Goal: Check status: Check status

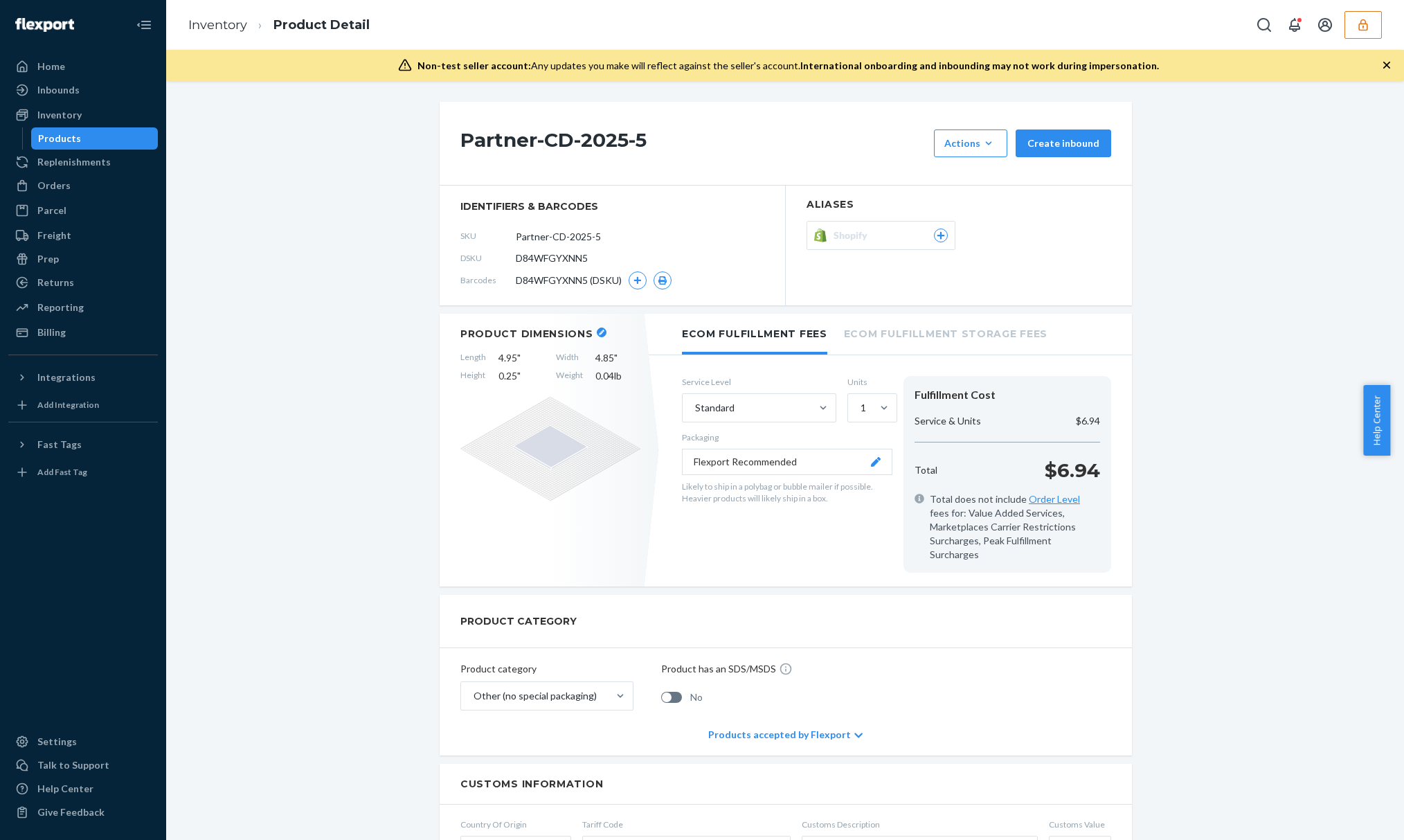
drag, startPoint x: 0, startPoint y: 0, endPoint x: 219, endPoint y: 59, distance: 226.8
click at [79, 189] on div "Orders" at bounding box center [83, 185] width 147 height 20
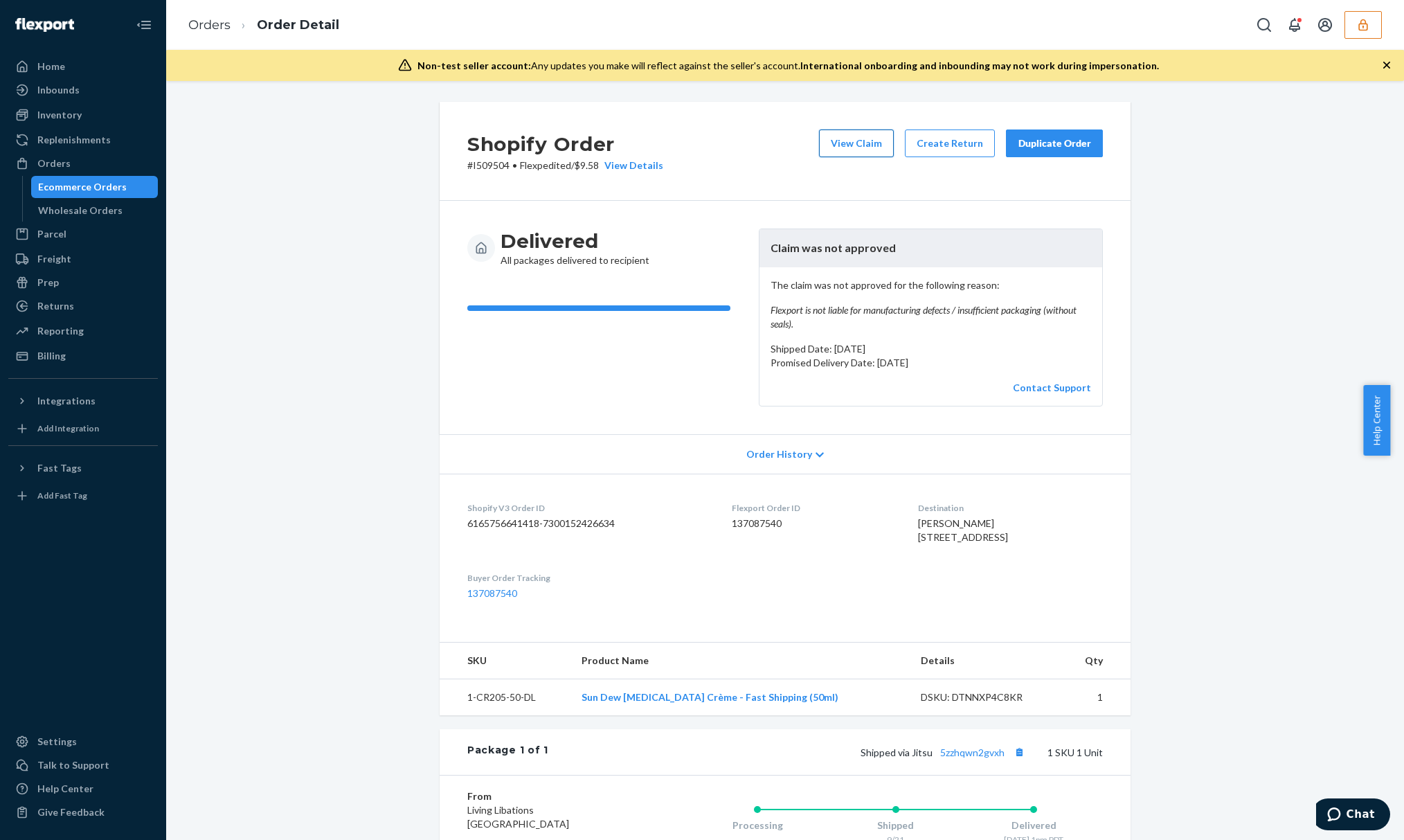
click at [846, 152] on button "View Claim" at bounding box center [856, 143] width 75 height 28
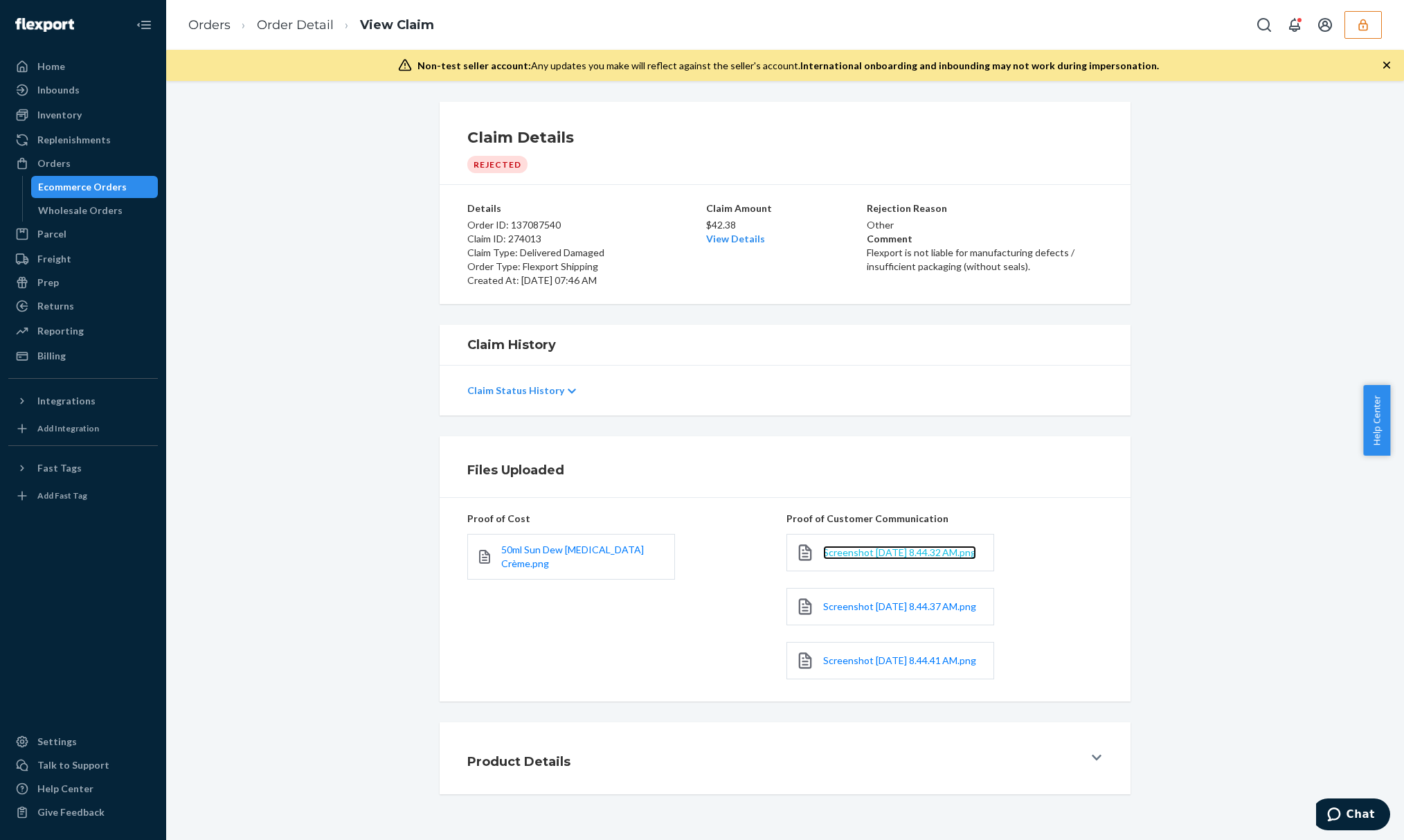
click at [874, 558] on span "Screenshot 2025-09-24 at 8.44.32 AM.png" at bounding box center [899, 552] width 153 height 11
click at [829, 612] on span "Screenshot 2025-09-24 at 8.44.37 AM.png" at bounding box center [899, 606] width 153 height 11
click at [272, 39] on ol "Orders Order Detail View Claim" at bounding box center [311, 25] width 268 height 41
click at [278, 20] on link "Order Detail" at bounding box center [295, 25] width 77 height 16
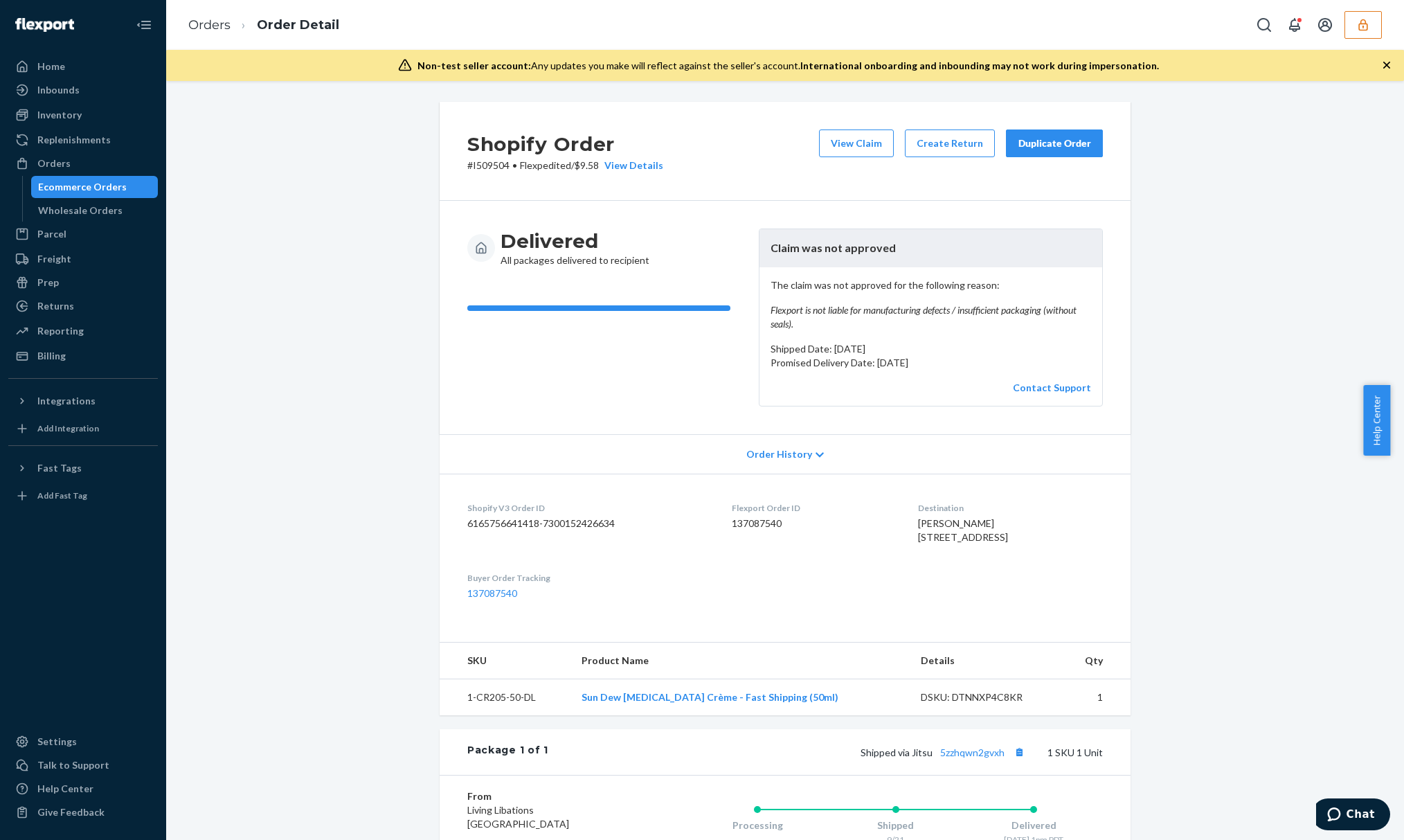
click at [1348, 31] on button "button" at bounding box center [1364, 25] width 38 height 28
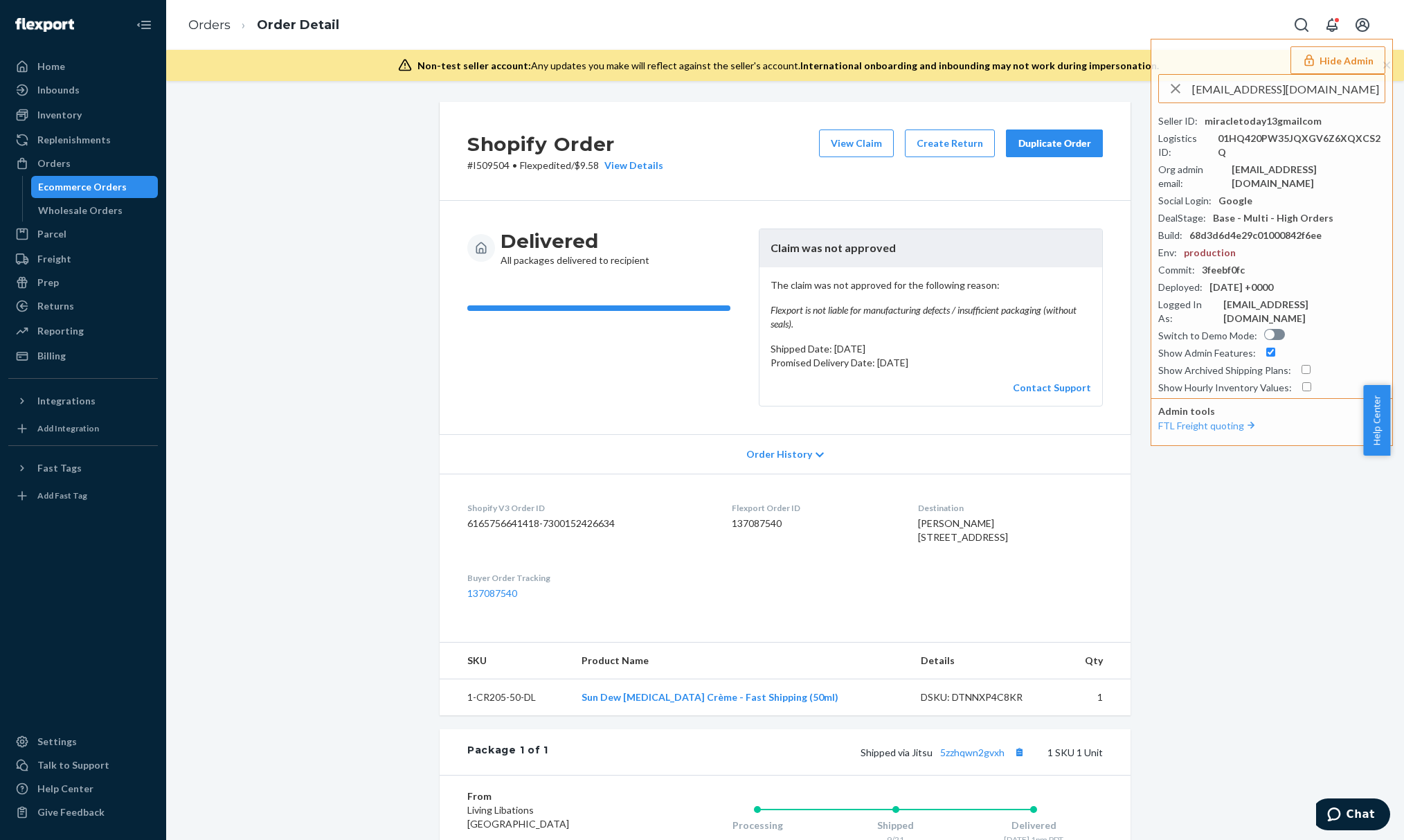
type input "mtobias@culturefly.com"
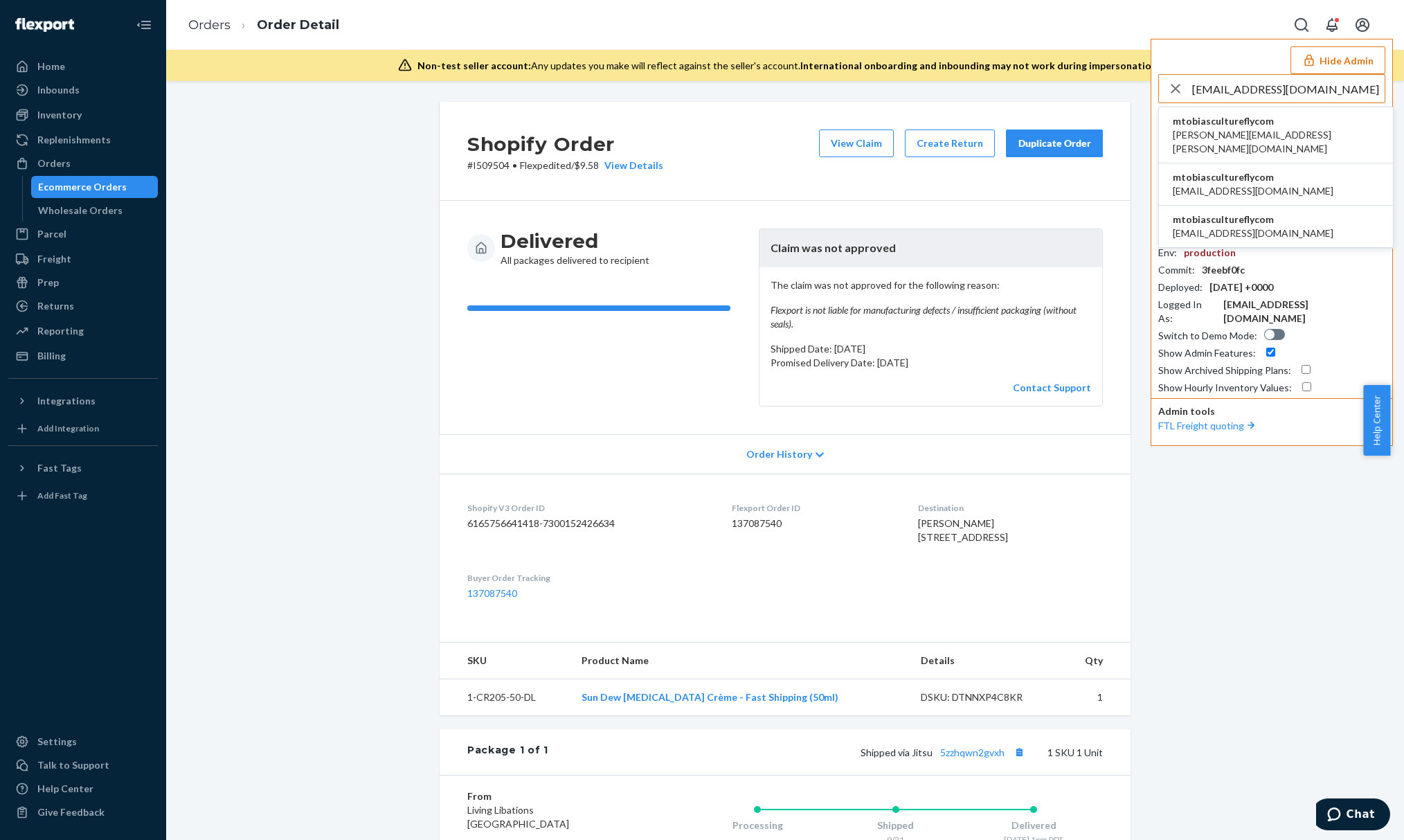
click at [1250, 119] on span "mtobiascultureflycom" at bounding box center [1276, 121] width 207 height 14
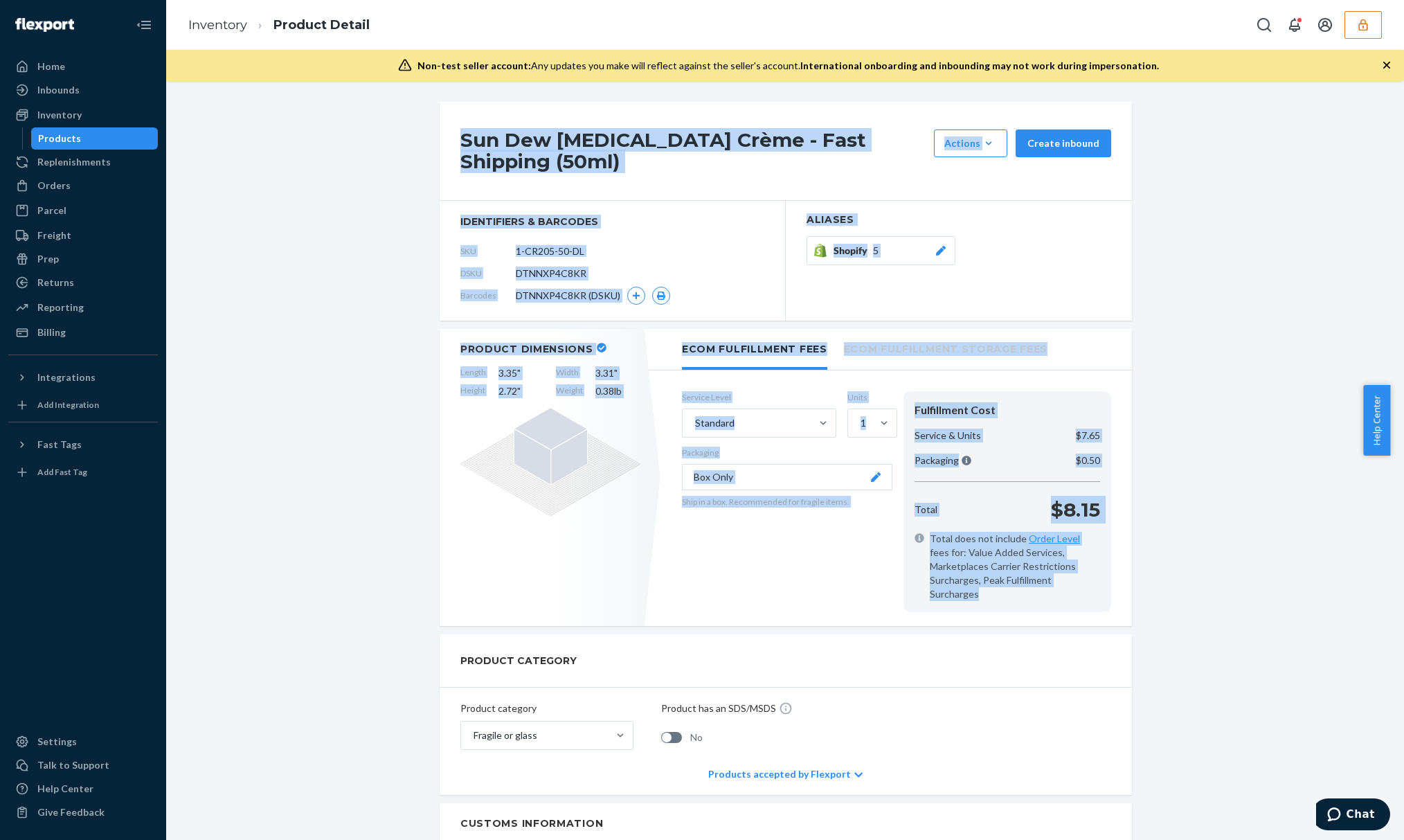
drag, startPoint x: 422, startPoint y: 102, endPoint x: 1120, endPoint y: 533, distance: 820.3
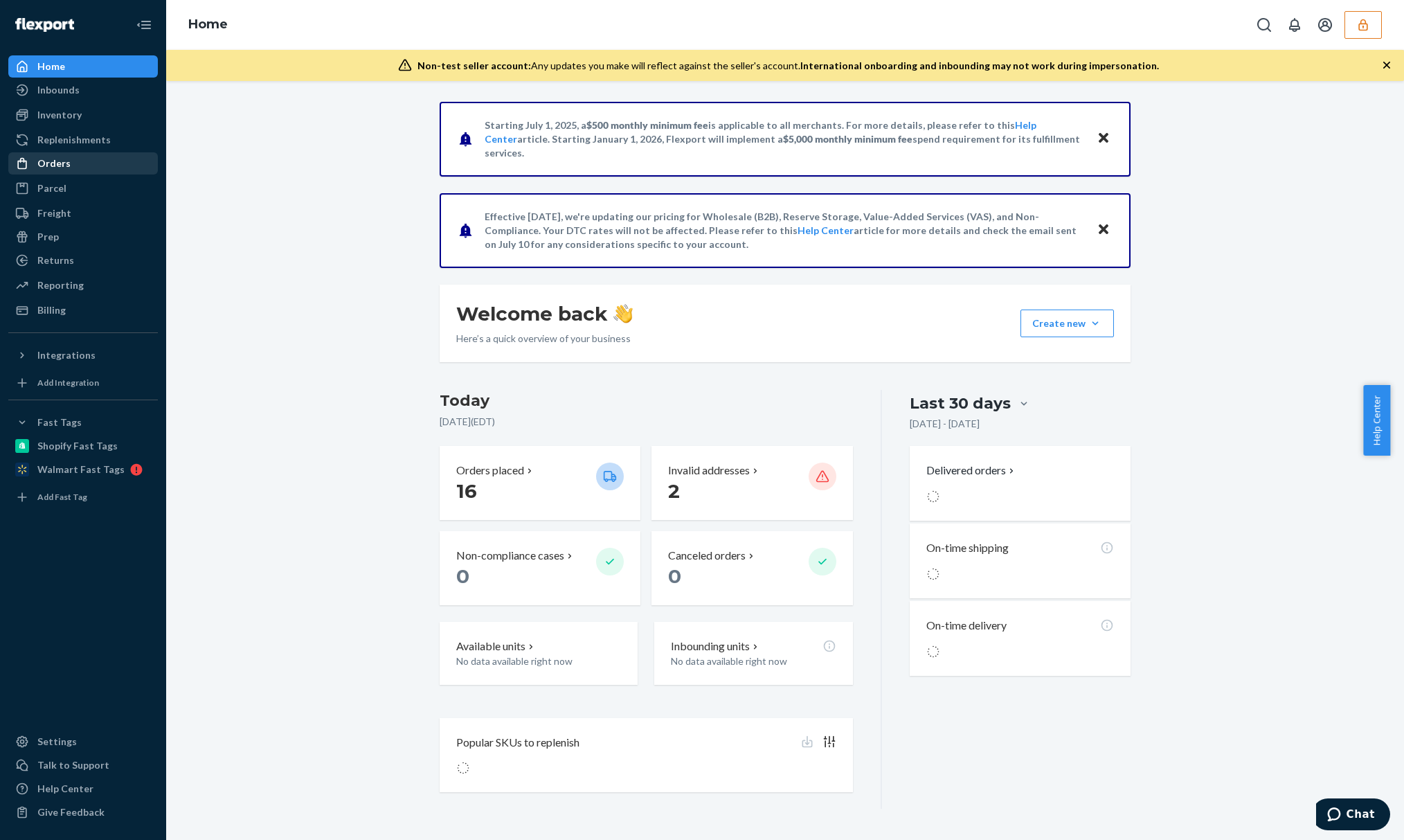
click at [78, 169] on div "Orders" at bounding box center [83, 163] width 147 height 20
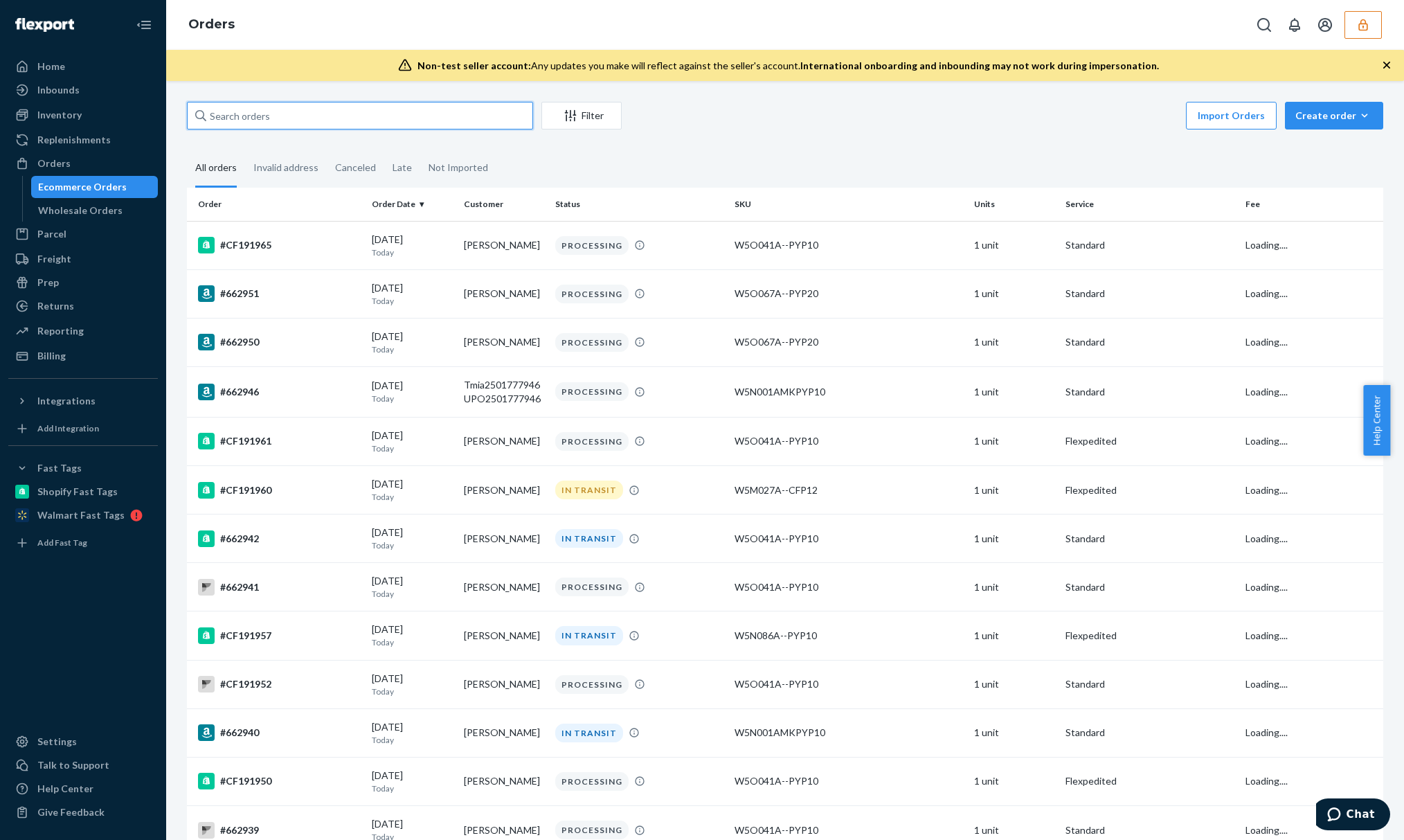
click at [396, 120] on input "text" at bounding box center [360, 116] width 347 height 28
paste input "CF190224"
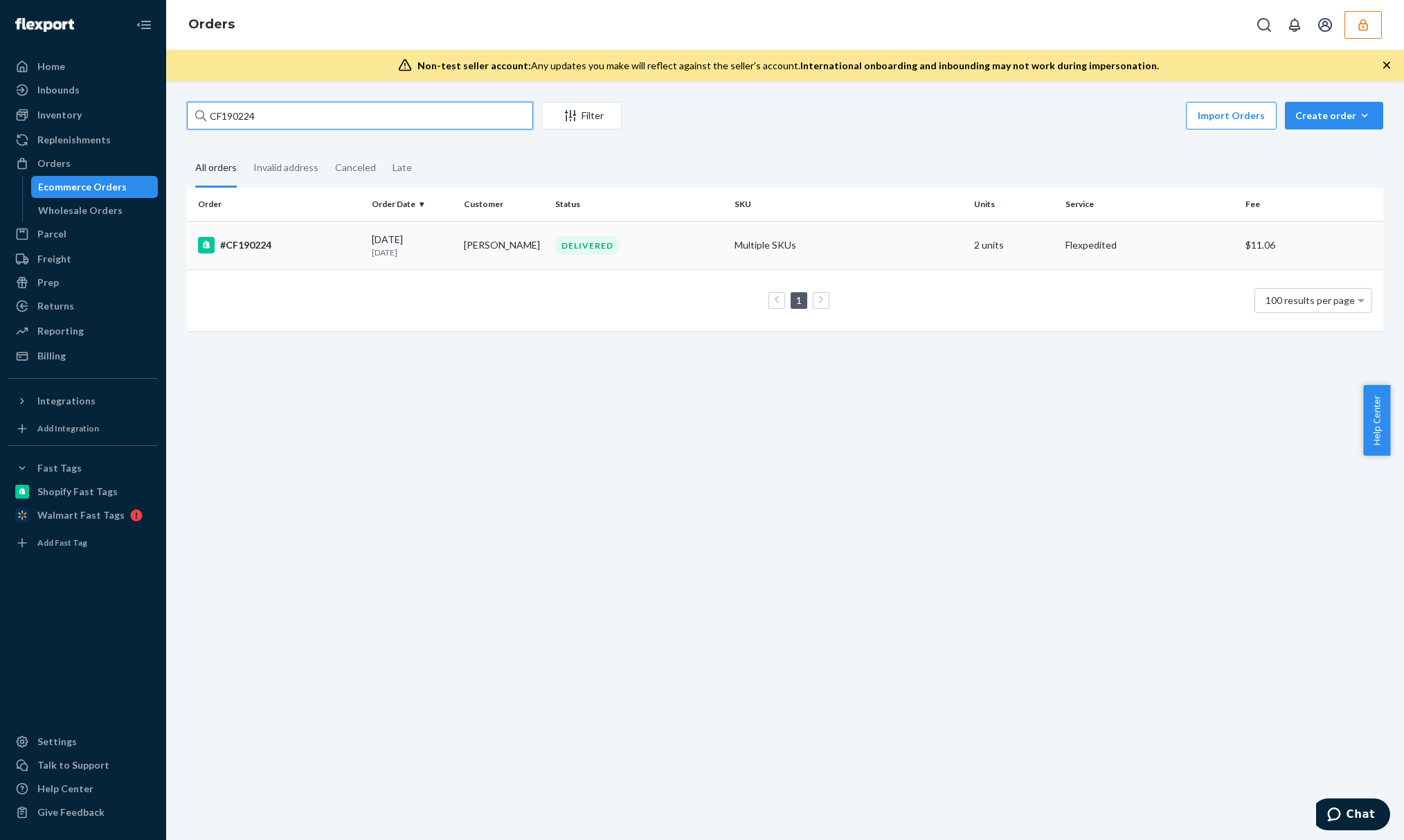
type input "CF190224"
click at [458, 242] on td "Ginny Howard" at bounding box center [504, 244] width 92 height 48
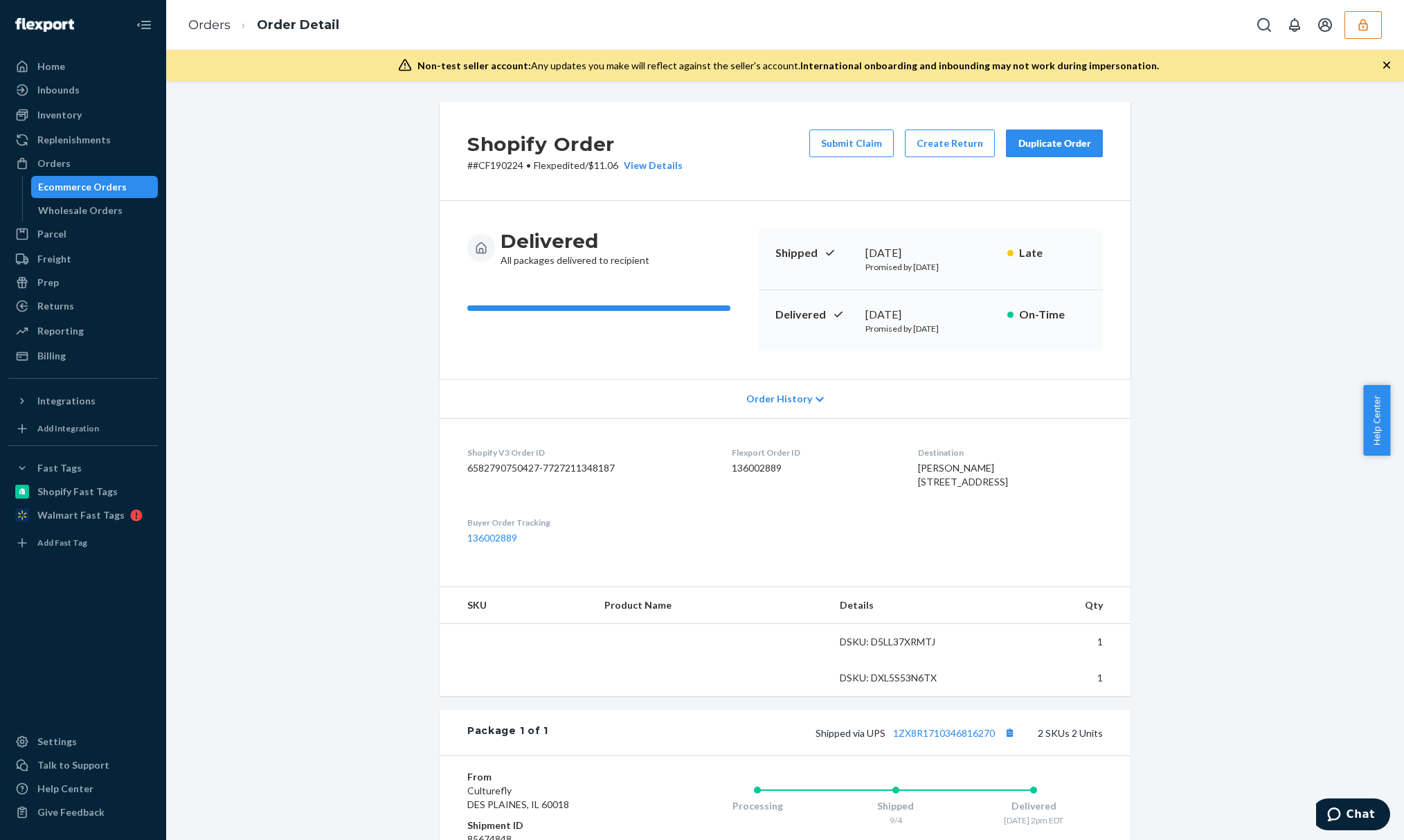
click at [766, 397] on span "Order History" at bounding box center [779, 399] width 65 height 14
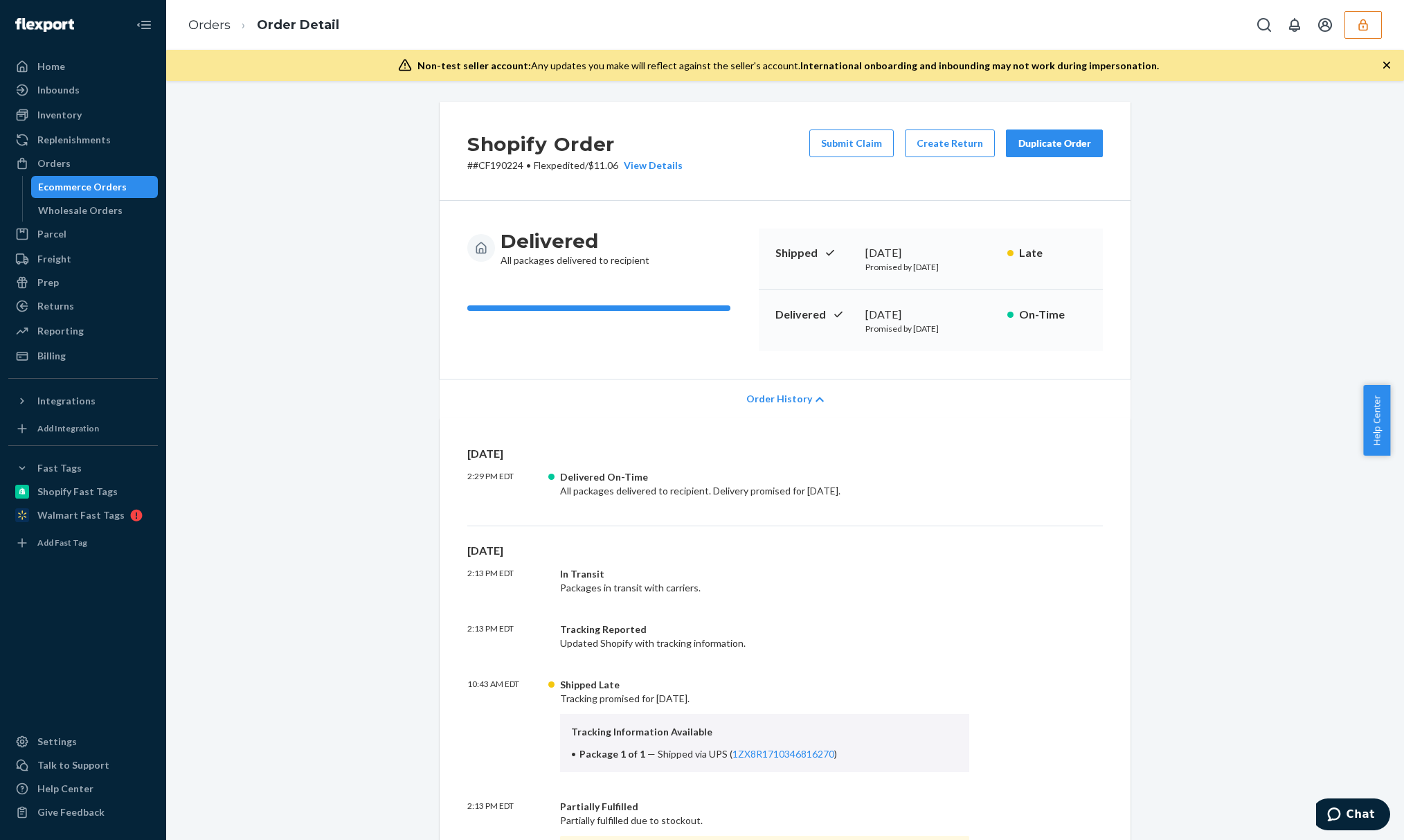
scroll to position [184, 0]
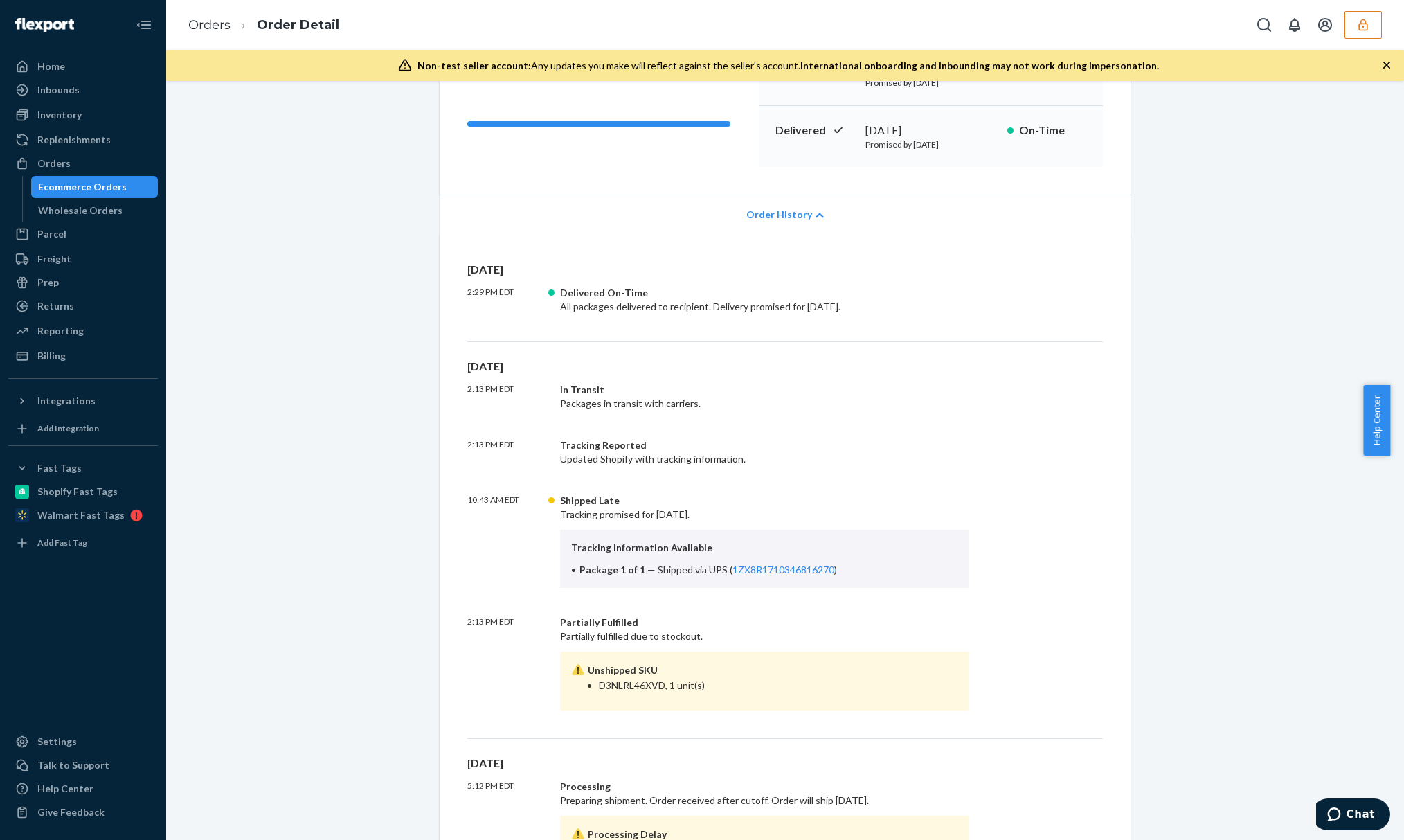
click at [628, 682] on li "D3NLRL46XVD, 1 unit(s)" at bounding box center [779, 685] width 360 height 14
copy li "D3NLRL46XVD"
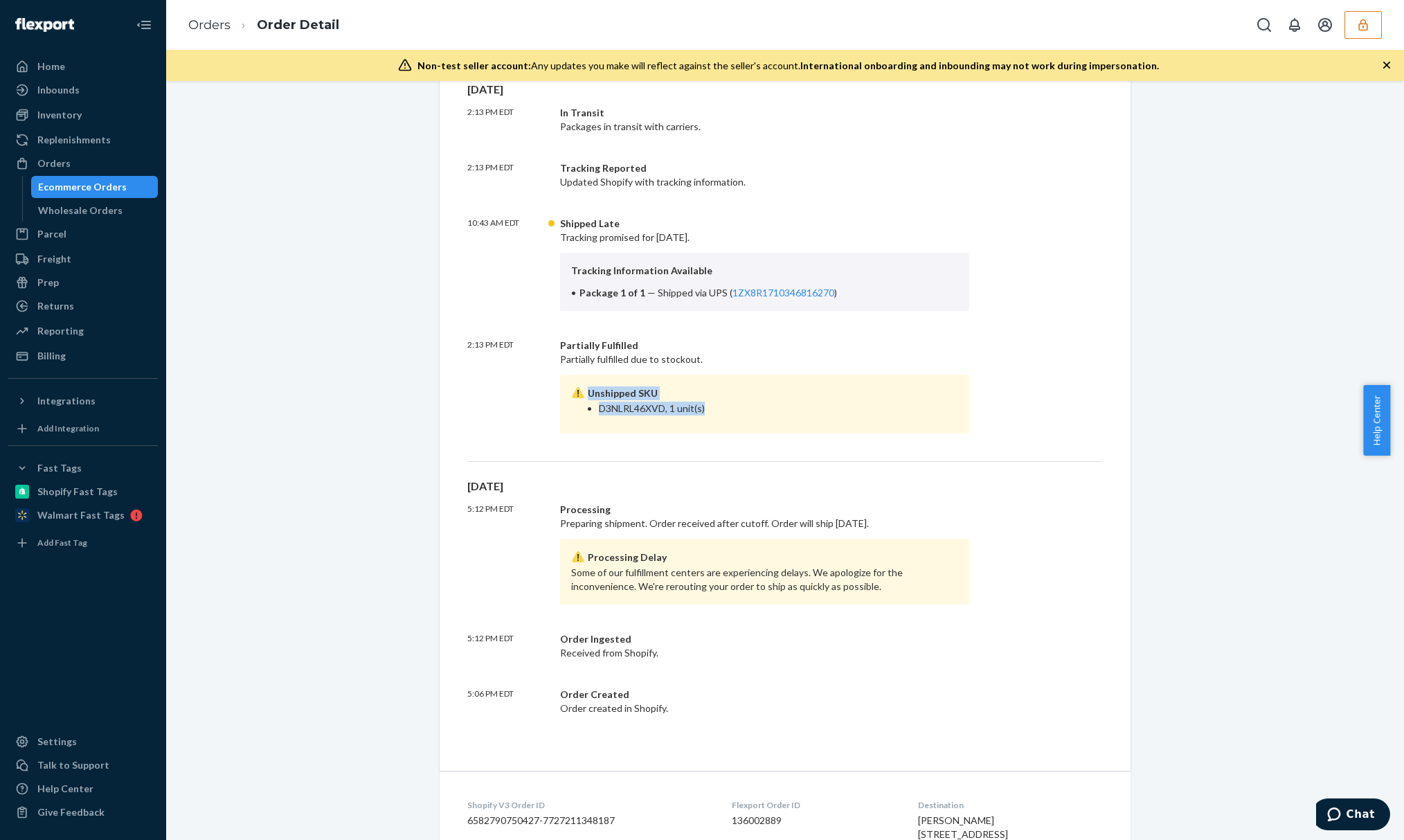
drag, startPoint x: 701, startPoint y: 413, endPoint x: 556, endPoint y: 385, distance: 147.7
click at [560, 385] on div "Unshipped SKU D3NLRL46XVD, 1 unit(s)" at bounding box center [764, 404] width 409 height 59
click at [628, 404] on li "D3NLRL46XVD, 1 unit(s)" at bounding box center [779, 408] width 360 height 14
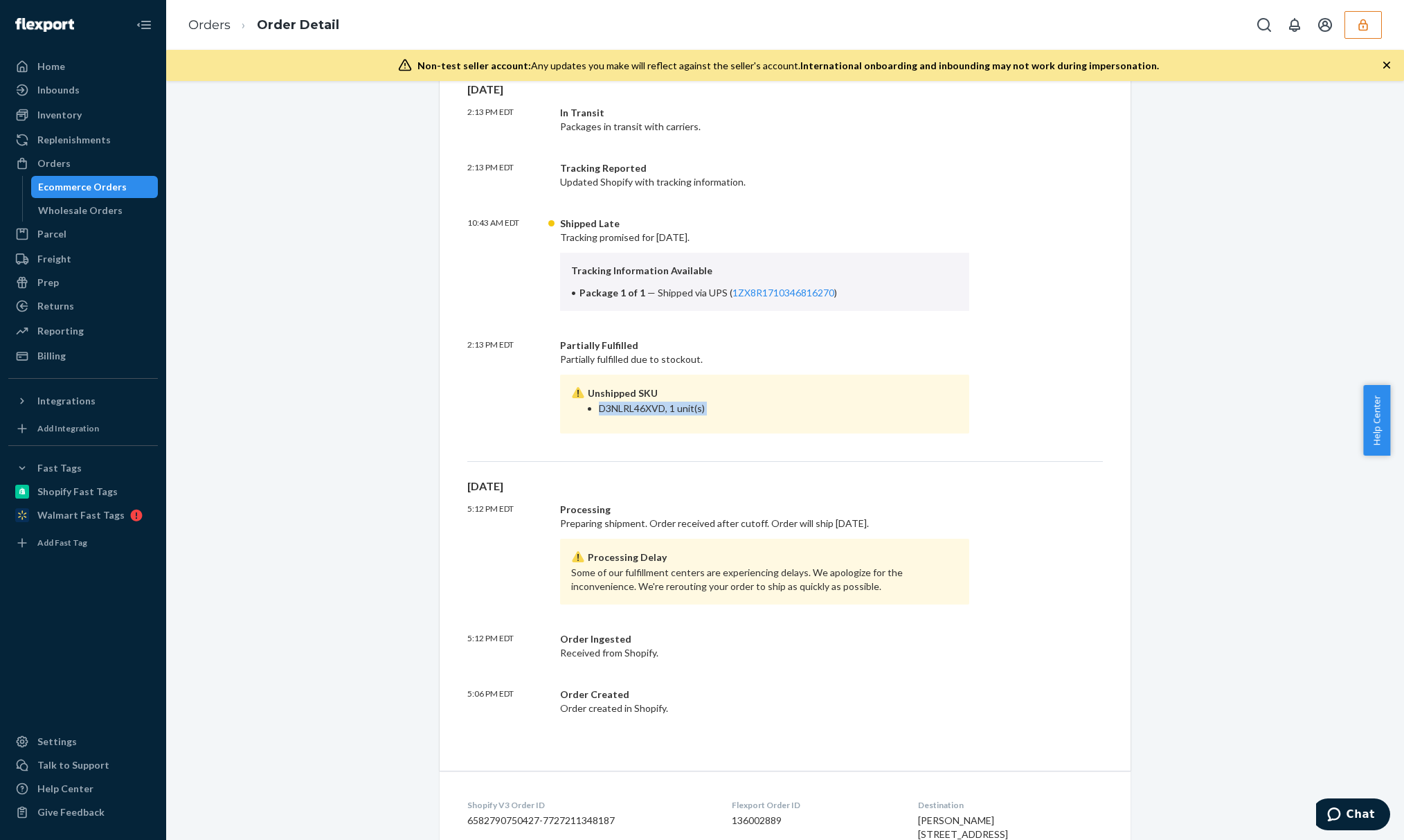
click at [673, 408] on li "D3NLRL46XVD, 1 unit(s)" at bounding box center [779, 408] width 360 height 14
click at [633, 406] on li "D3NLRL46XVD, 1 unit(s)" at bounding box center [779, 408] width 360 height 14
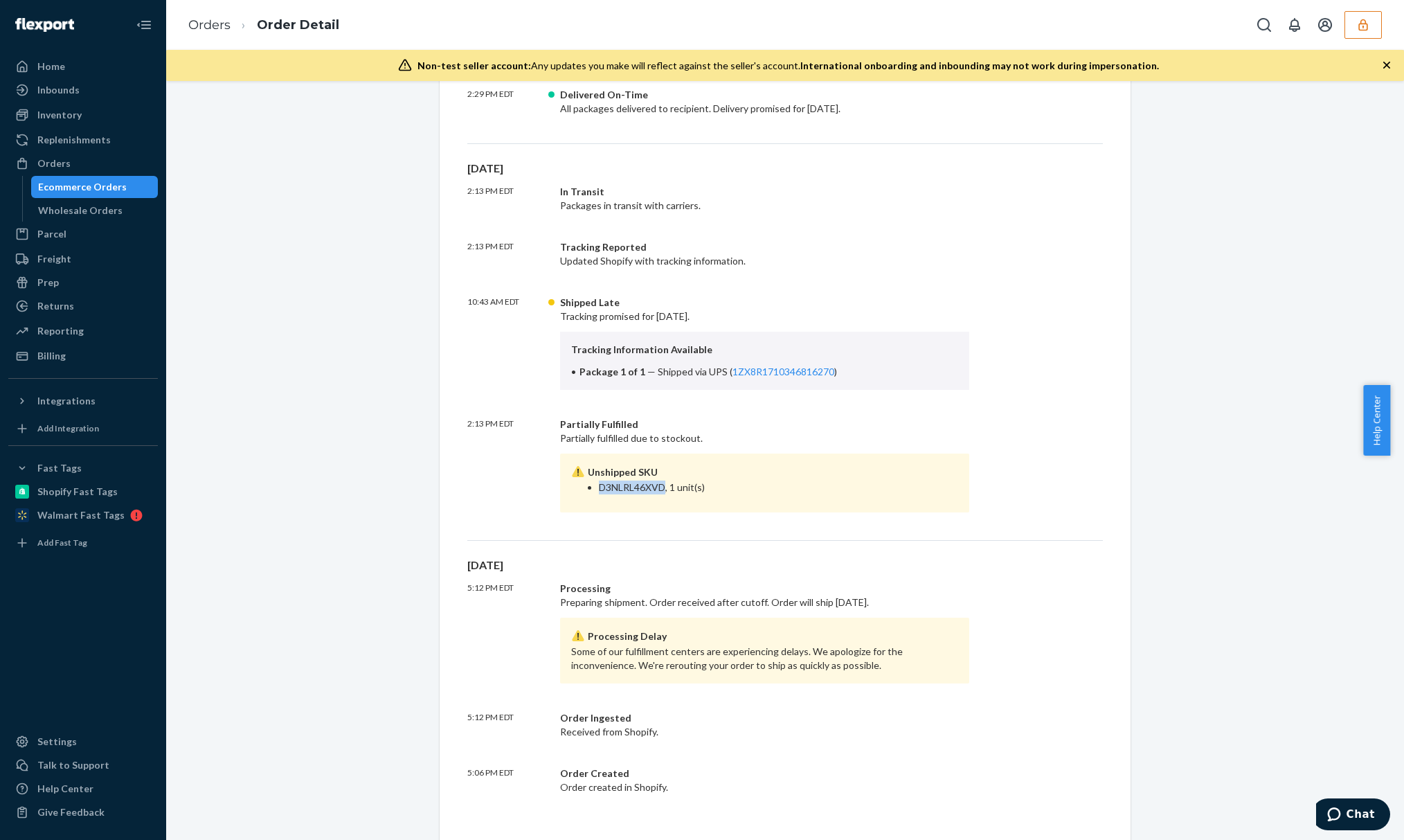
scroll to position [373, 0]
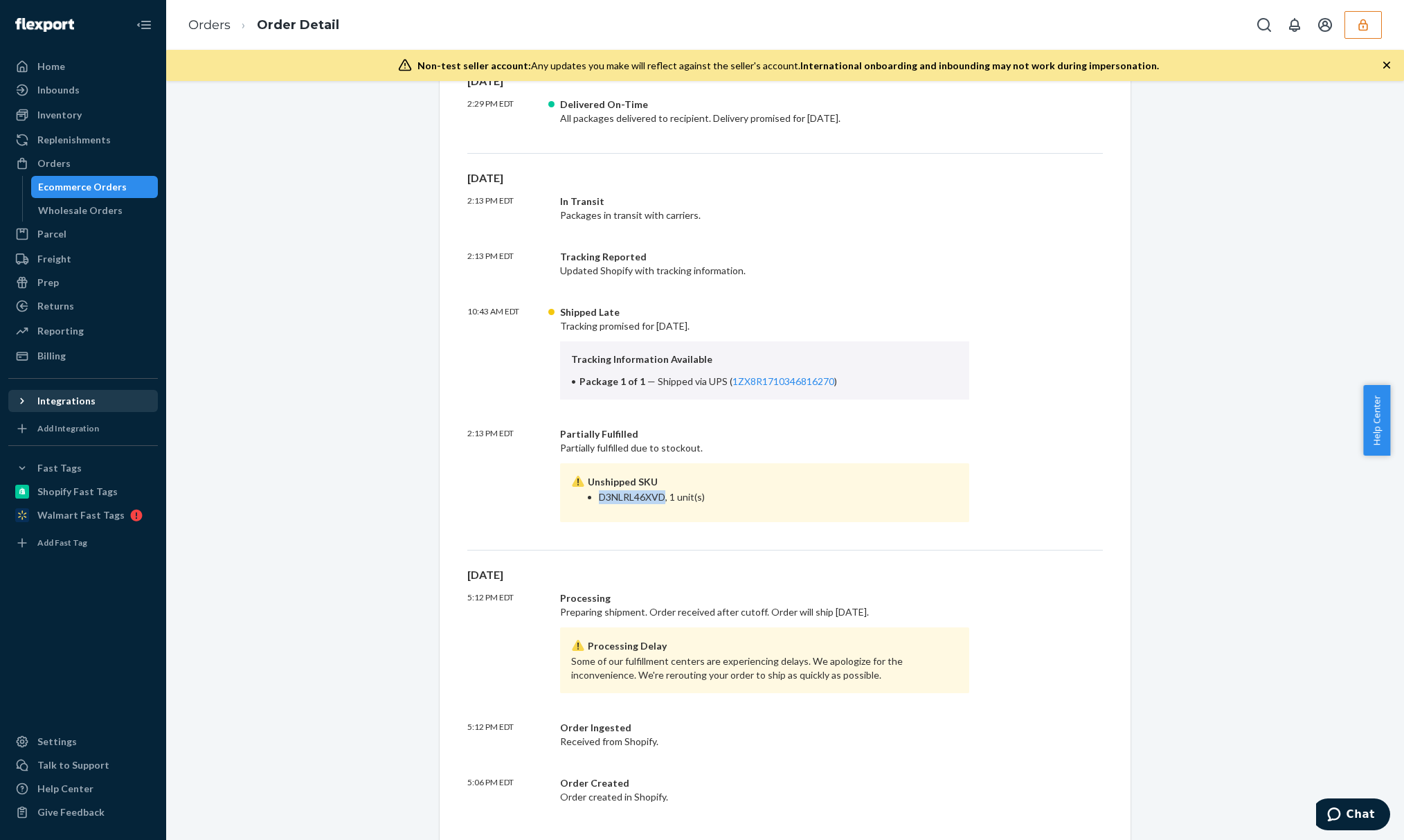
click at [92, 401] on div "Integrations" at bounding box center [83, 401] width 147 height 20
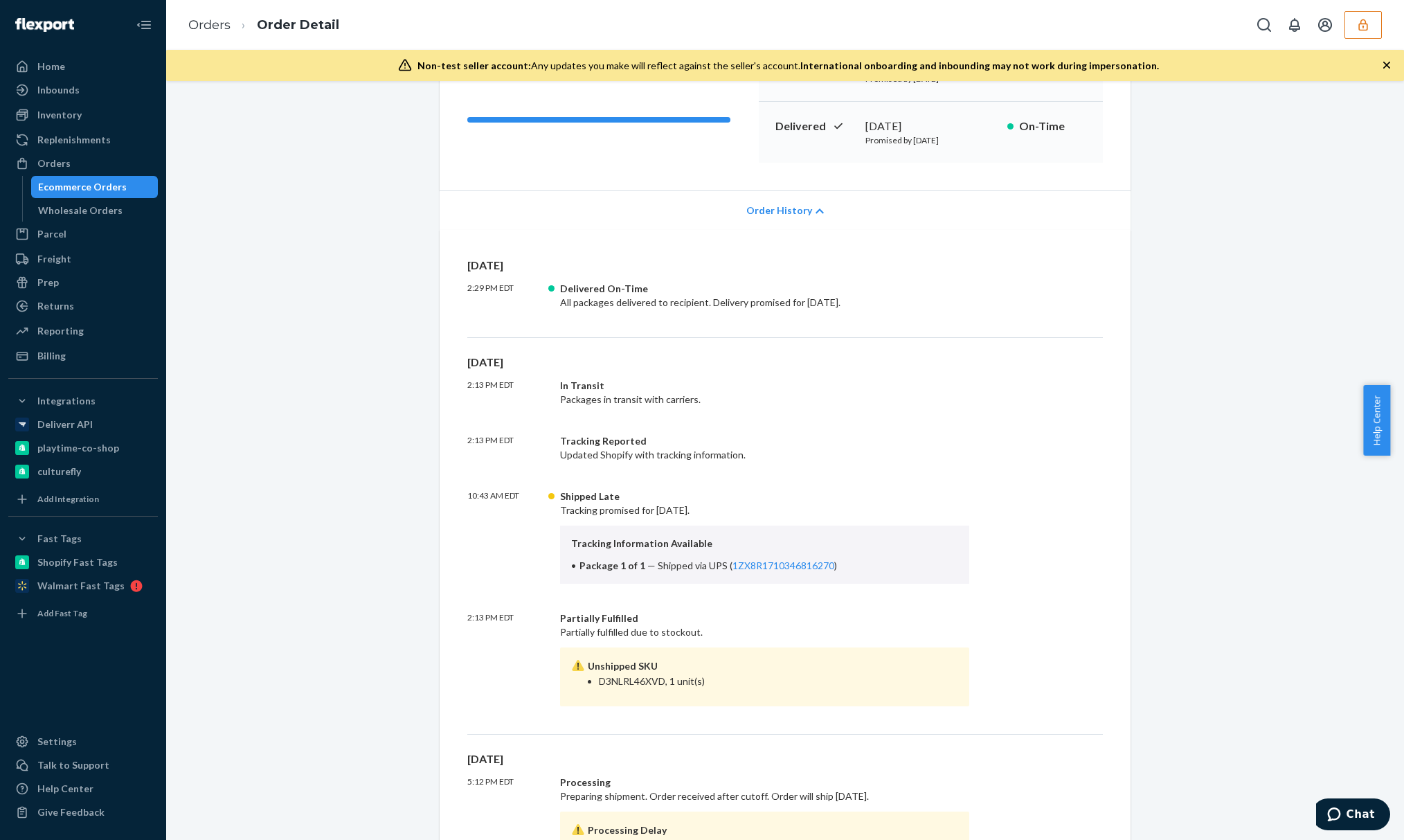
click at [780, 198] on div "Order History" at bounding box center [785, 210] width 691 height 39
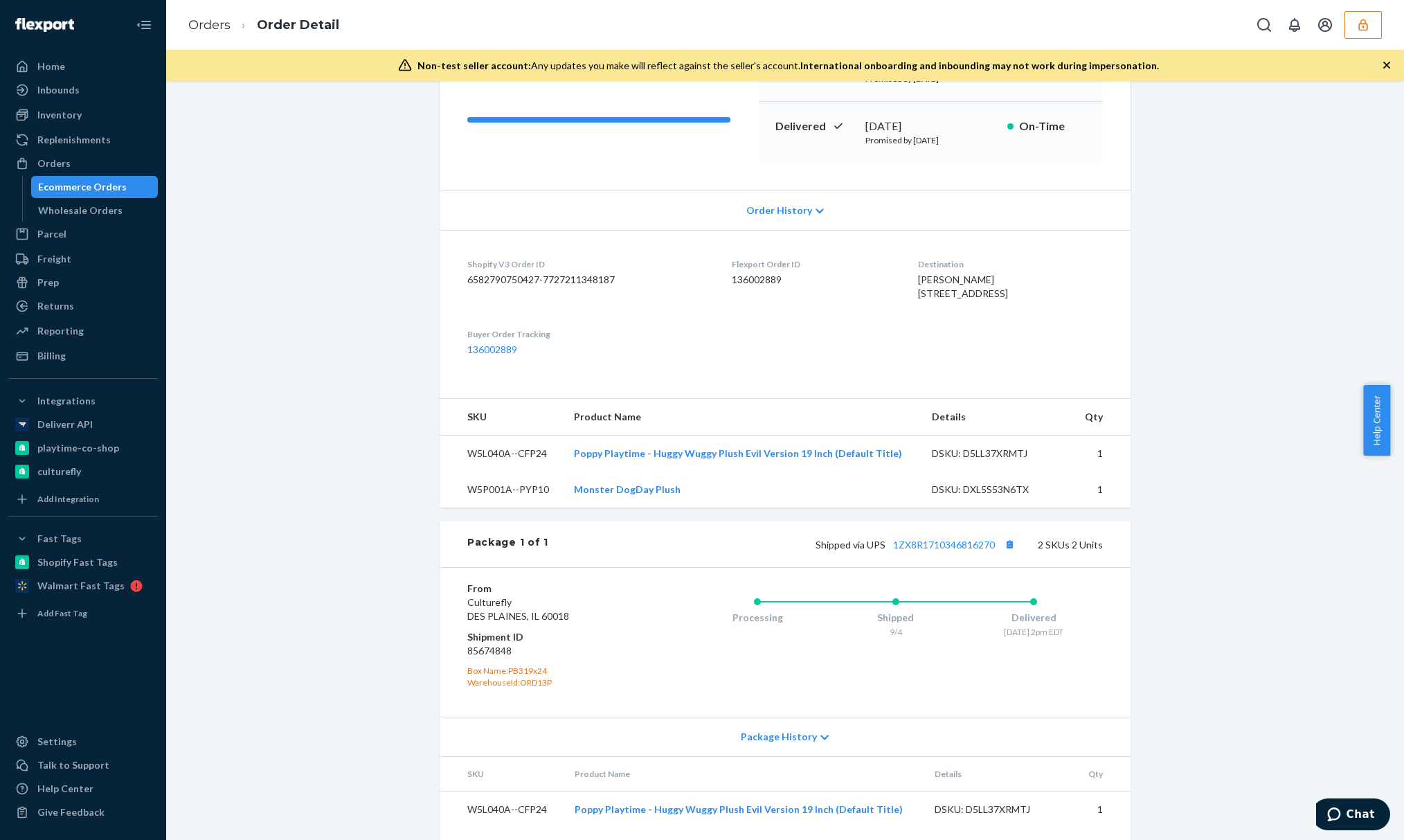
click at [563, 279] on dd "6582790750427-7727211348187" at bounding box center [588, 279] width 243 height 14
copy dd "7727211348187"
click at [225, 25] on link "Orders" at bounding box center [209, 25] width 42 height 16
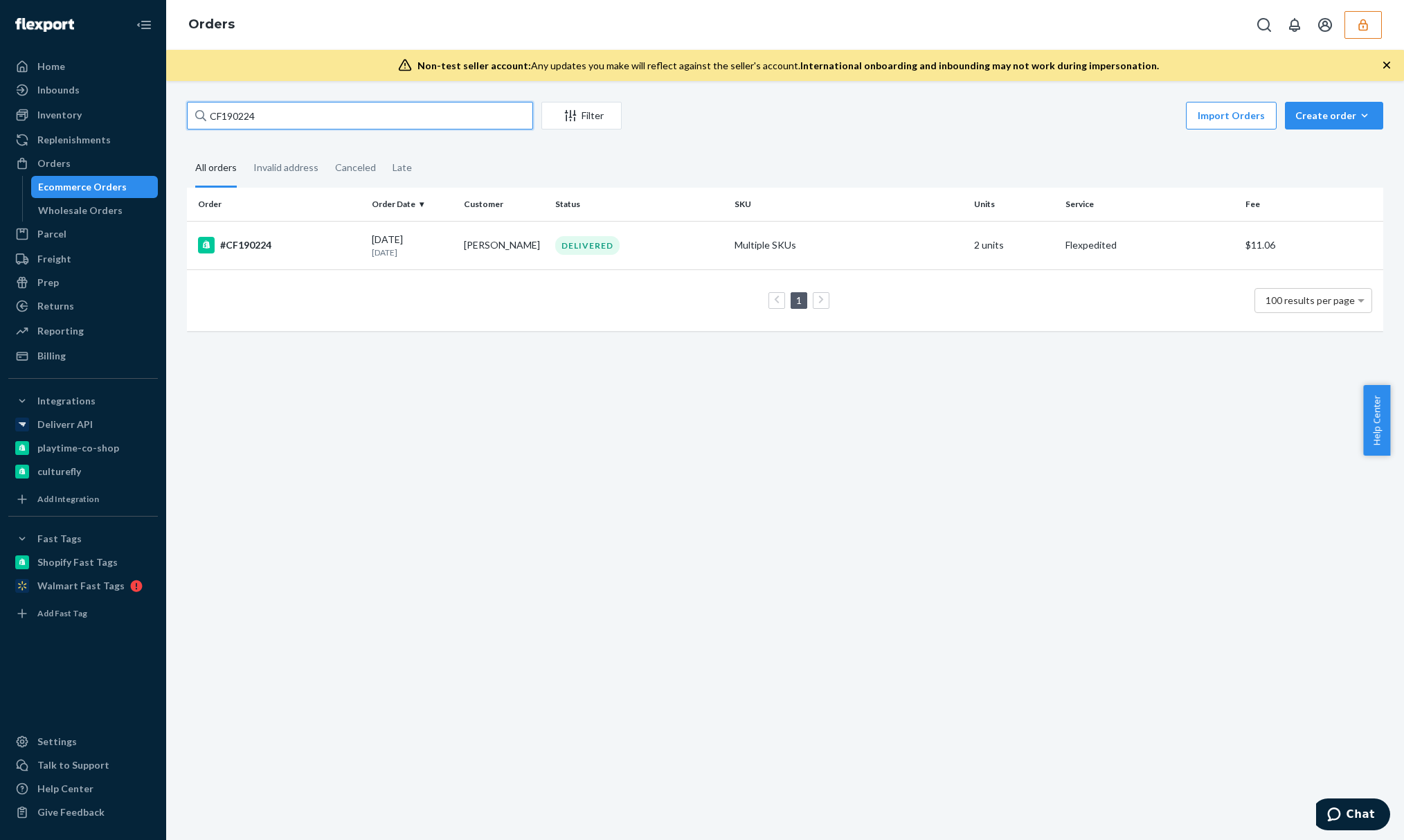
click at [311, 127] on input "CF190224" at bounding box center [360, 116] width 347 height 28
paste input "340"
type input "CF190340"
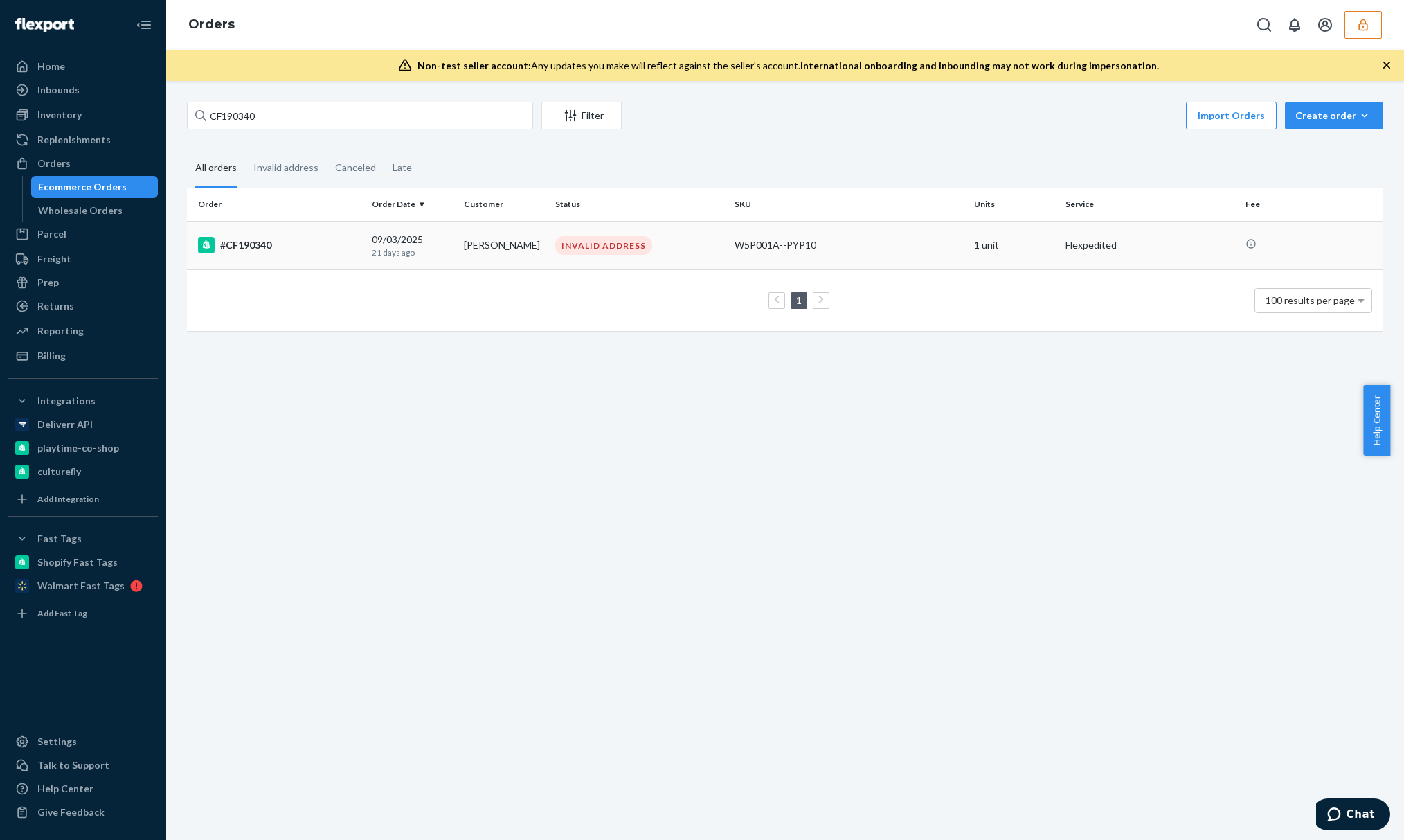
click at [403, 236] on div "09/03/2025 21 days ago" at bounding box center [412, 245] width 80 height 25
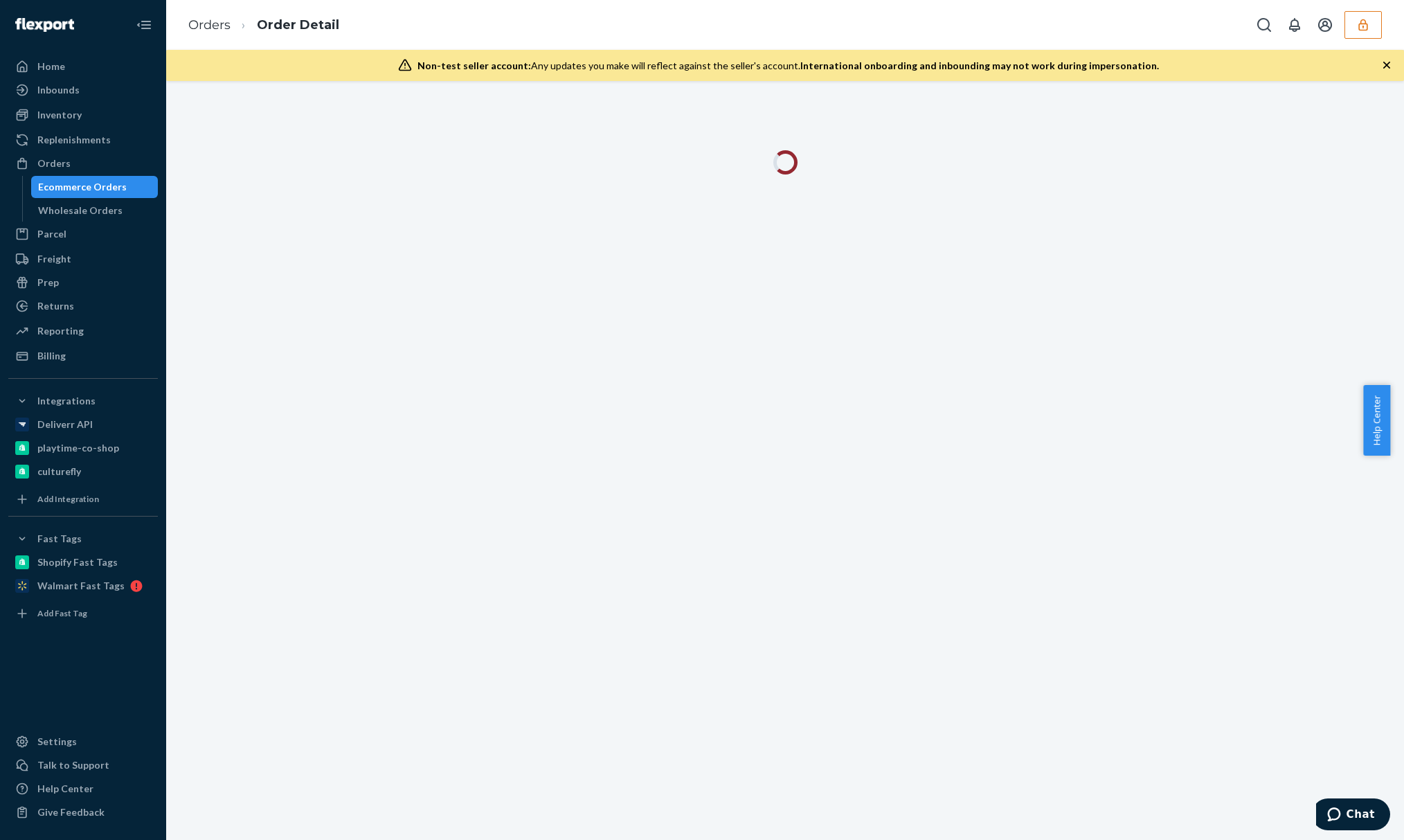
click at [691, 29] on div "Orders Order Detail" at bounding box center [785, 25] width 1238 height 50
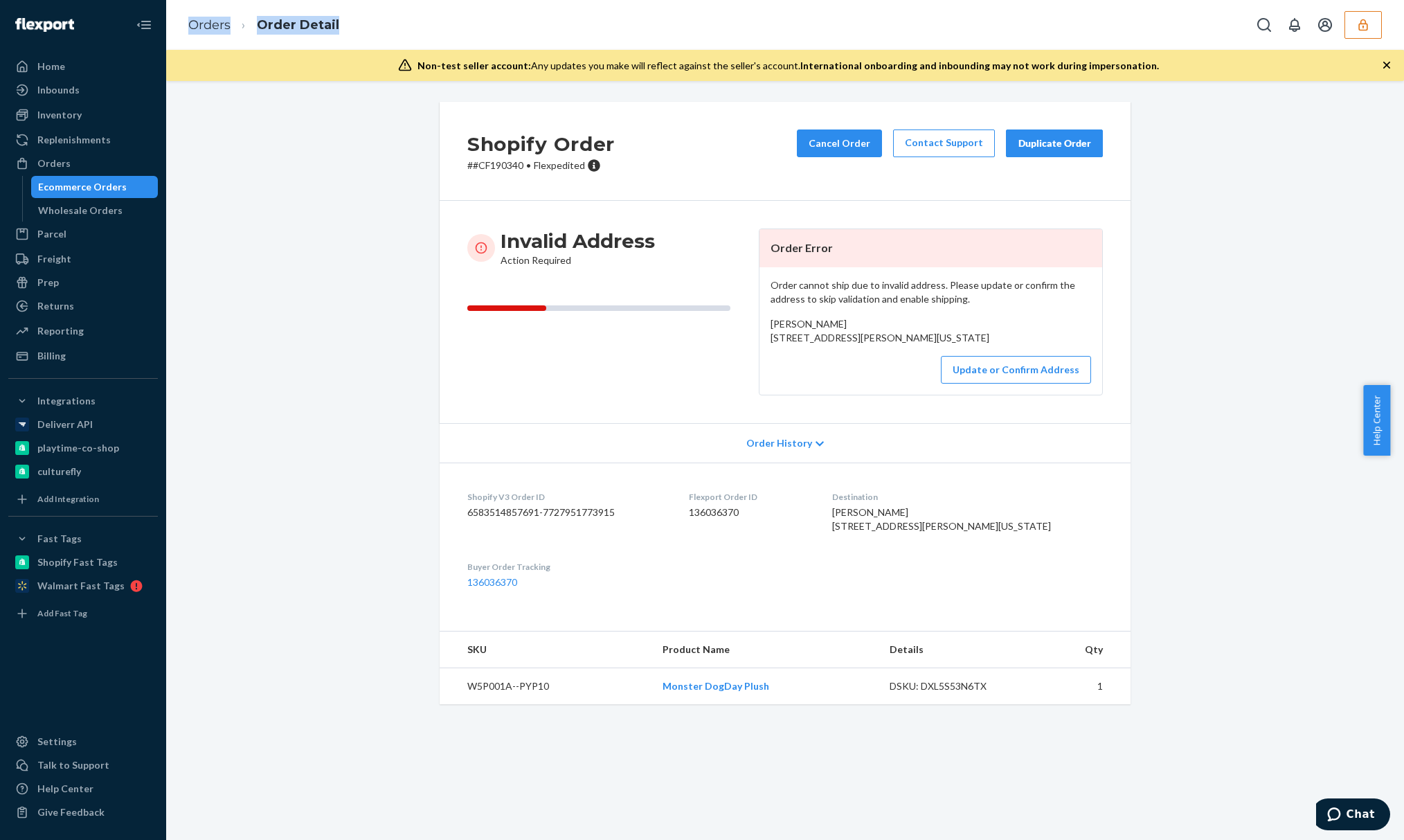
click at [579, 532] on div "Shopify V3 Order ID 6583514857691-7727951773915" at bounding box center [567, 515] width 199 height 47
copy dd "7727951773915"
click at [192, 18] on link "Orders" at bounding box center [209, 25] width 42 height 16
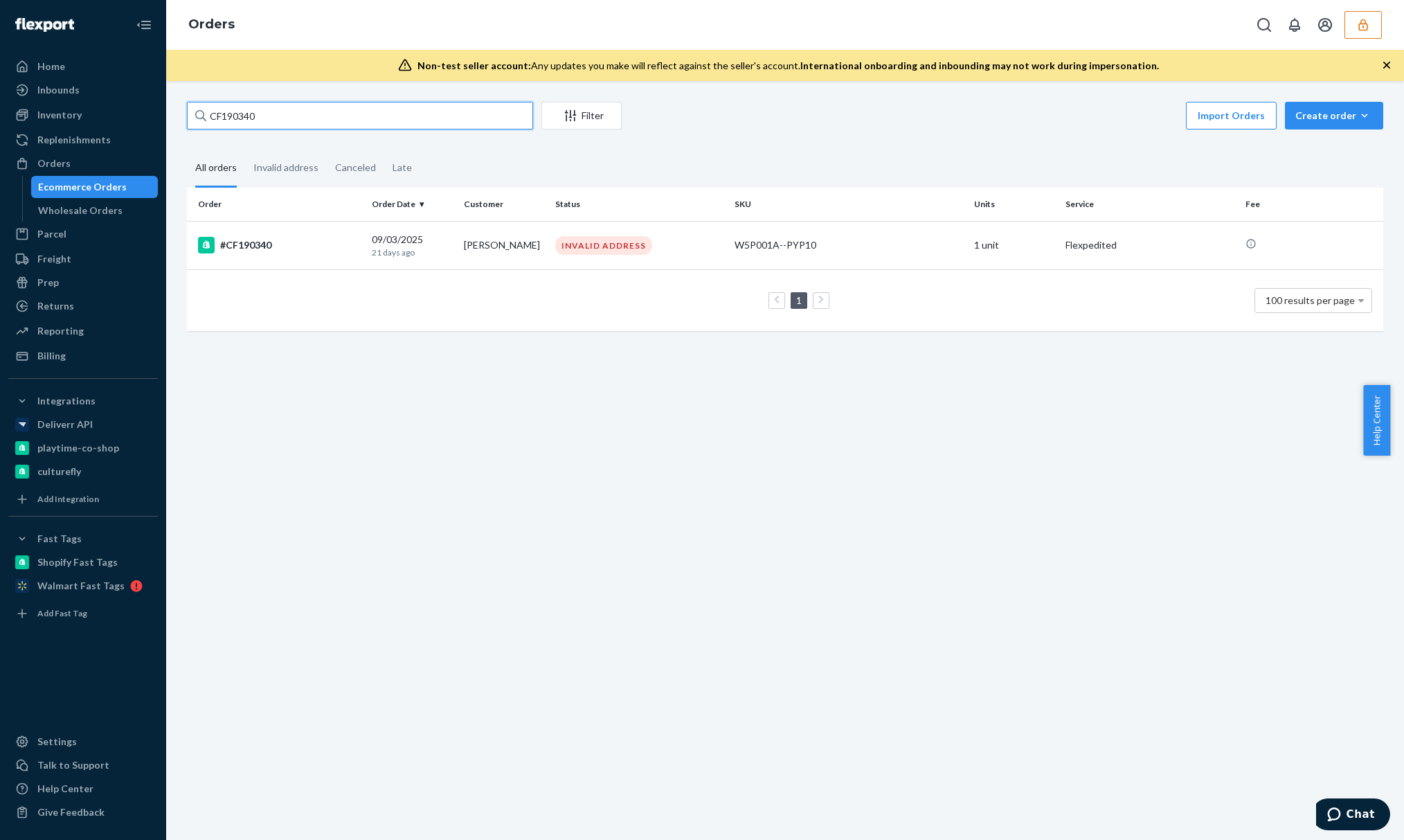
click at [256, 111] on input "CF190340" at bounding box center [360, 116] width 347 height 28
paste input "CF190341"
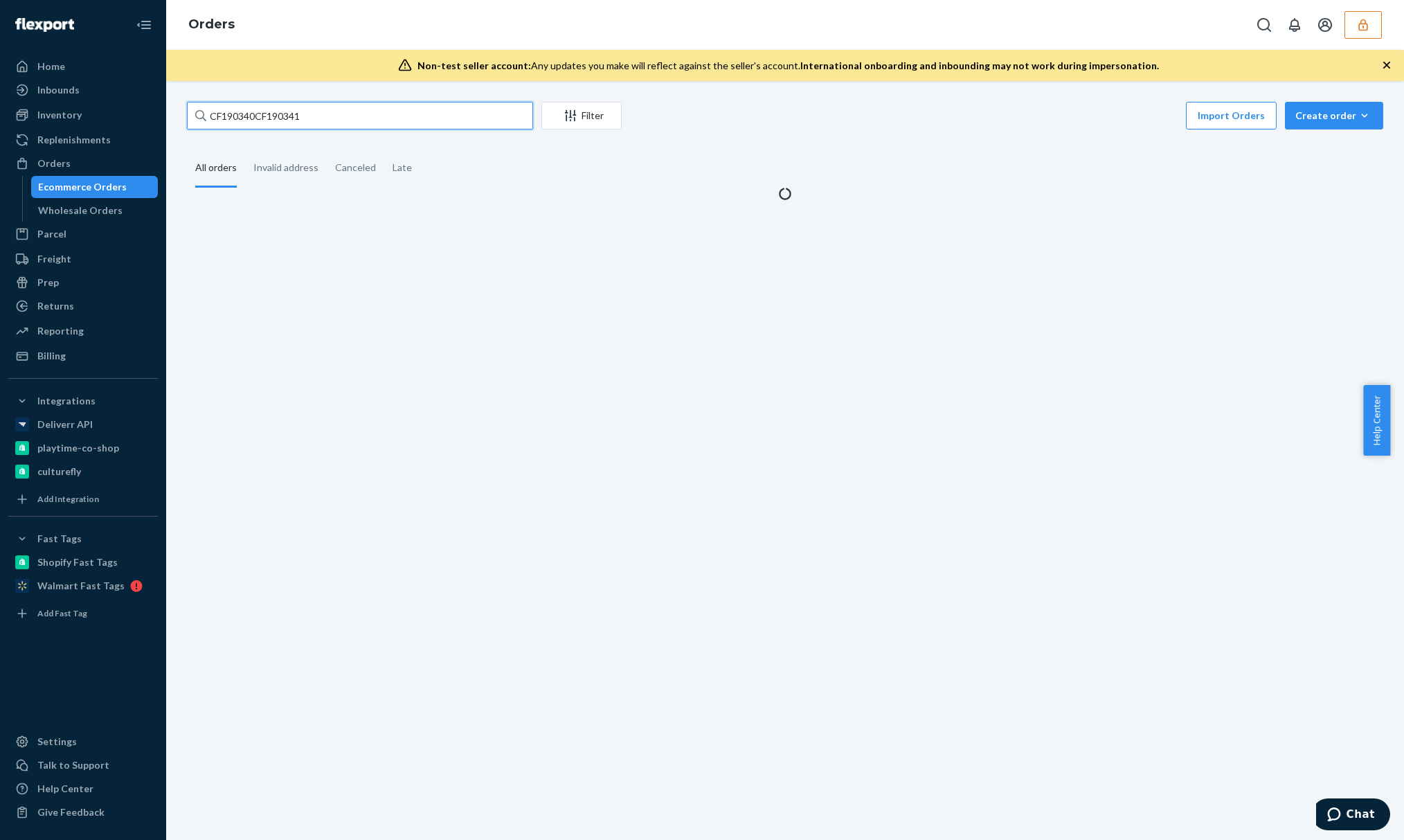
paste input "text"
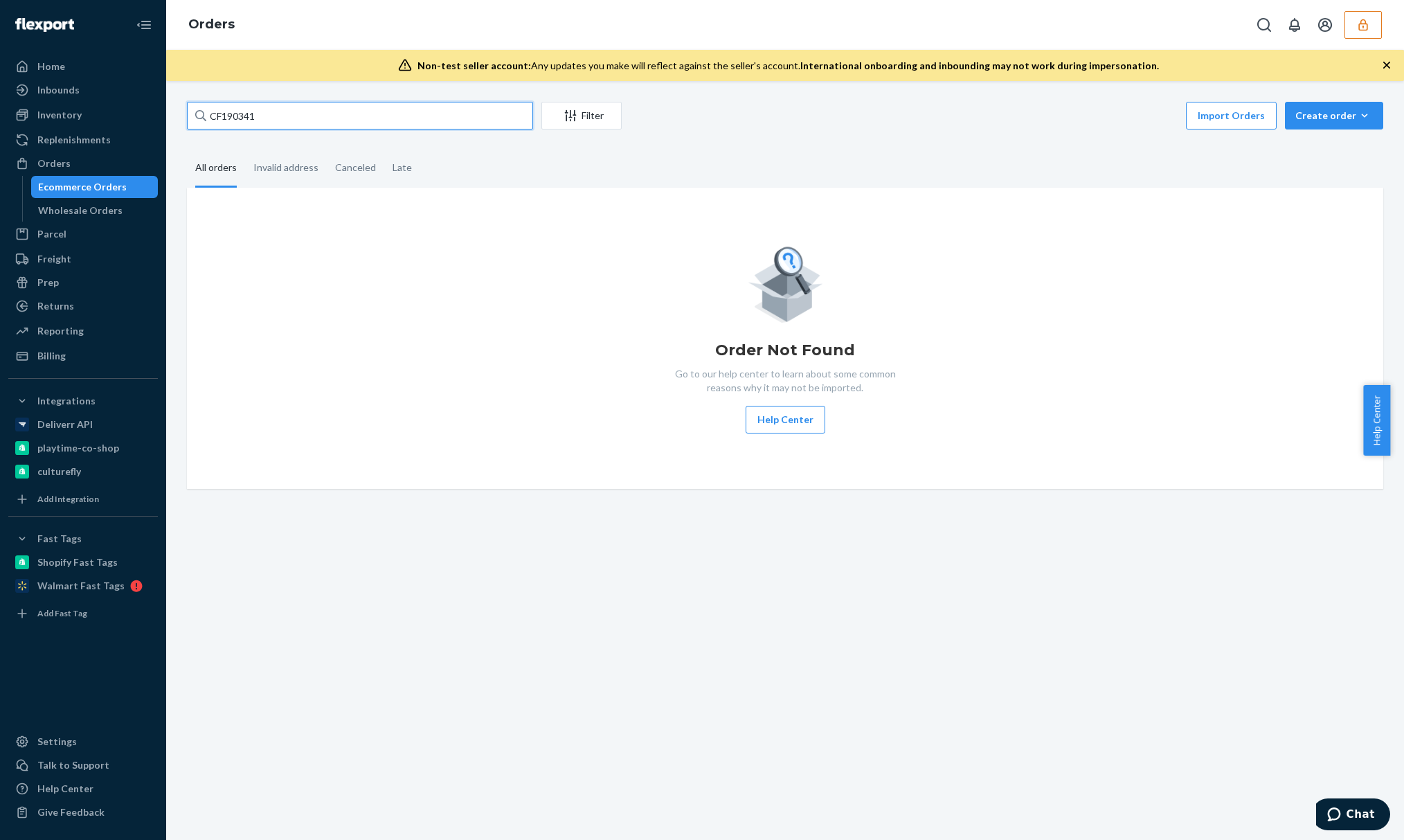
click at [293, 111] on input "CF190341" at bounding box center [360, 116] width 347 height 28
paste input "text"
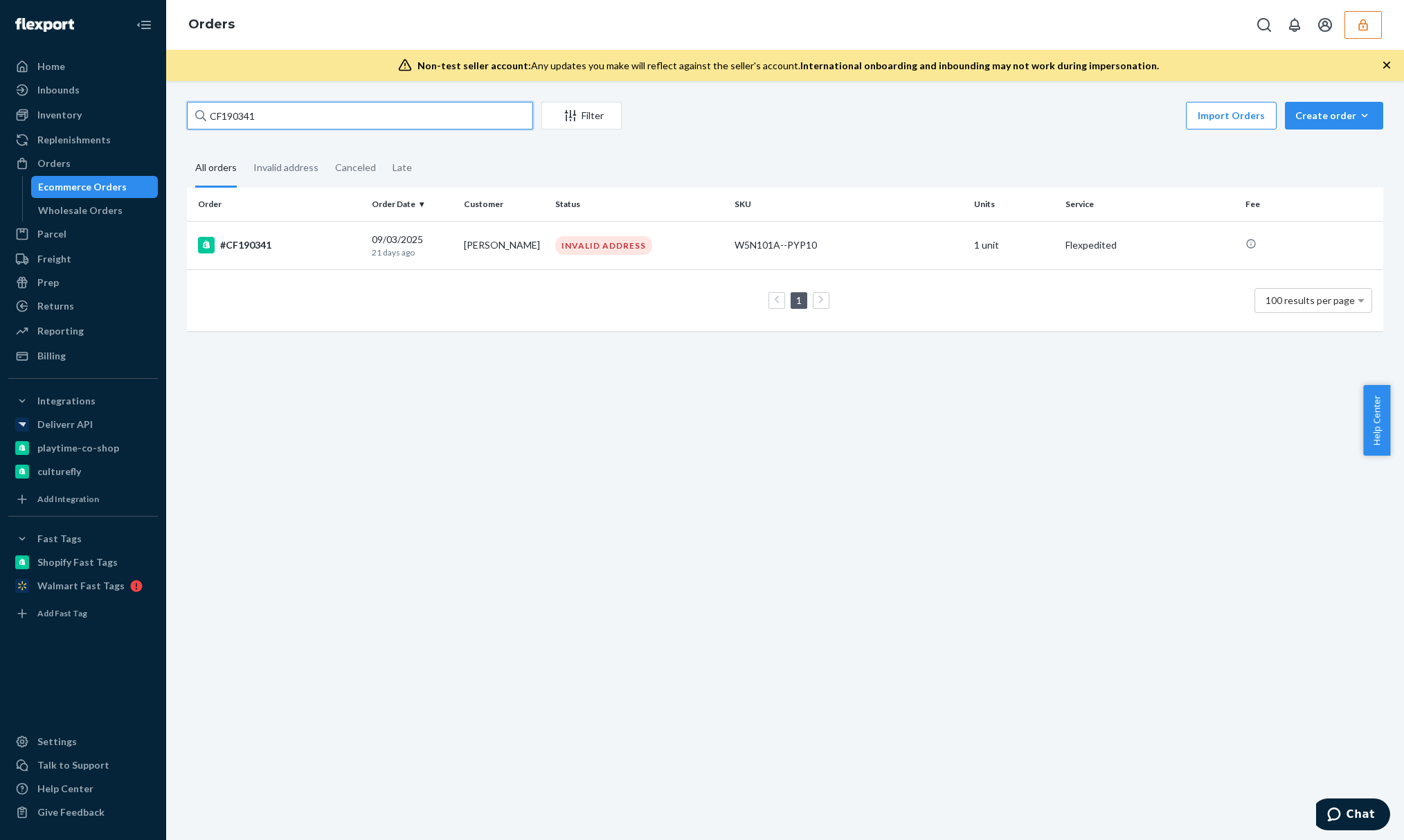
type input "CF190341"
click at [284, 231] on td "#CF190341" at bounding box center [276, 244] width 179 height 48
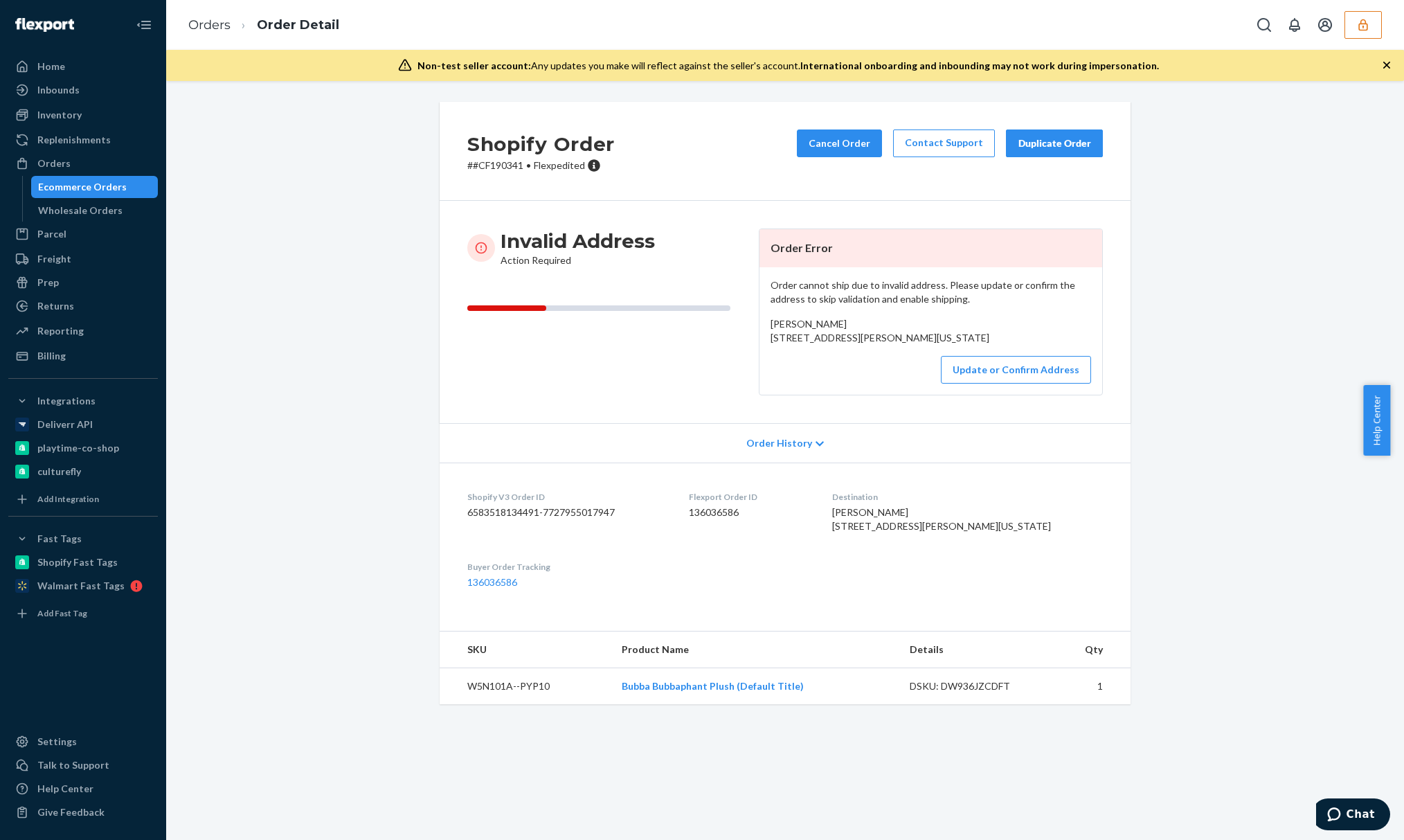
click at [577, 520] on dd "6583518134491-7727955017947" at bounding box center [567, 512] width 199 height 14
copy dd "7727955017947"
click at [579, 520] on dd "6583518134491-7727955017947" at bounding box center [567, 512] width 199 height 14
click at [572, 520] on dd "6583518134491-7727955017947" at bounding box center [567, 512] width 199 height 14
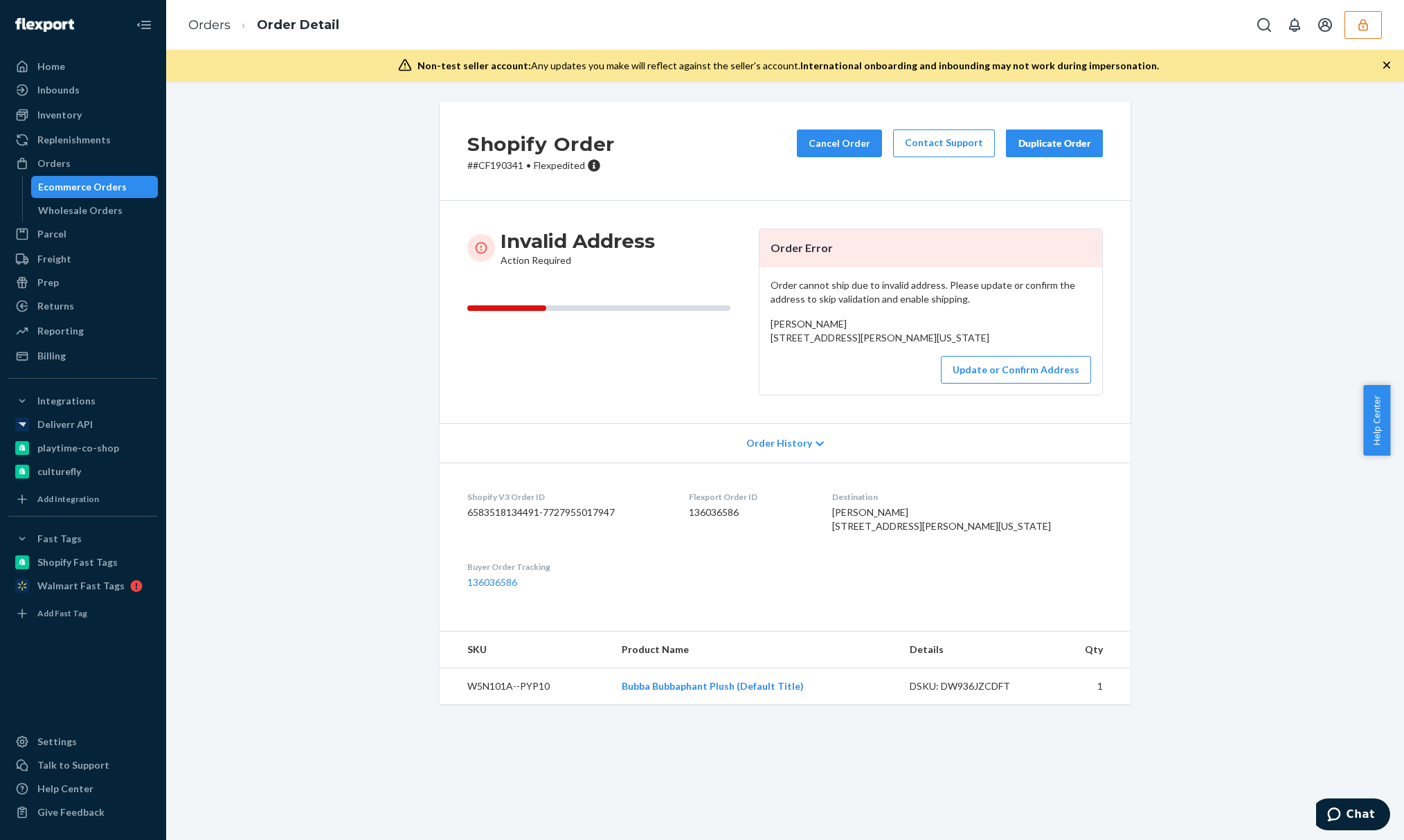
click at [578, 520] on dd "6583518134491-7727955017947" at bounding box center [567, 512] width 199 height 14
click at [616, 520] on dd "6583518134491-7727955017947" at bounding box center [567, 512] width 199 height 14
drag, startPoint x: 1367, startPoint y: 34, endPoint x: 1356, endPoint y: 34, distance: 11.0
click at [1367, 34] on button "button" at bounding box center [1364, 25] width 38 height 28
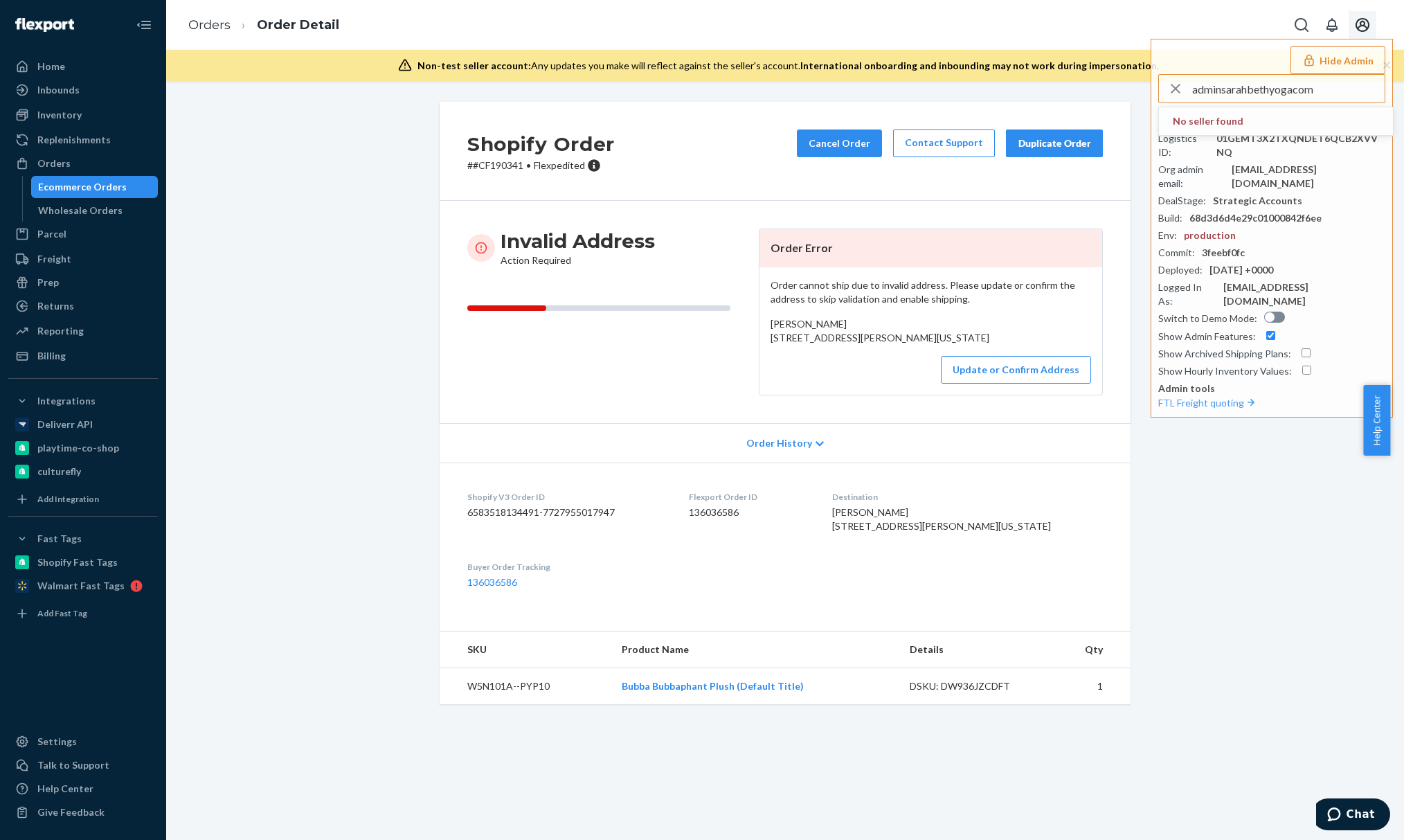
type input "adminsarahbethyogacom"
click at [1236, 129] on span "admin@sarahbethyoga.com" at bounding box center [1253, 135] width 161 height 14
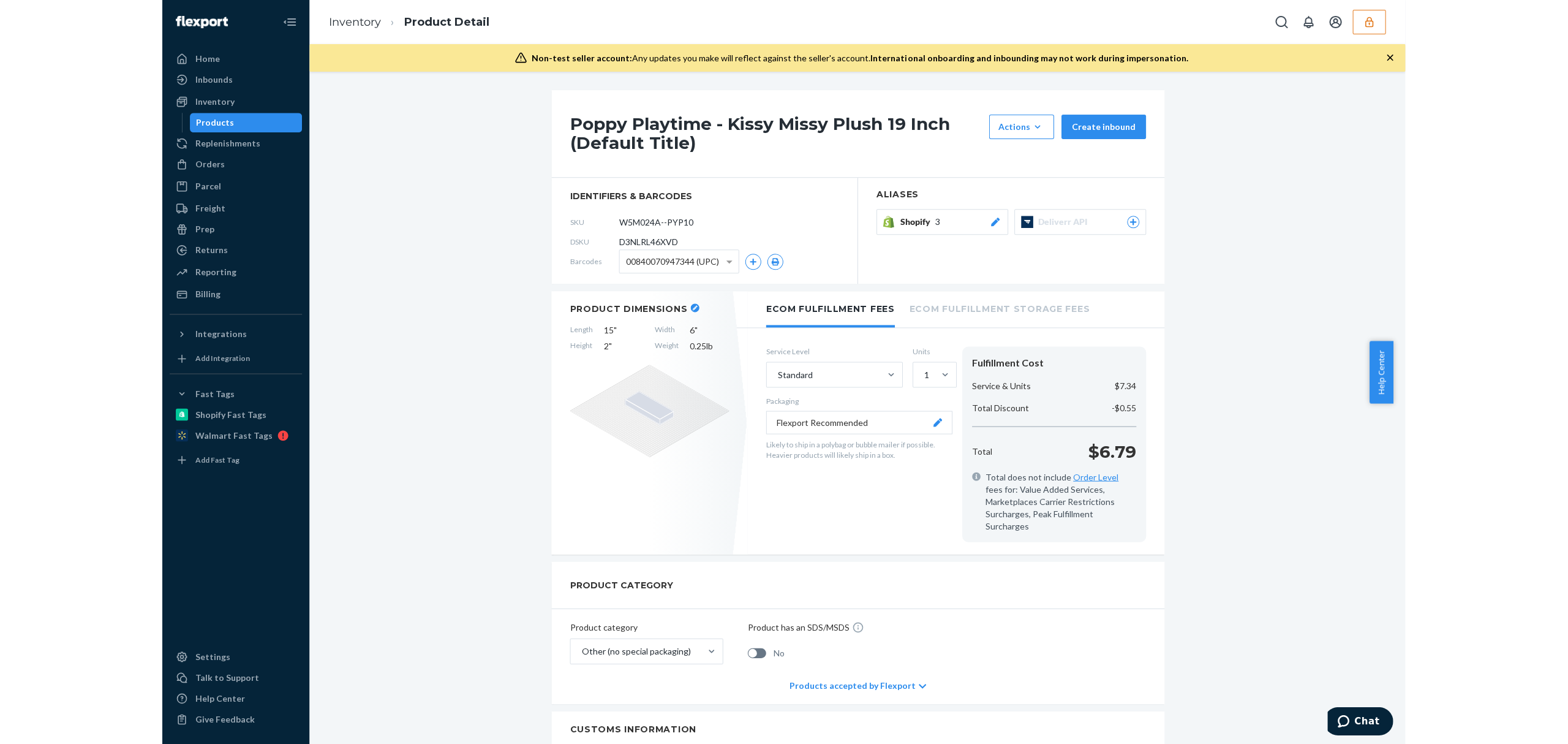
scroll to position [408, 0]
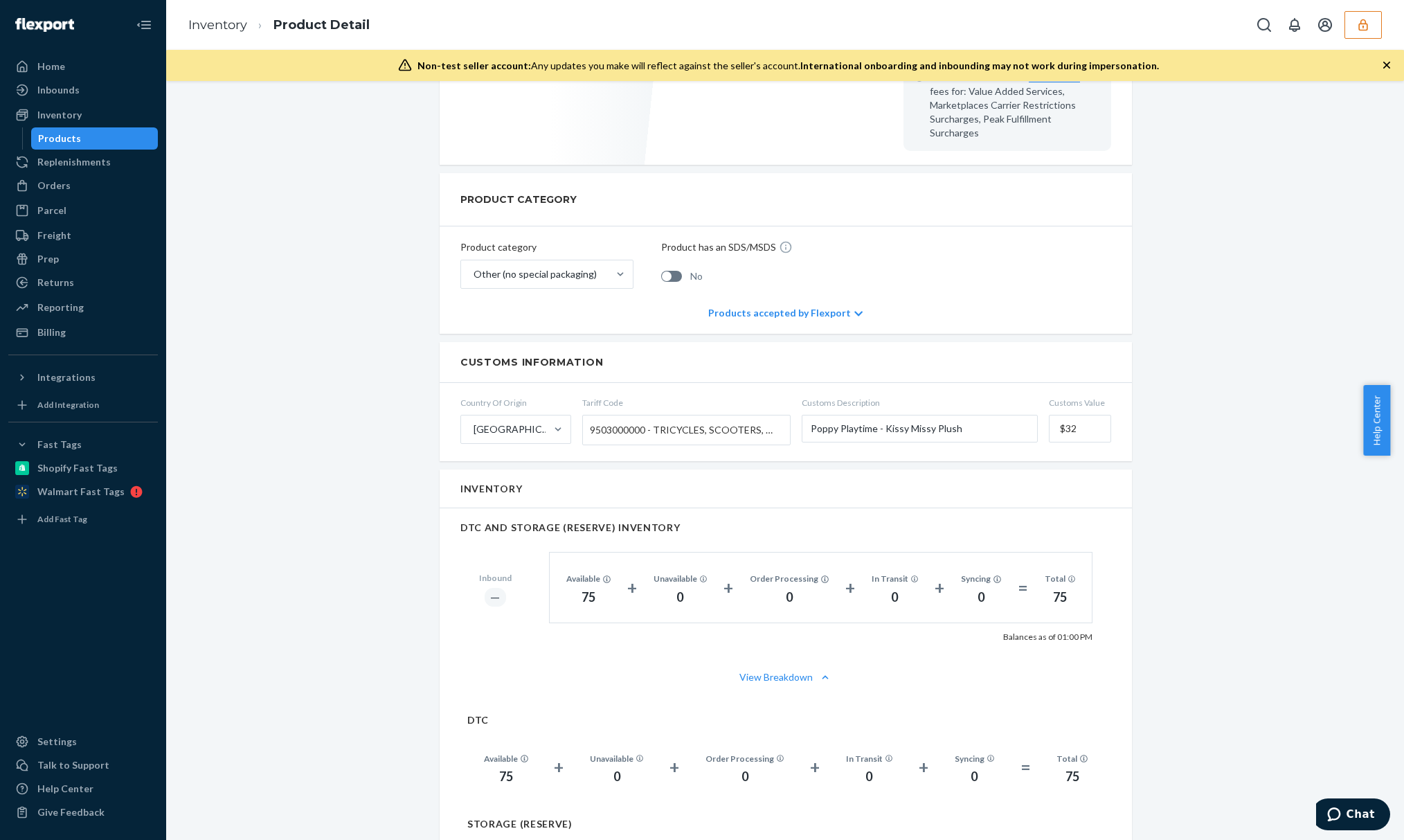
click at [512, 769] on div "75" at bounding box center [506, 777] width 44 height 18
click at [511, 769] on div "75" at bounding box center [506, 777] width 44 height 18
click at [524, 760] on div "Available 75" at bounding box center [506, 767] width 78 height 37
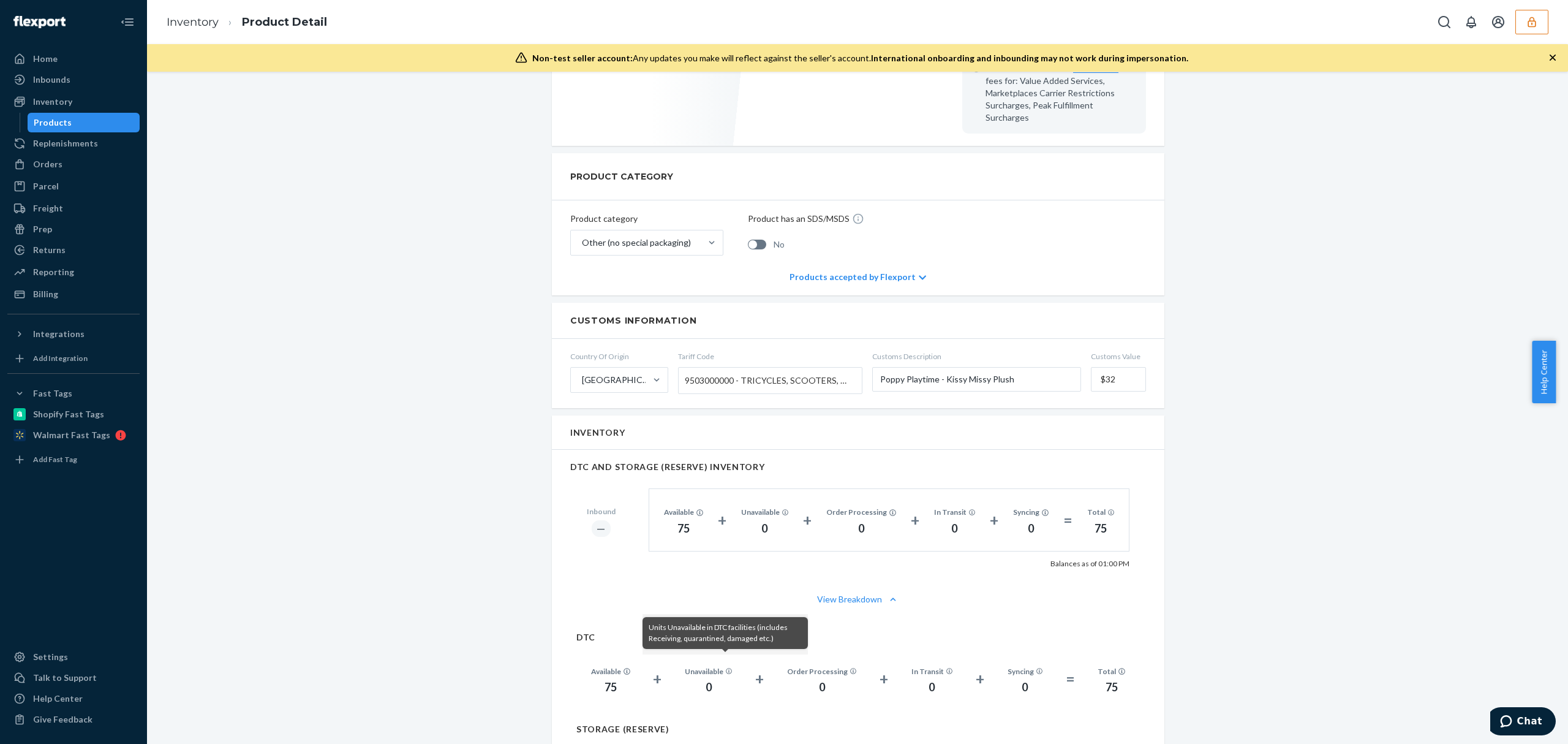
click at [726, 668] on icon at bounding box center [729, 671] width 7 height 7
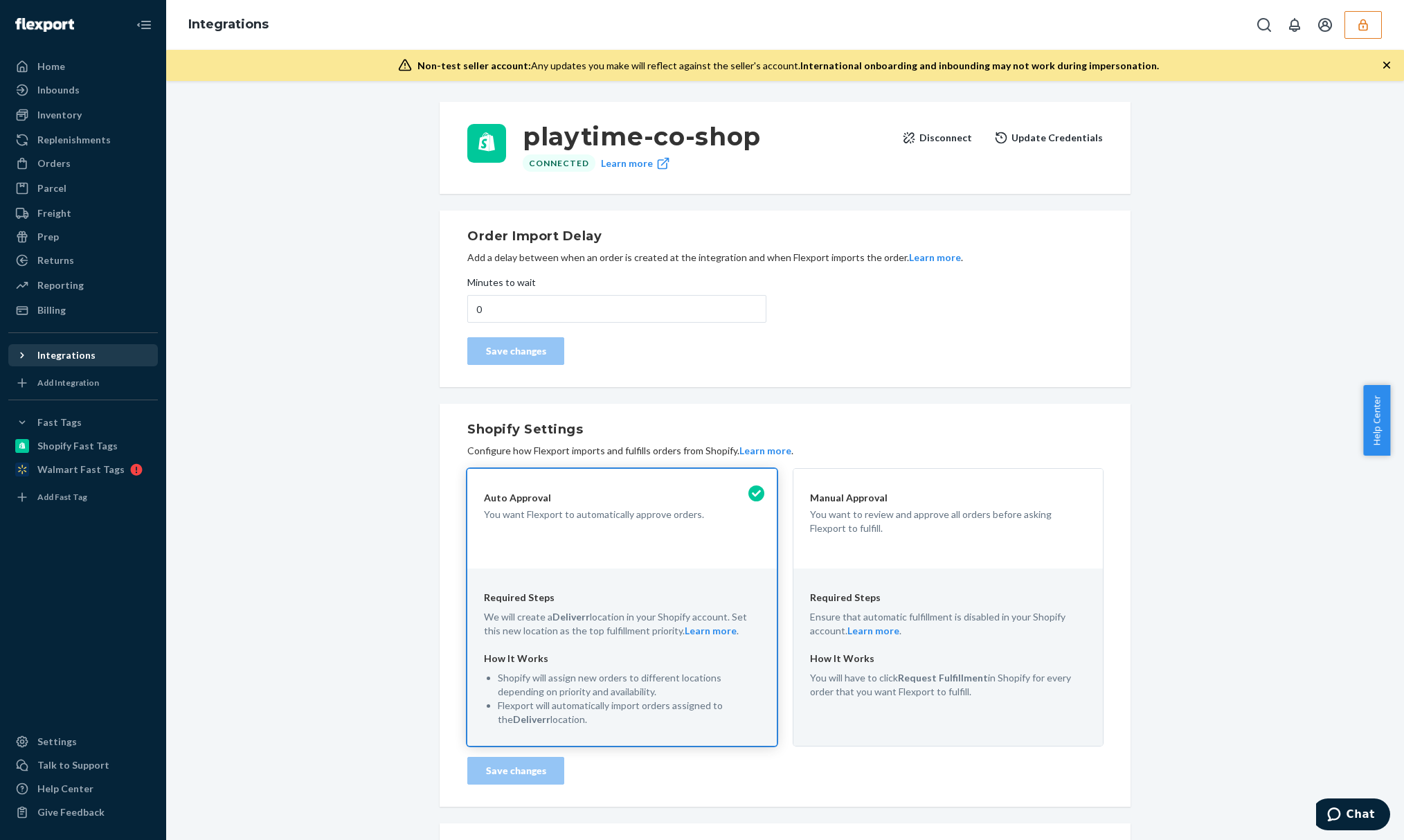
click at [78, 347] on div "Integrations" at bounding box center [83, 355] width 147 height 20
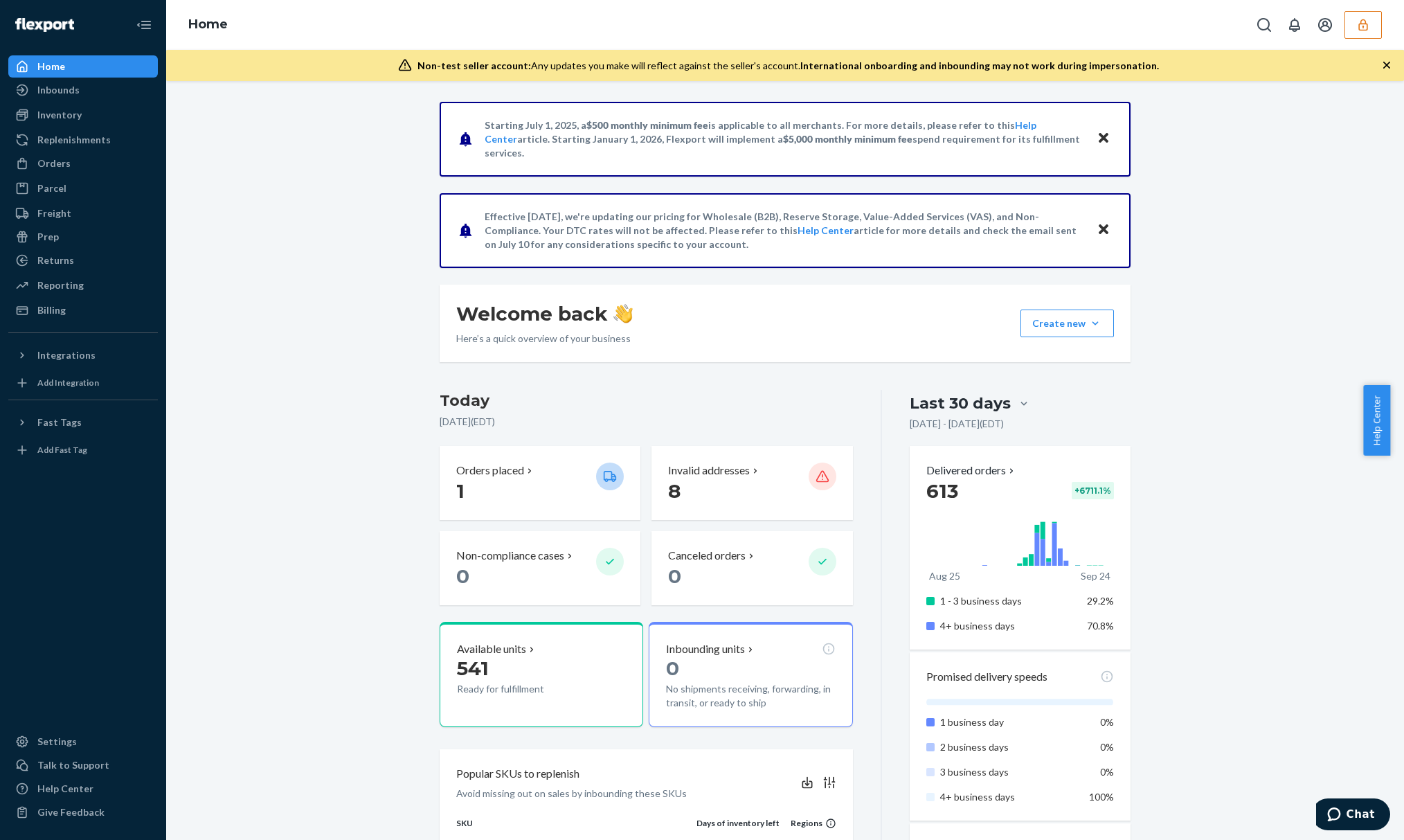
click at [187, 256] on div "Starting July 1, 2025, a $500 monthly minimum fee is applicable to all merchant…" at bounding box center [785, 669] width 1218 height 1135
click at [1345, 25] on button "button" at bounding box center [1364, 25] width 38 height 28
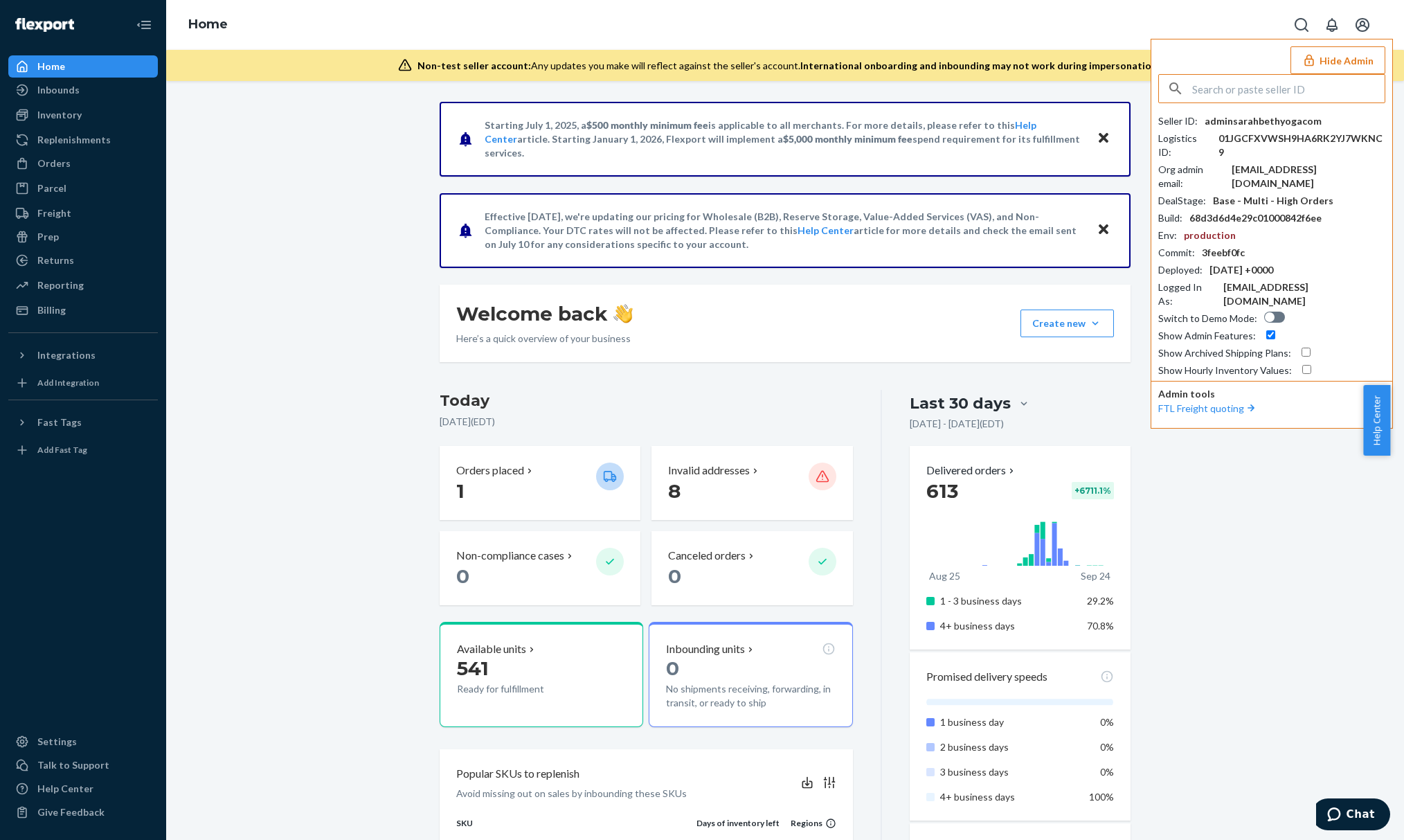
click at [1369, 54] on button "Hide Admin" at bounding box center [1338, 60] width 95 height 28
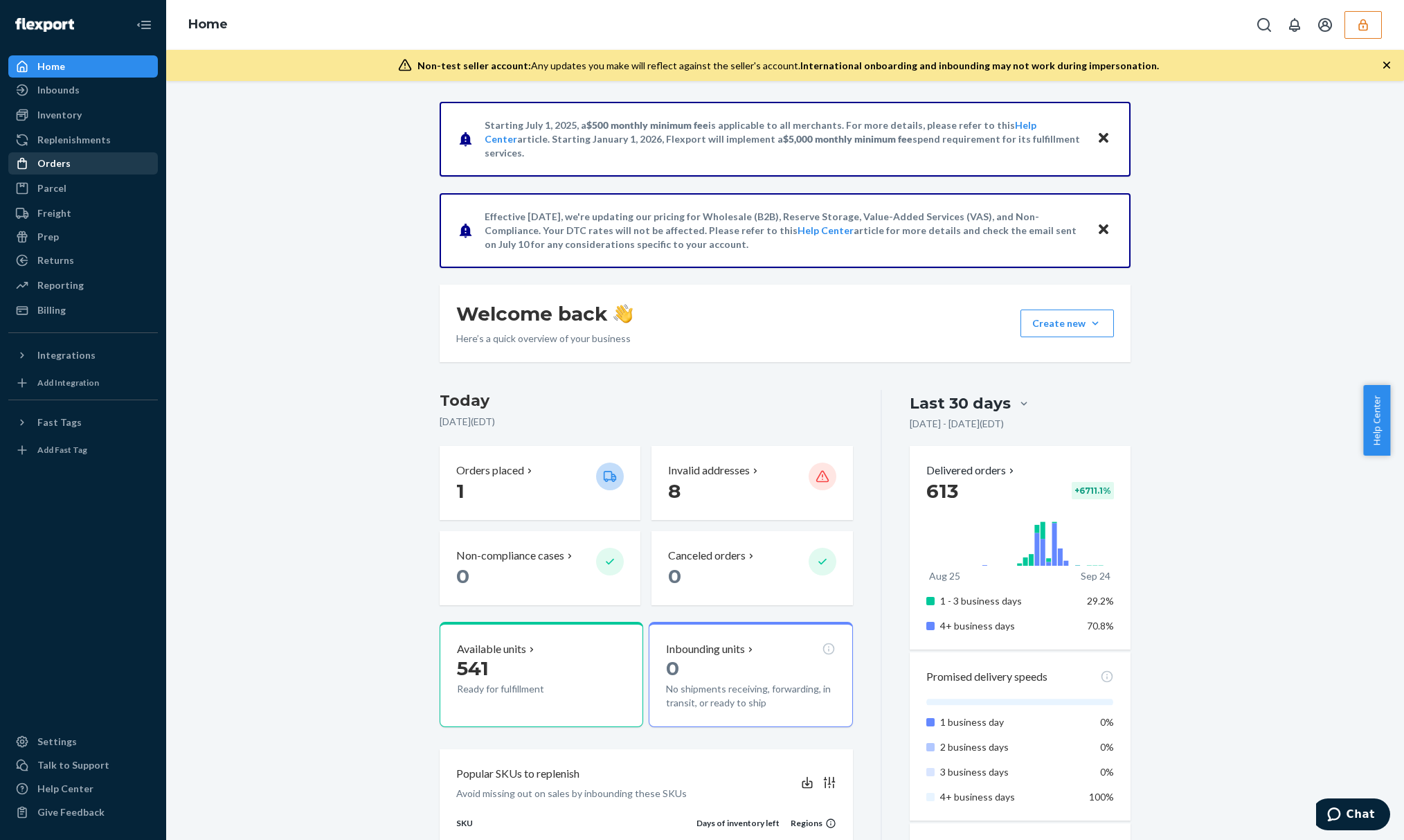
click at [140, 163] on div "Orders" at bounding box center [83, 163] width 147 height 20
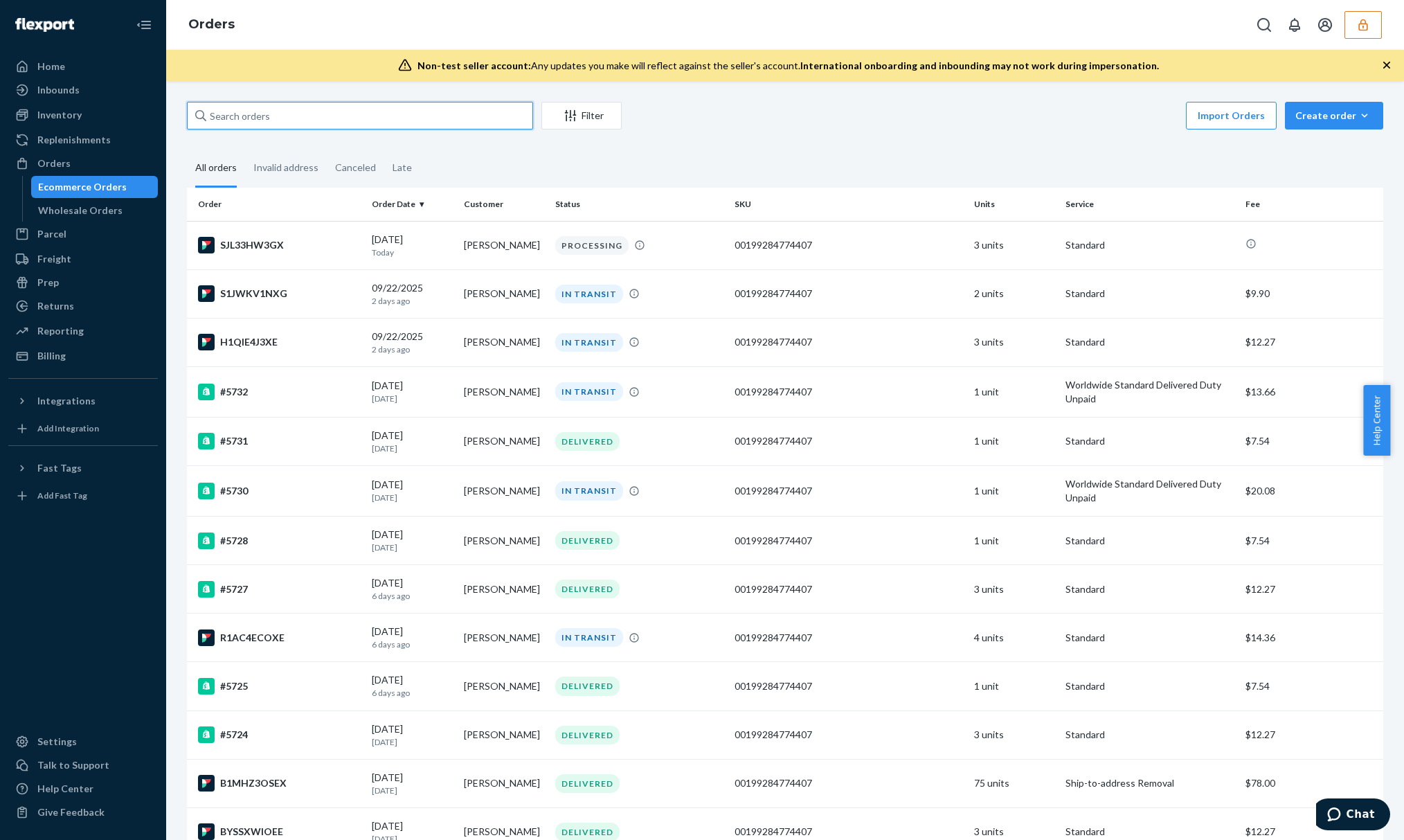
click at [309, 115] on input "text" at bounding box center [360, 116] width 347 height 28
paste input "B1MHZ3OSEX"
type input "B1MHZ3OSEX"
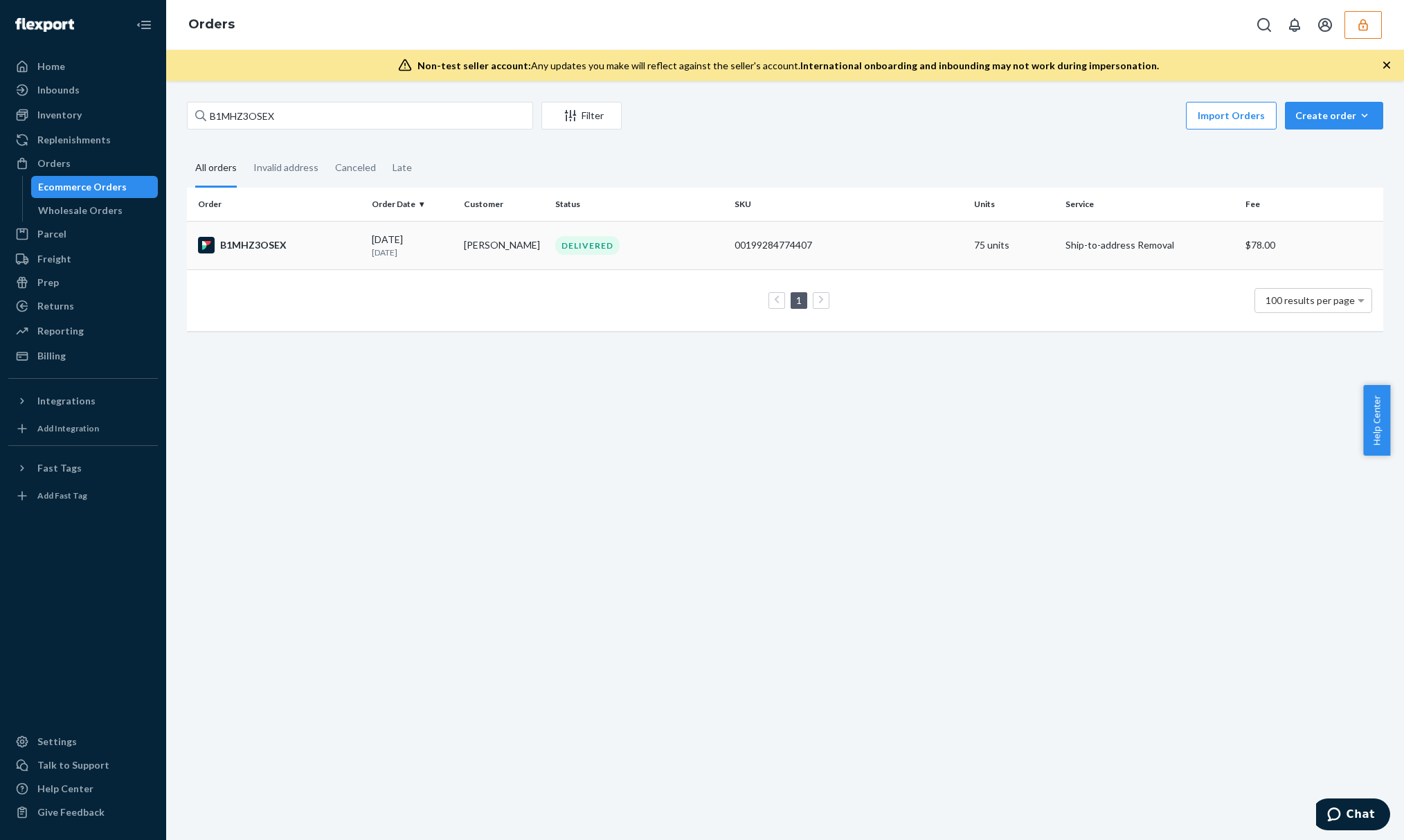
click at [425, 237] on div "09/17/2025 7 days ago" at bounding box center [412, 245] width 80 height 25
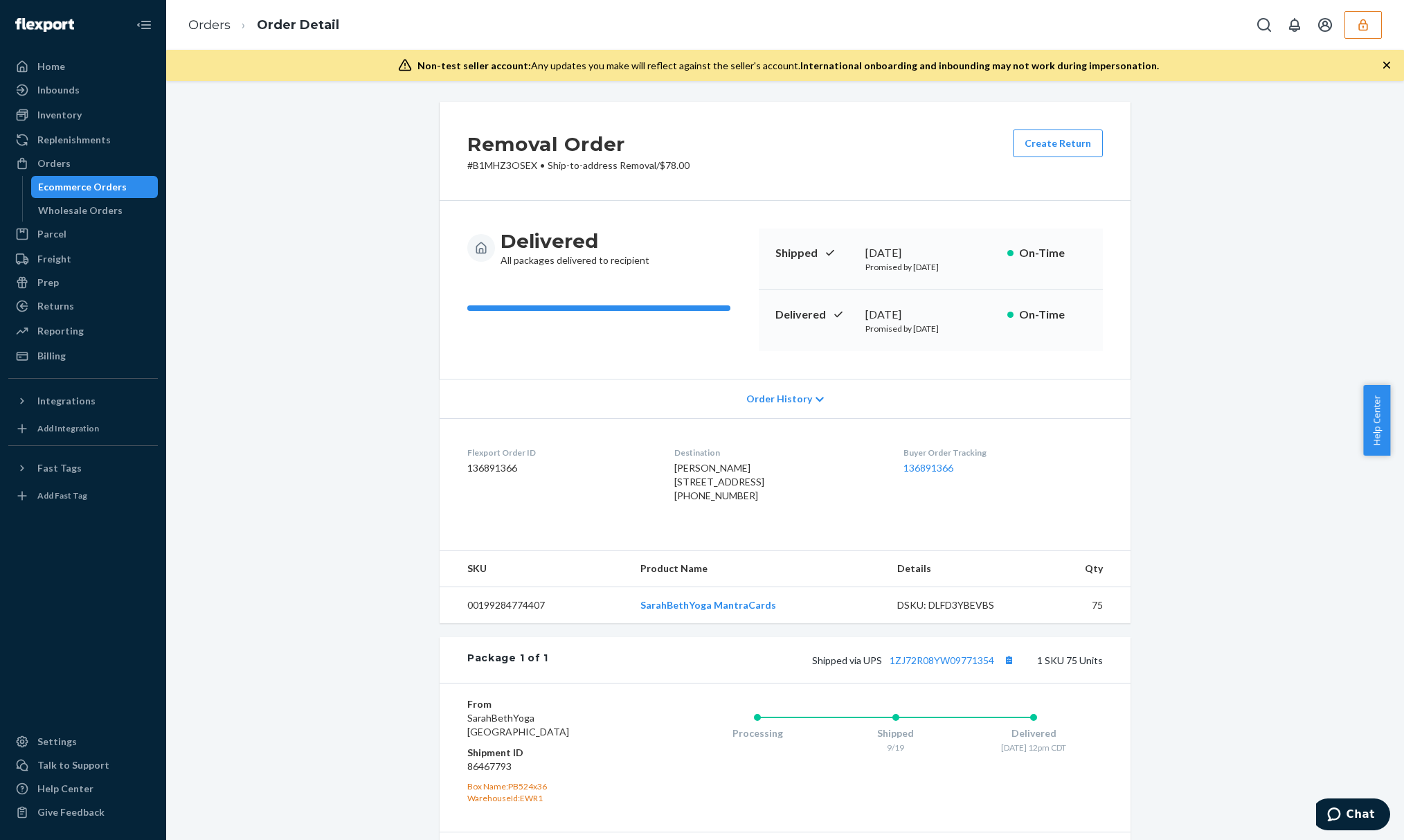
click at [758, 395] on span "Order History" at bounding box center [779, 399] width 65 height 14
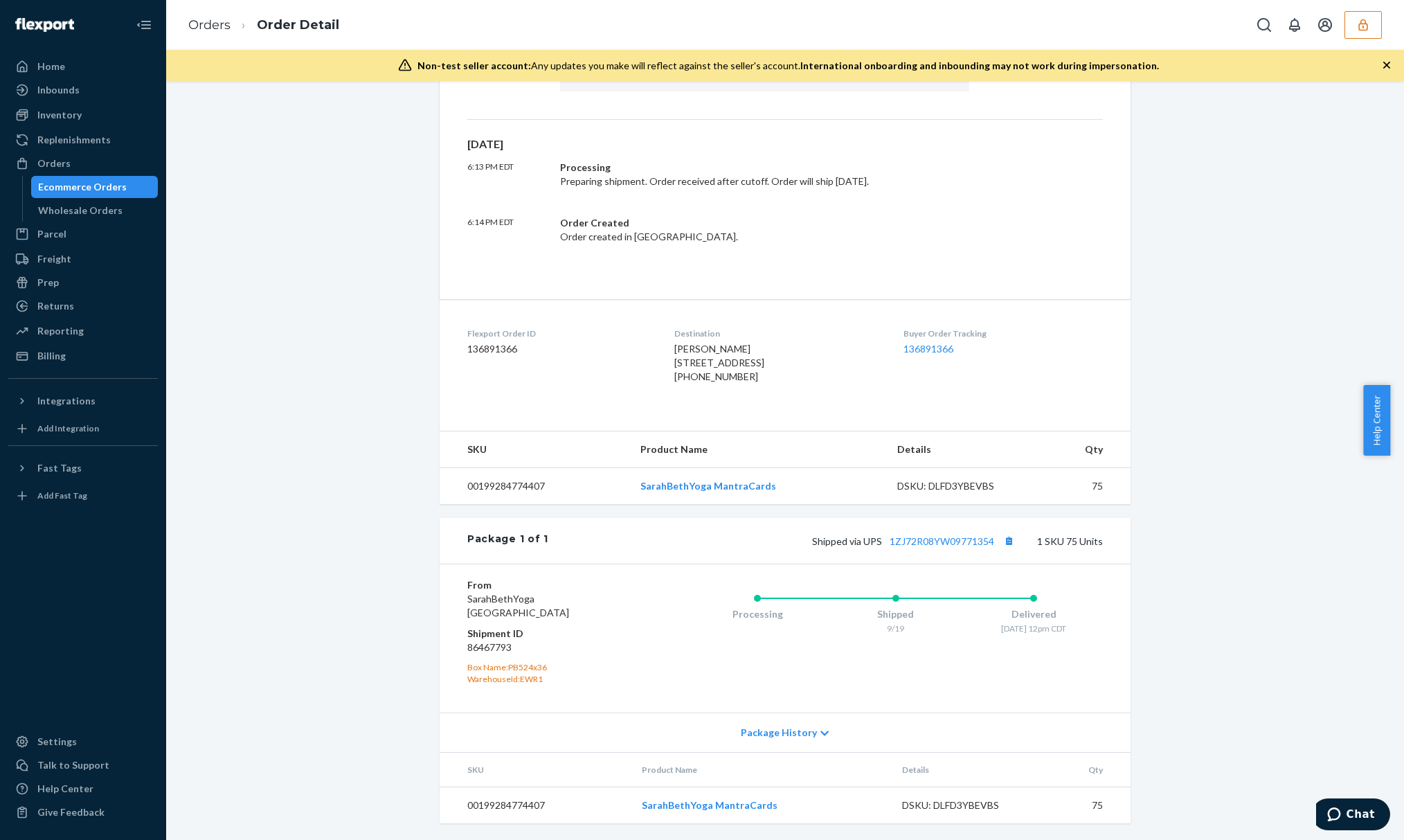
scroll to position [588, 0]
click at [1108, 489] on td "75" at bounding box center [1084, 485] width 93 height 37
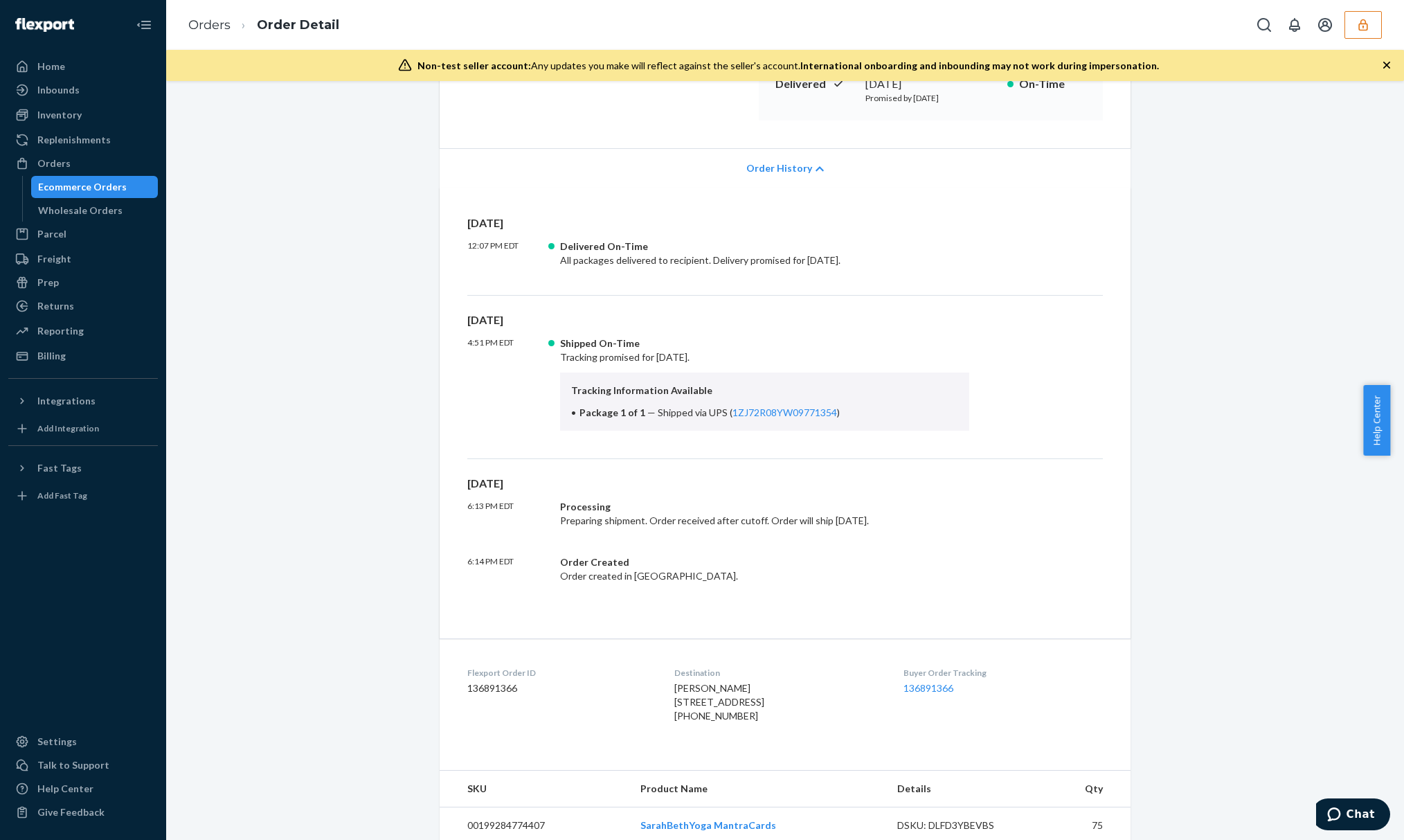
scroll to position [0, 0]
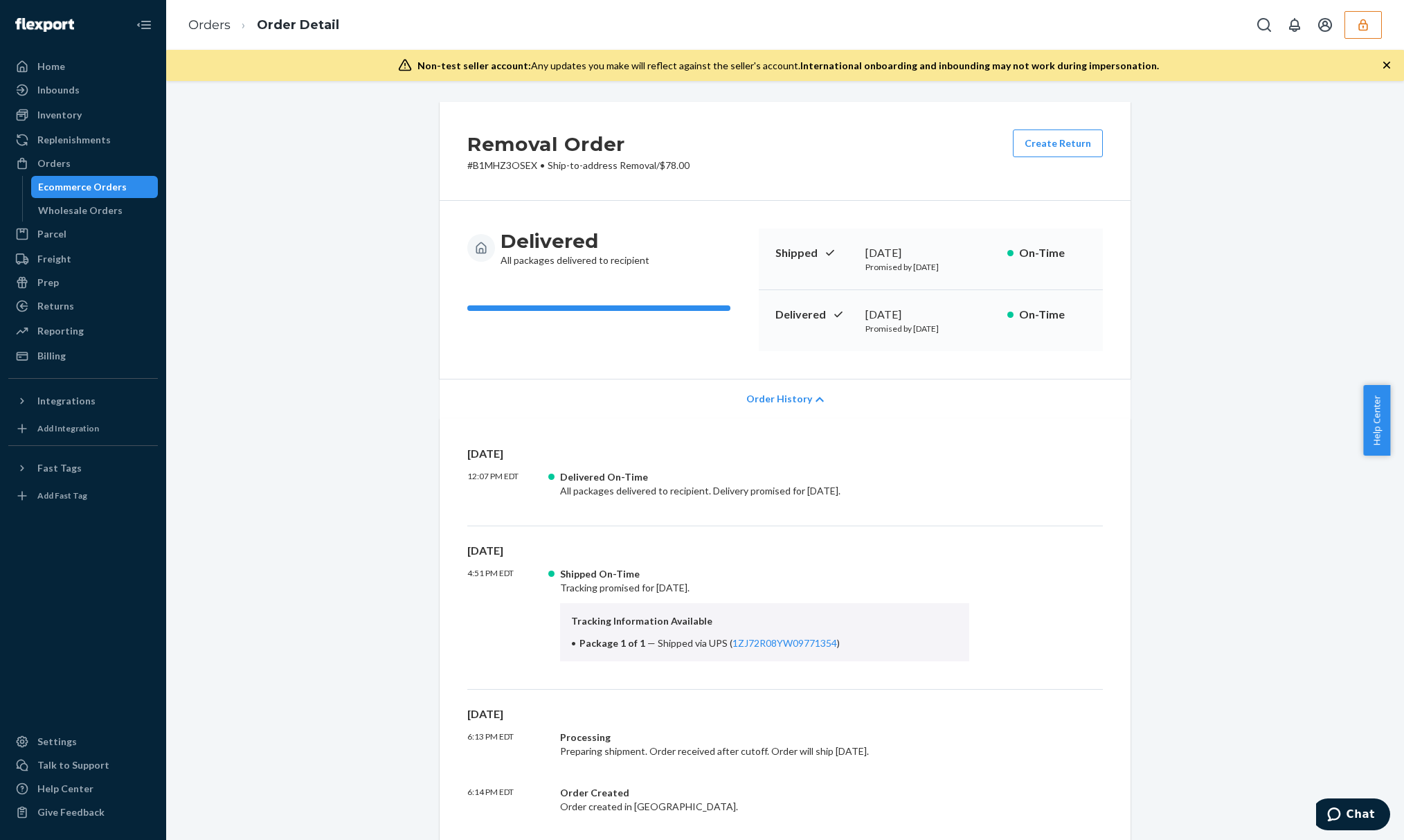
click at [788, 400] on span "Order History" at bounding box center [779, 399] width 65 height 14
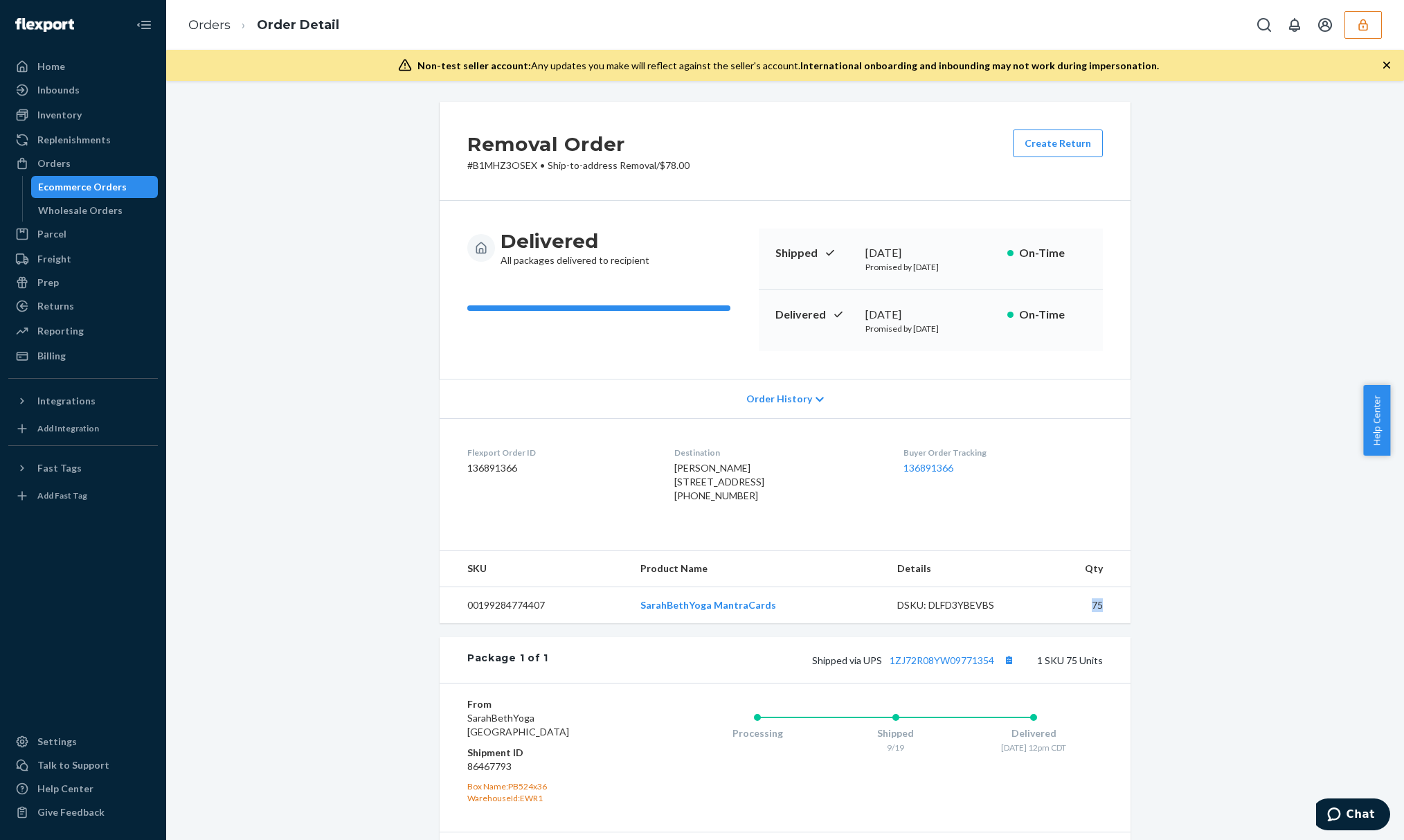
drag, startPoint x: 1098, startPoint y: 637, endPoint x: 1073, endPoint y: 634, distance: 25.2
click at [1073, 623] on td "75" at bounding box center [1084, 605] width 93 height 37
click at [554, 737] on span "SarahBethYoga Phillipsburg, NJ 08865" at bounding box center [518, 724] width 102 height 25
drag, startPoint x: 529, startPoint y: 763, endPoint x: 415, endPoint y: 762, distance: 114.0
click at [415, 762] on div "Removal Order # B1MHZ3OSEX • Ship-to-address Removal / $78.00 Create Return Del…" at bounding box center [785, 531] width 1218 height 858
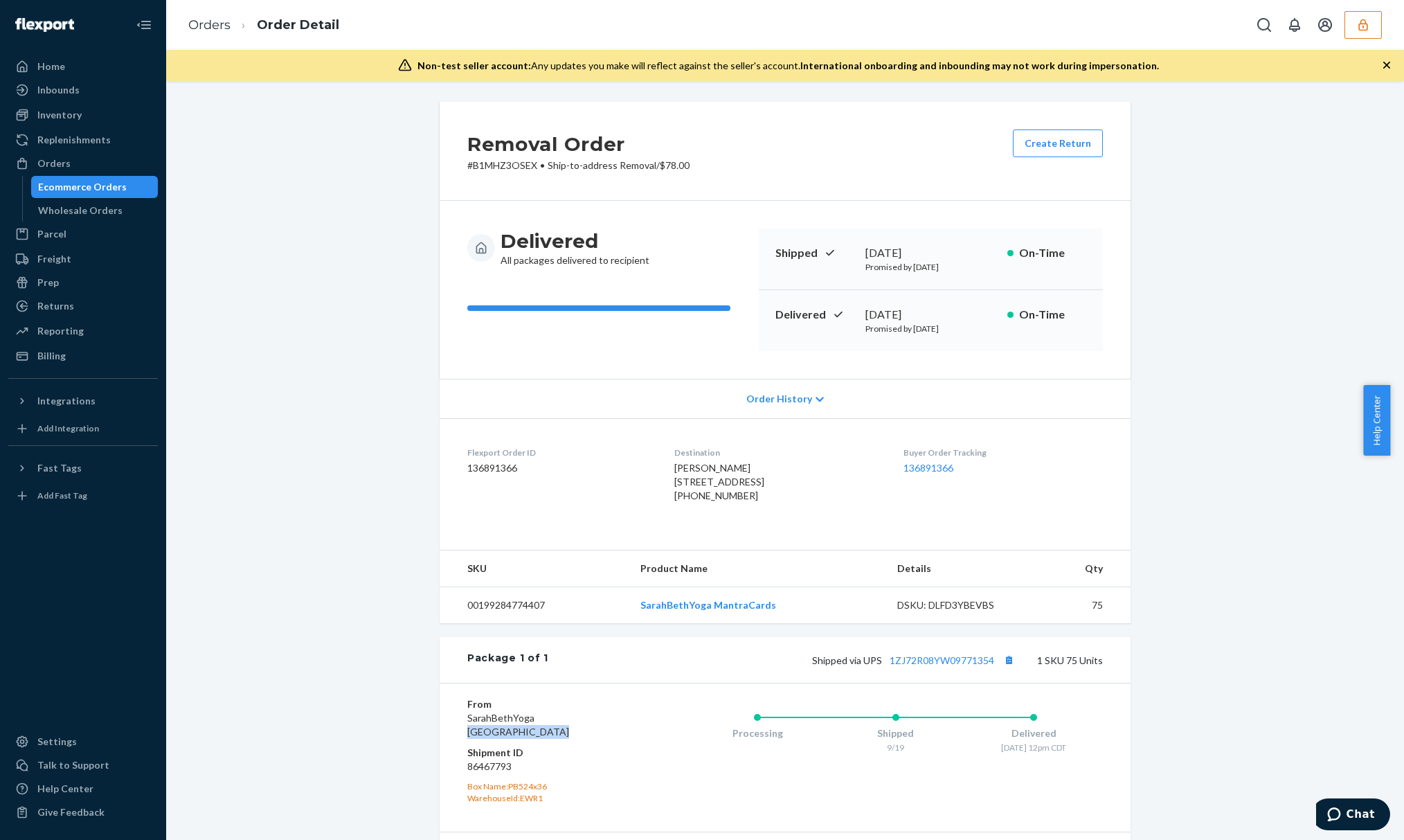
click at [1371, 29] on button "button" at bounding box center [1364, 25] width 38 height 28
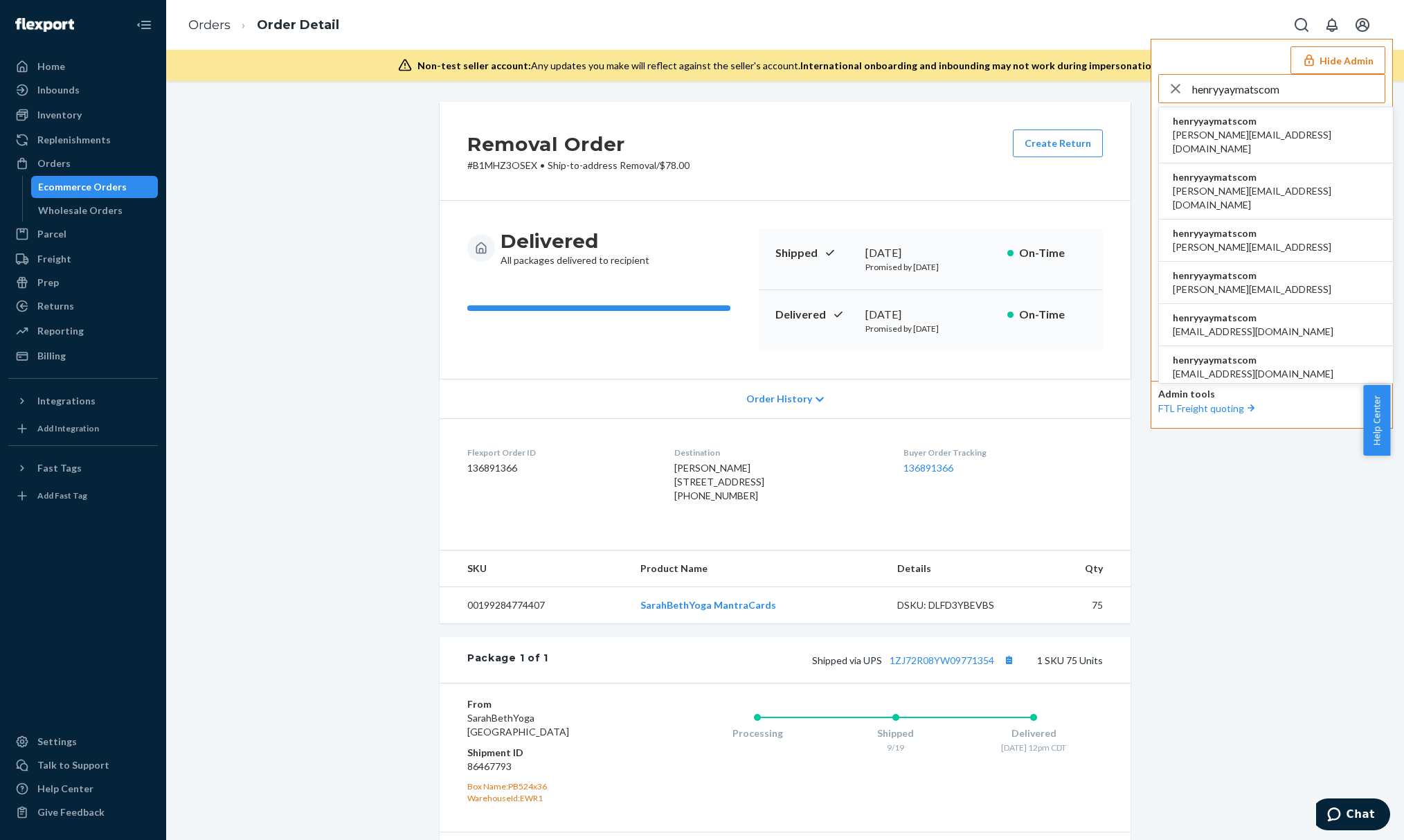
type input "henryyaymatscom"
click at [1250, 118] on span "henryyaymatscom" at bounding box center [1276, 121] width 207 height 14
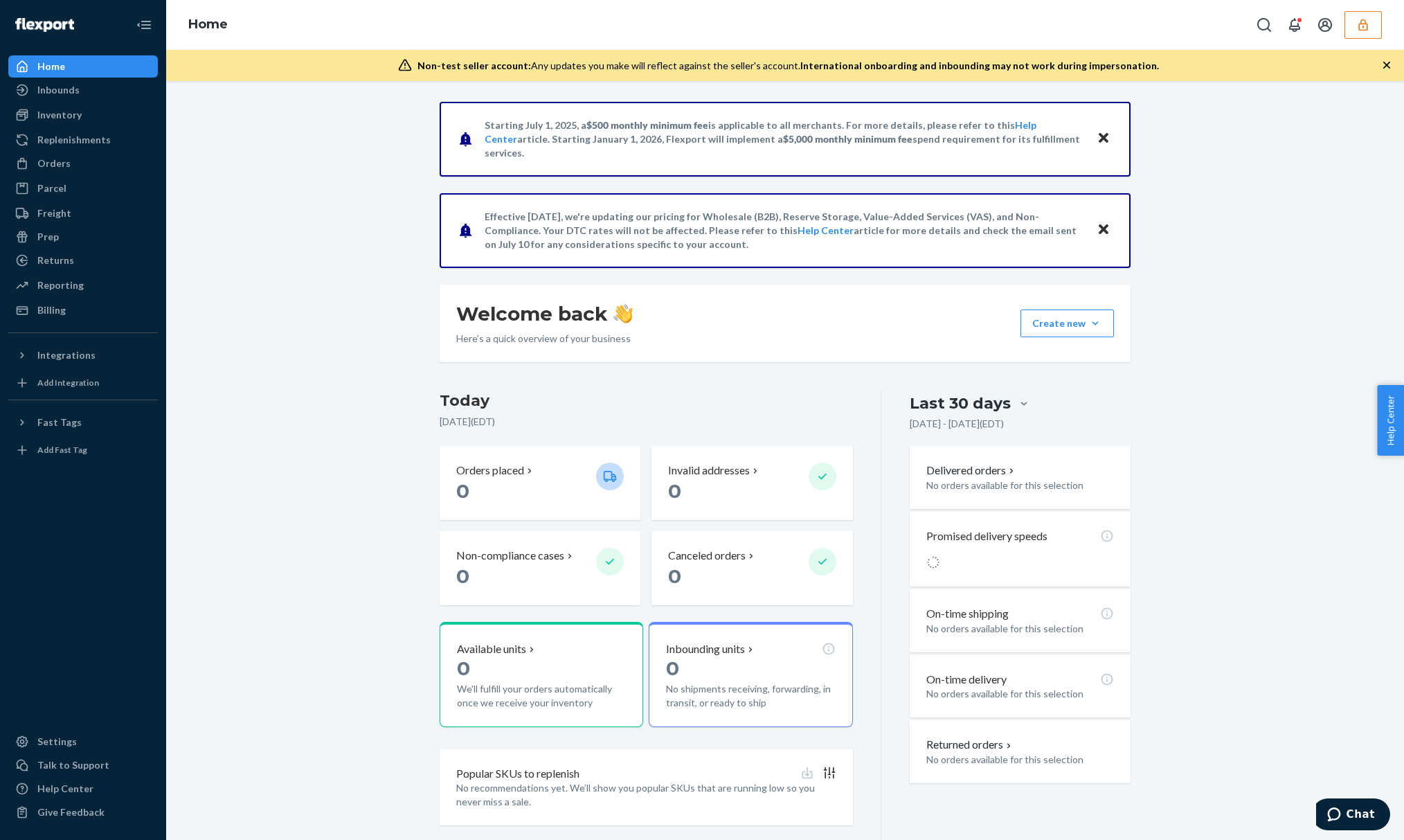
click at [1390, 74] on div "Non-test seller account: Any updates you make will reflect against the seller's…" at bounding box center [785, 65] width 1238 height 31
click at [1390, 70] on icon "button" at bounding box center [1387, 65] width 14 height 14
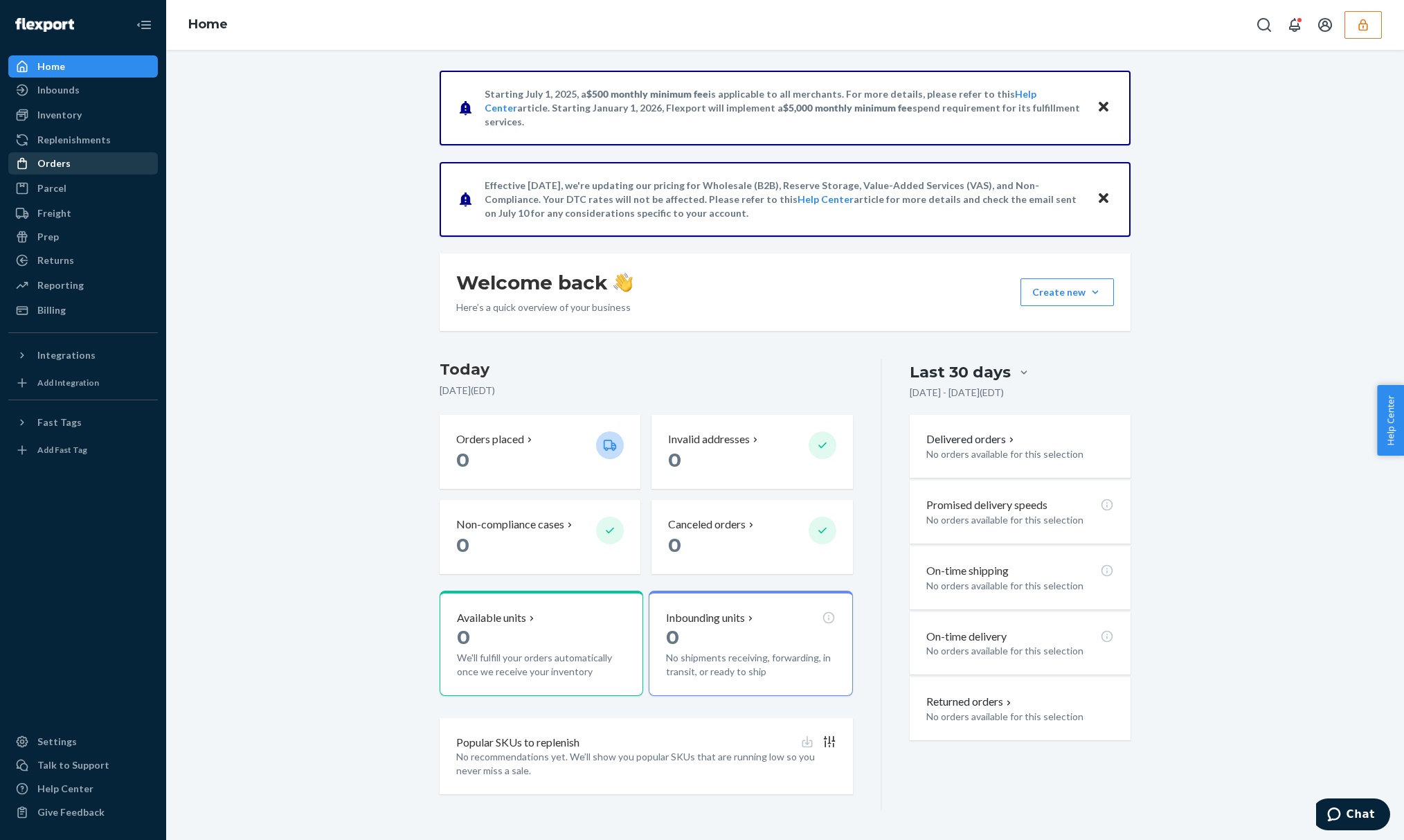
click at [82, 159] on div "Orders" at bounding box center [83, 163] width 147 height 20
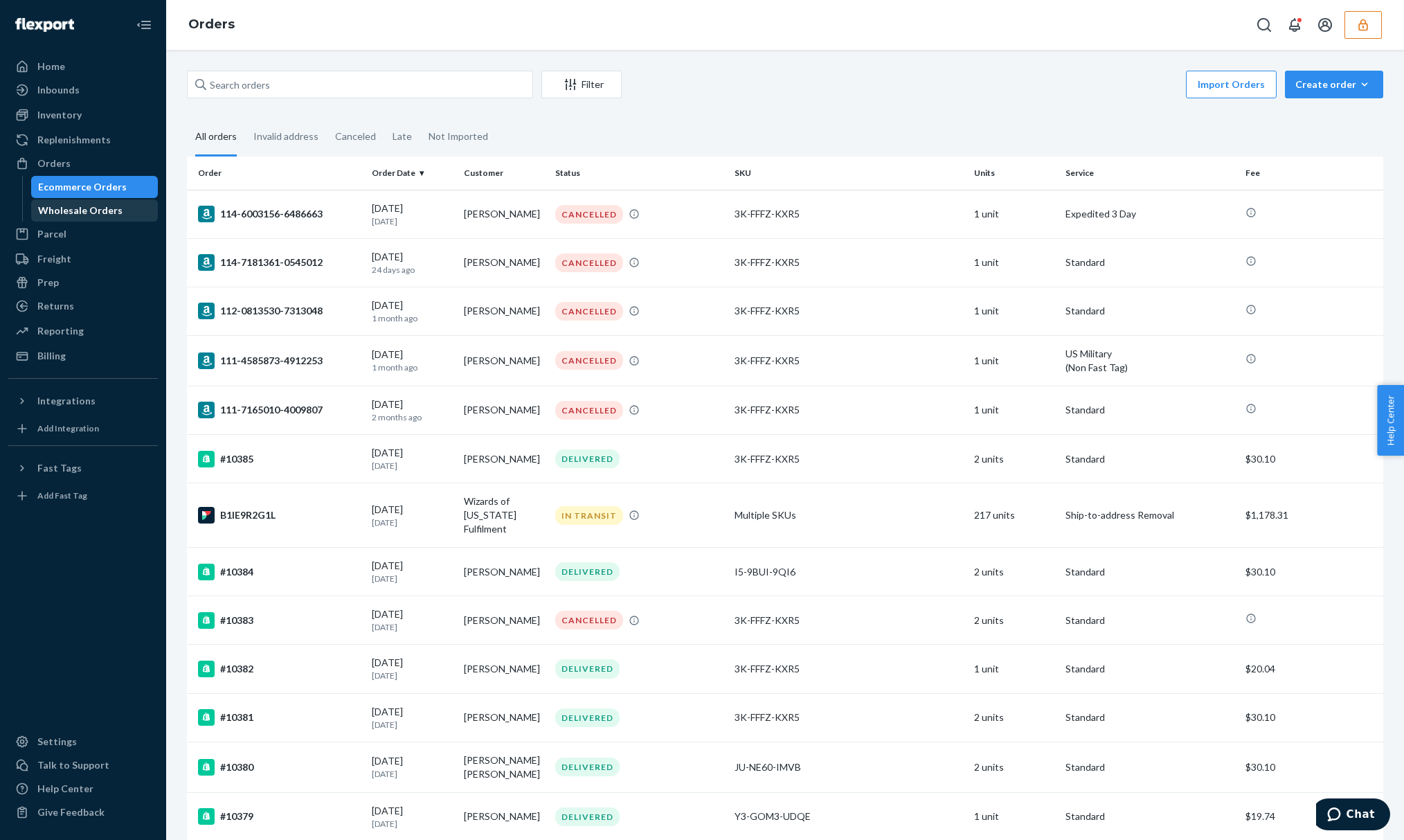
click at [128, 208] on div "Wholesale Orders" at bounding box center [95, 211] width 125 height 20
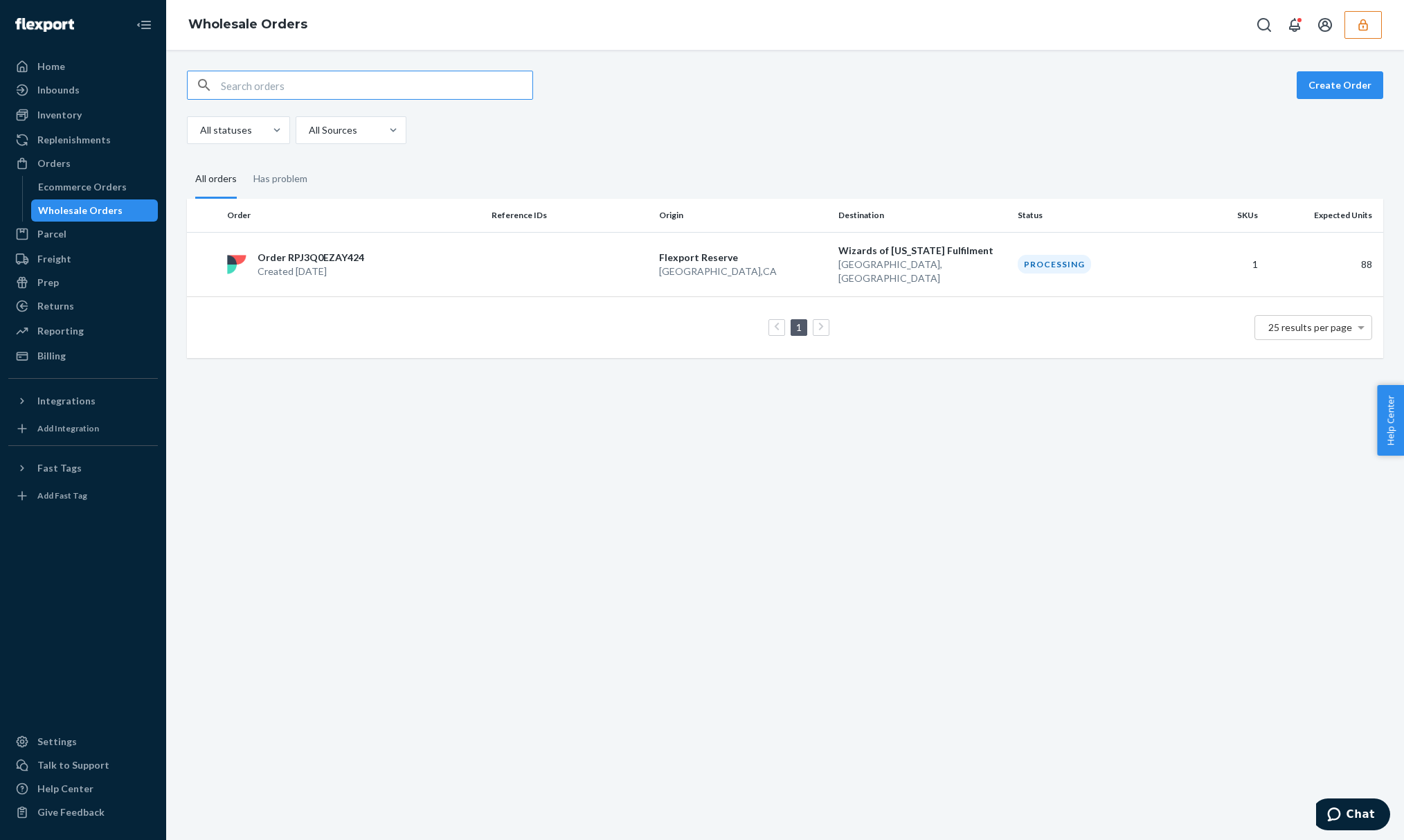
click at [471, 72] on input "text" at bounding box center [376, 85] width 311 height 28
type input "RPJ3Q0EZAY424"
click at [875, 552] on div "RPJ3Q0EZAY424 Create Order All statuses All Sources All orders Has problem Orde…" at bounding box center [785, 445] width 1238 height 790
click at [486, 247] on td at bounding box center [570, 264] width 168 height 65
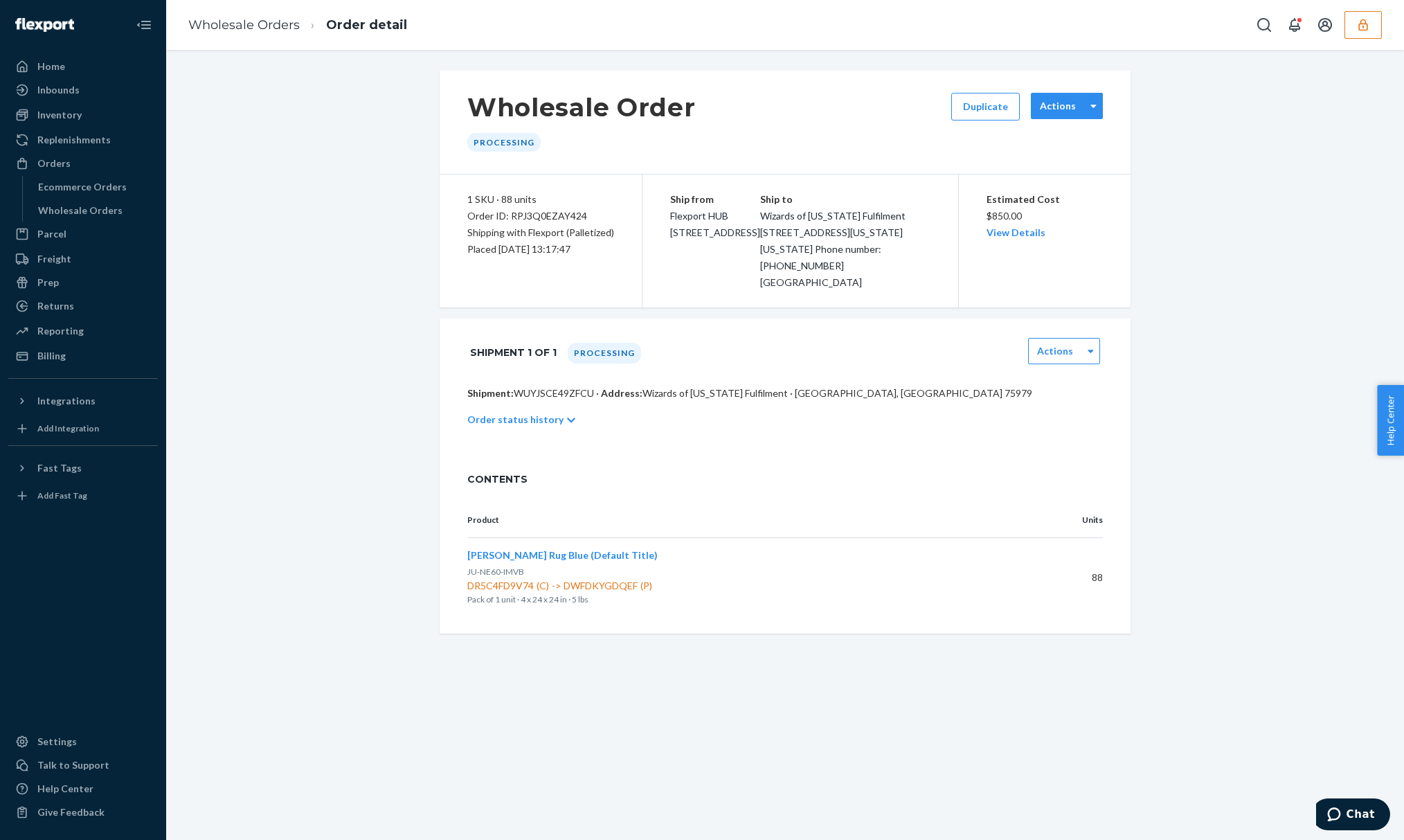
click at [1073, 93] on div "Actions" at bounding box center [1067, 106] width 72 height 26
click at [1148, 127] on div "Wholesale Order Processing Duplicate 0 results available. Use Up and Down to ch…" at bounding box center [785, 351] width 1218 height 563
click at [1094, 369] on div "Shipment 1 of 1 Processing Actions" at bounding box center [785, 352] width 636 height 34
click at [1259, 351] on div "Wholesale Order Processing Duplicate Actions 1 SKU · 88 units Order ID: RPJ3Q0E…" at bounding box center [785, 351] width 1218 height 563
click at [561, 439] on div "Order status history" at bounding box center [785, 419] width 636 height 38
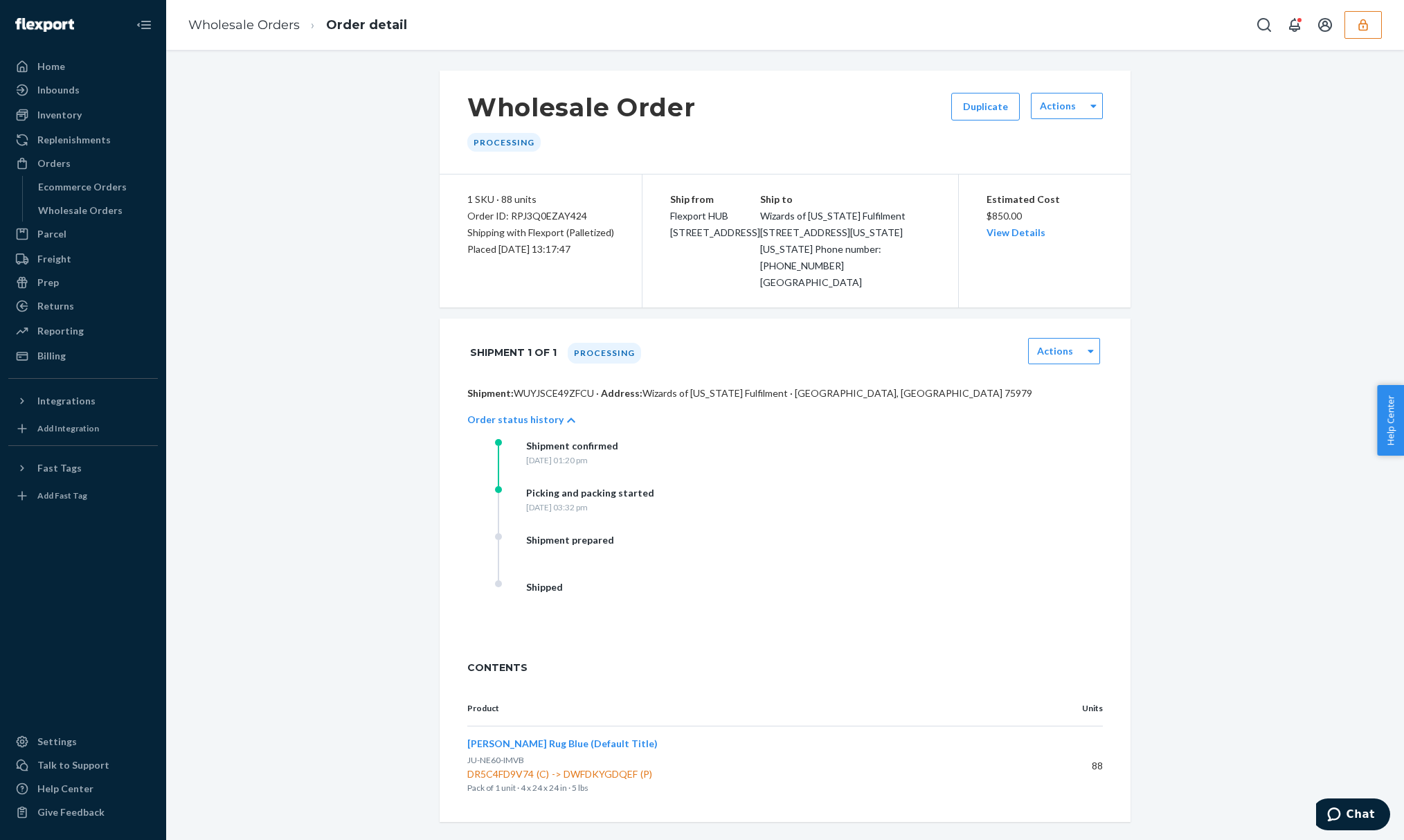
click at [1254, 190] on div "Wholesale Order Processing Duplicate Actions 1 SKU · 88 units Order ID: RPJ3Q0E…" at bounding box center [785, 445] width 1218 height 751
click at [572, 513] on div "[DATE] 03:32 pm" at bounding box center [590, 507] width 128 height 11
click at [655, 513] on div "[DATE] 03:32 pm" at bounding box center [590, 507] width 128 height 11
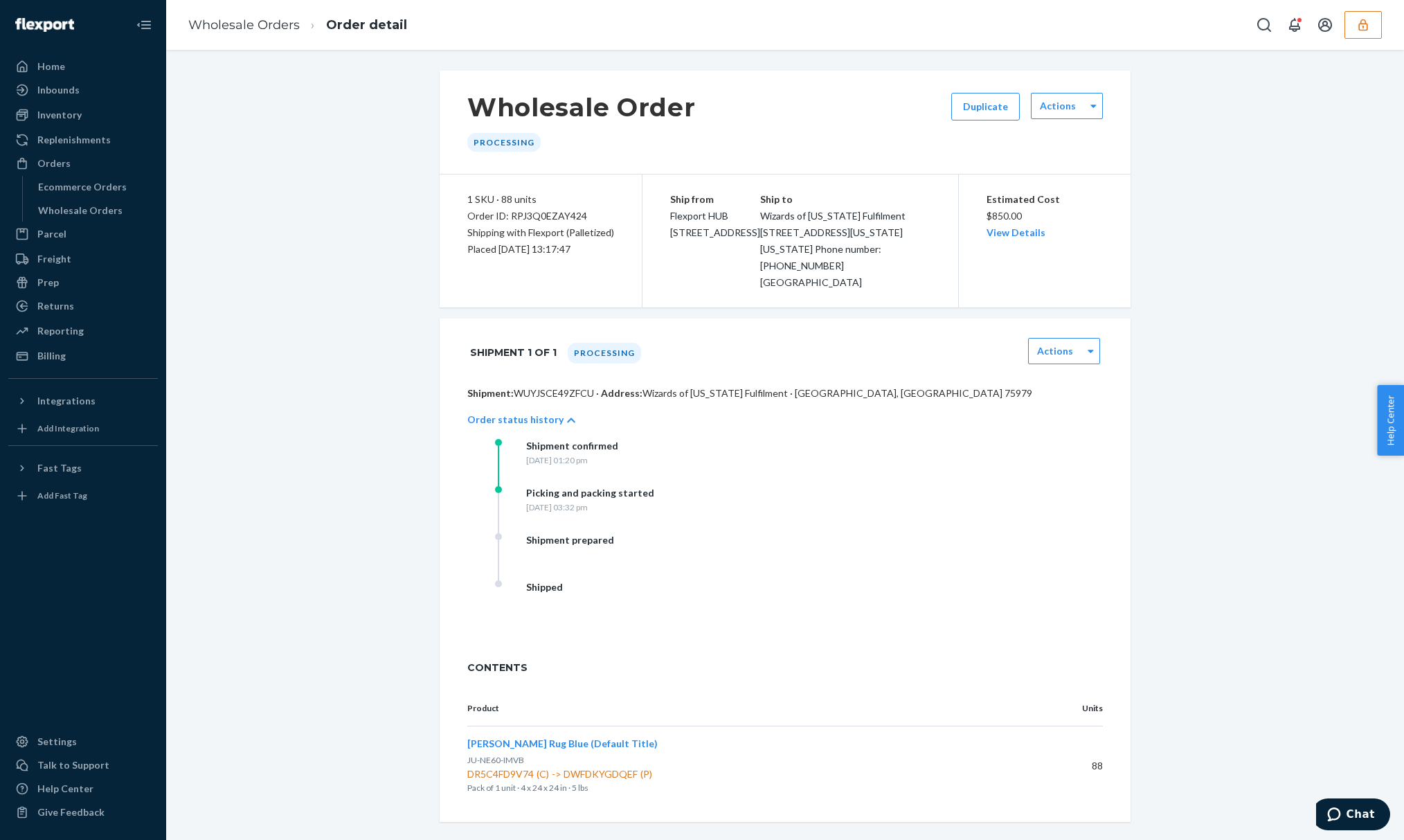
click at [655, 513] on div "[DATE] 03:32 pm" at bounding box center [590, 507] width 128 height 11
click at [655, 513] on div "Wednesday, September 24, 2025 at 03:32 pm" at bounding box center [590, 507] width 128 height 11
click at [1048, 111] on label "Actions" at bounding box center [1058, 105] width 36 height 14
click at [223, 10] on ol "Wholesale Orders Order detail" at bounding box center [297, 25] width 241 height 41
click at [233, 29] on link "Wholesale Orders" at bounding box center [244, 25] width 111 height 16
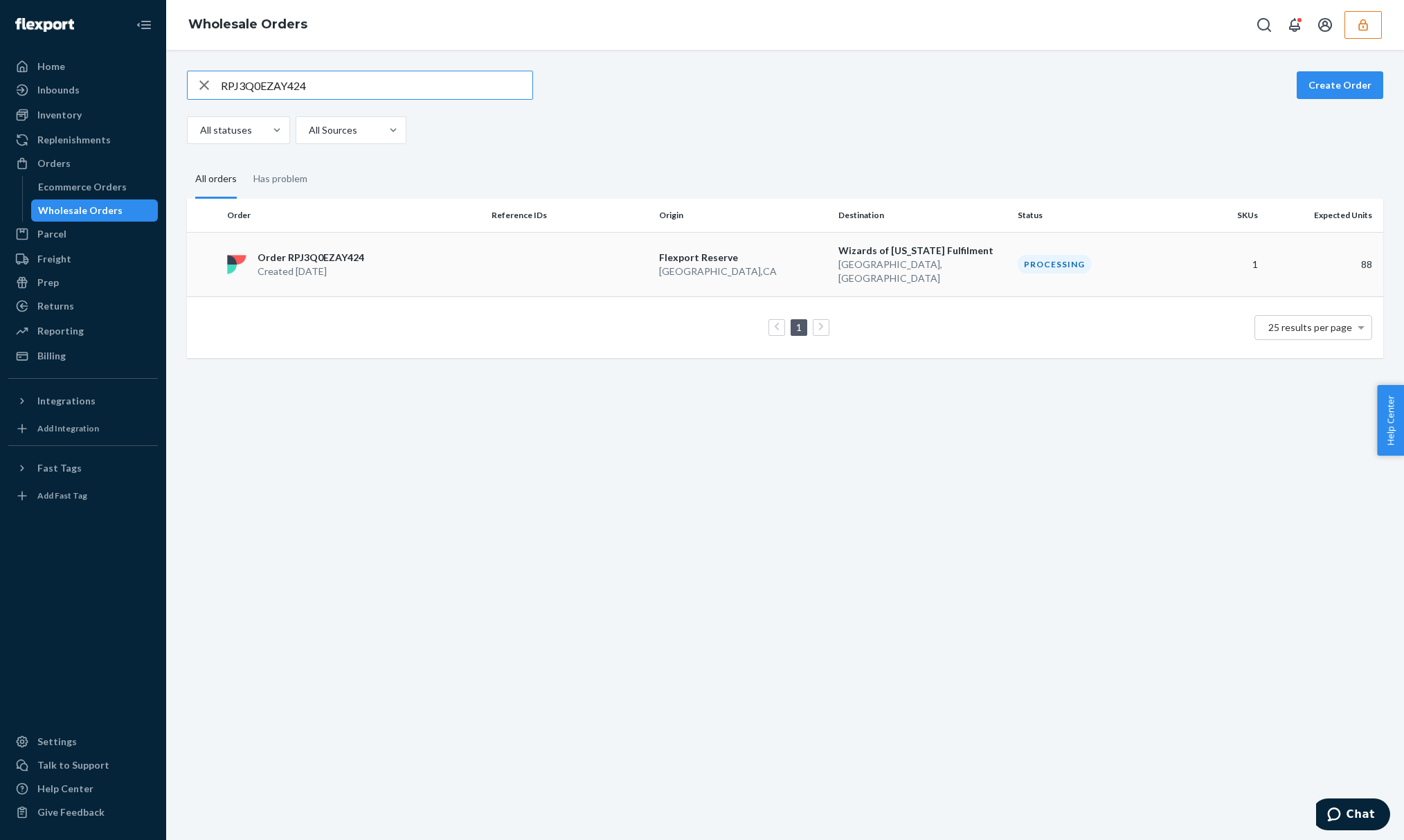
click at [278, 265] on p "Created Sep 24, 2025" at bounding box center [311, 271] width 106 height 14
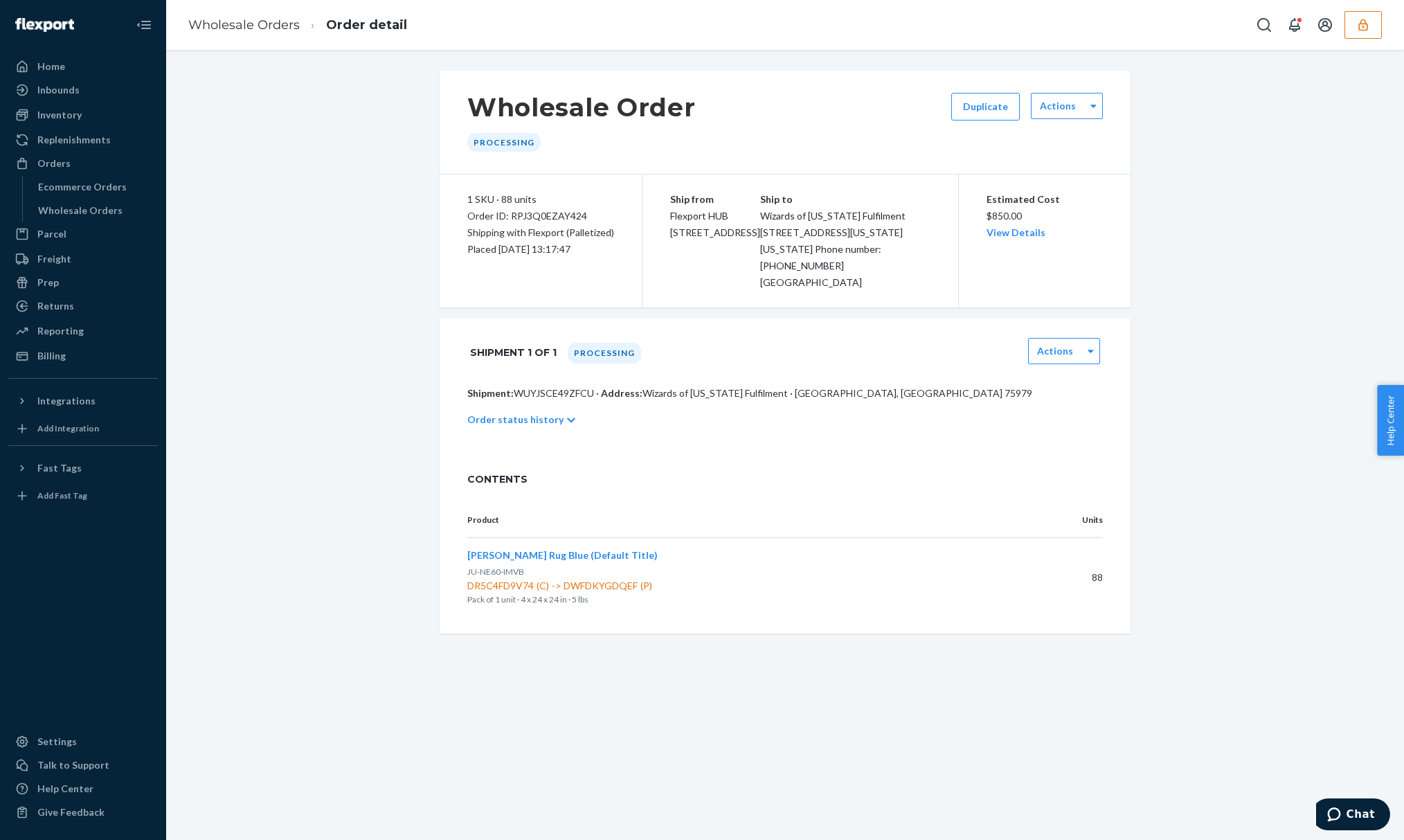
click at [521, 427] on p "Order status history" at bounding box center [516, 419] width 96 height 14
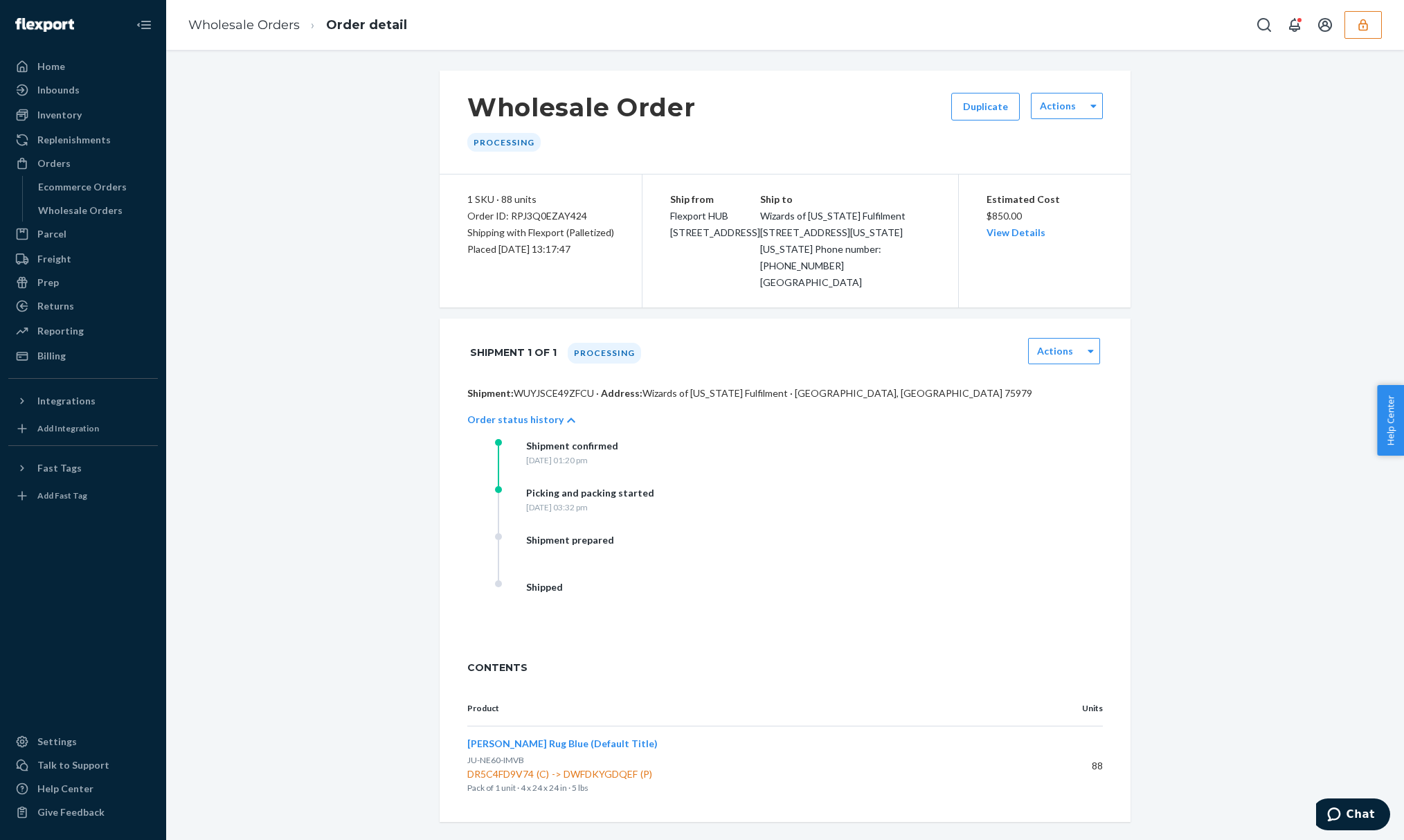
click at [600, 547] on div "Shipment prepared" at bounding box center [570, 539] width 88 height 14
drag, startPoint x: 696, startPoint y: 228, endPoint x: 692, endPoint y: 275, distance: 47.2
click at [692, 241] on div "Ship from Flexport HUB 2615 E 3rd Street San Bernardino, CA 92408" at bounding box center [715, 216] width 90 height 50
click at [693, 238] on span "Flexport HUB 2615 E 3rd Street San Bernardino, CA 92408" at bounding box center [715, 224] width 90 height 29
click at [696, 241] on div "Ship from Flexport HUB 2615 E 3rd Street San Bernardino, CA 92408" at bounding box center [715, 216] width 90 height 50
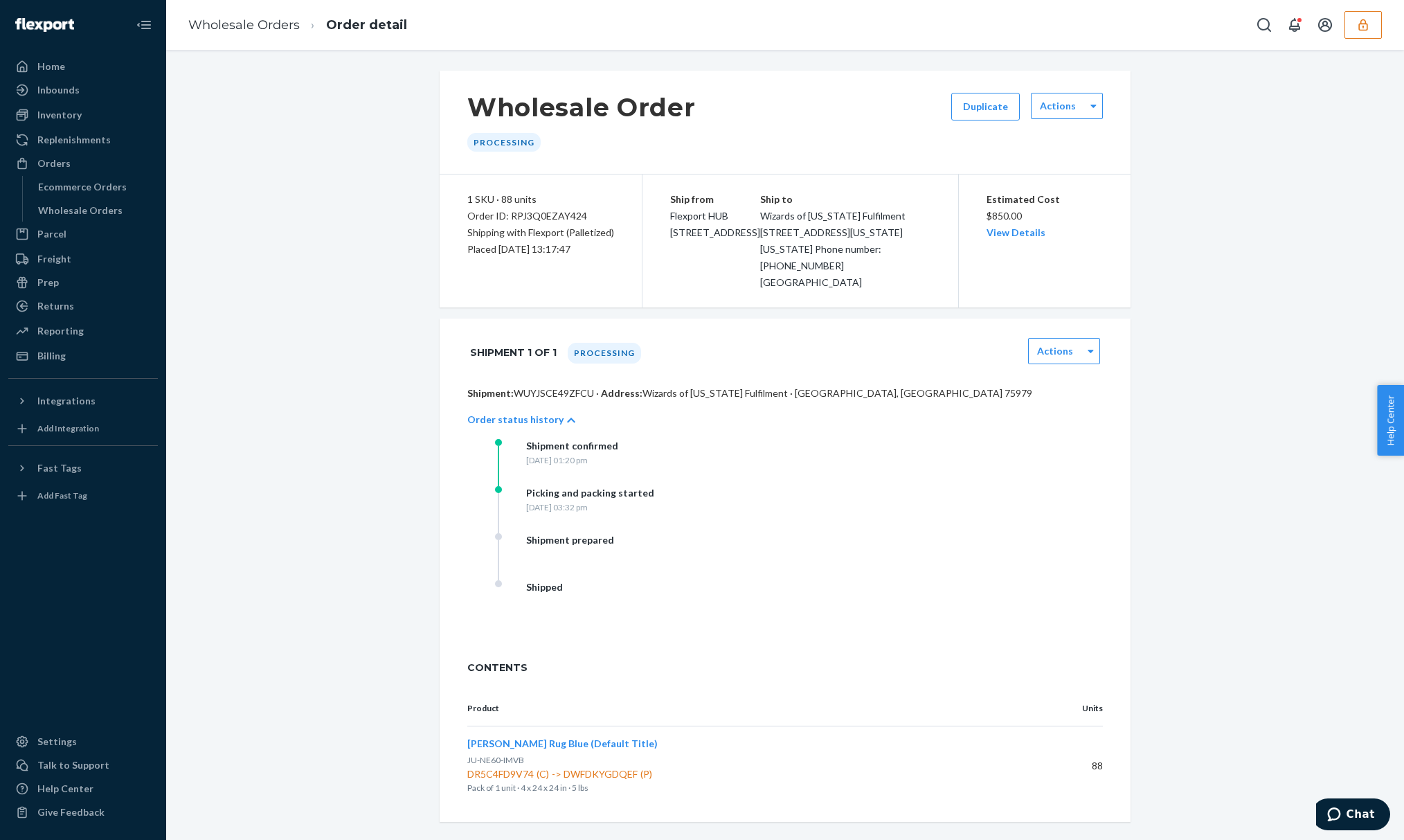
click at [696, 241] on div "Ship from Flexport HUB 2615 E 3rd Street San Bernardino, CA 92408" at bounding box center [715, 216] width 90 height 50
click at [1367, 28] on icon "button" at bounding box center [1362, 25] width 9 height 11
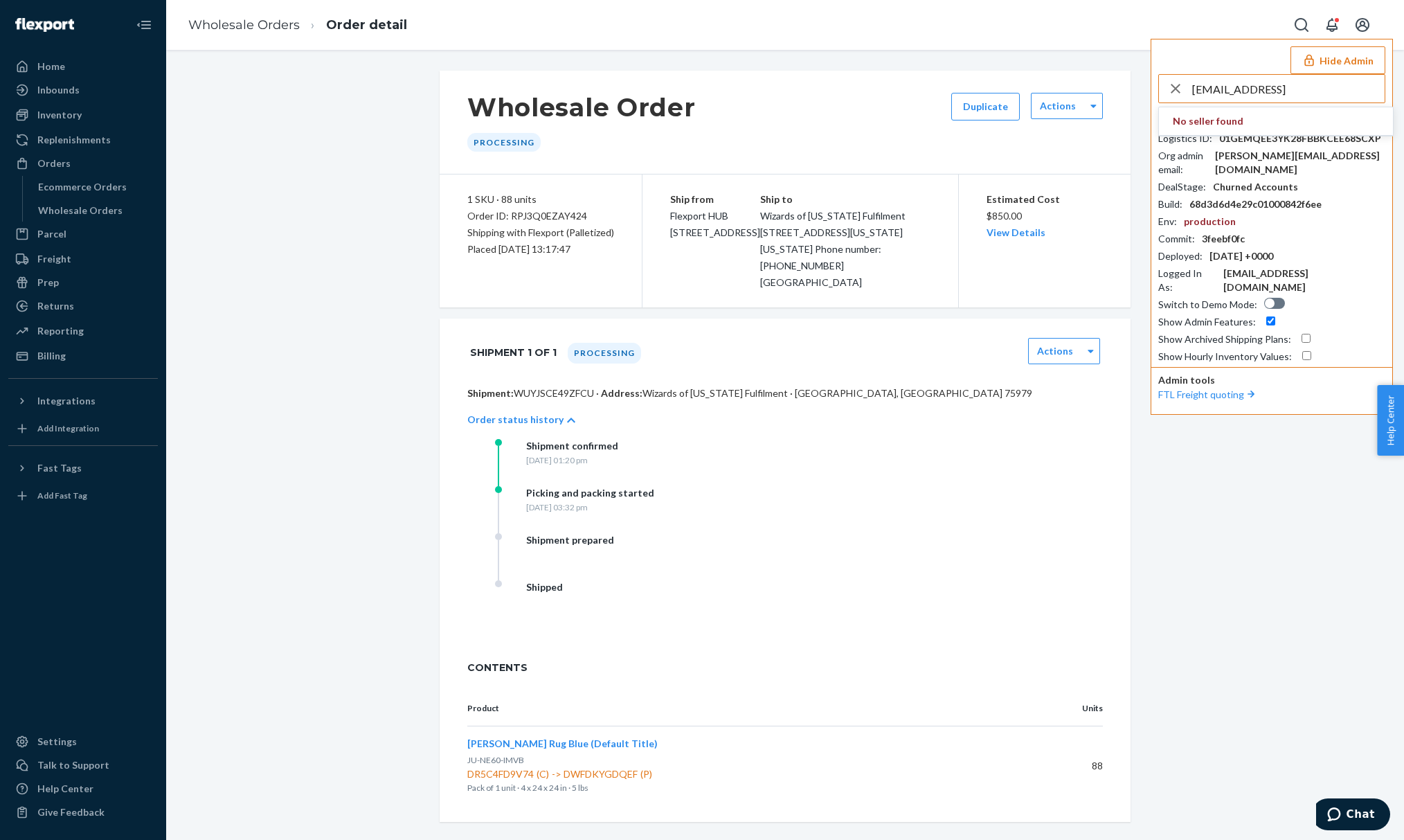
type input "[EMAIL_ADDRESS]"
click at [1211, 133] on span "[EMAIL_ADDRESS]" at bounding box center [1214, 135] width 83 height 14
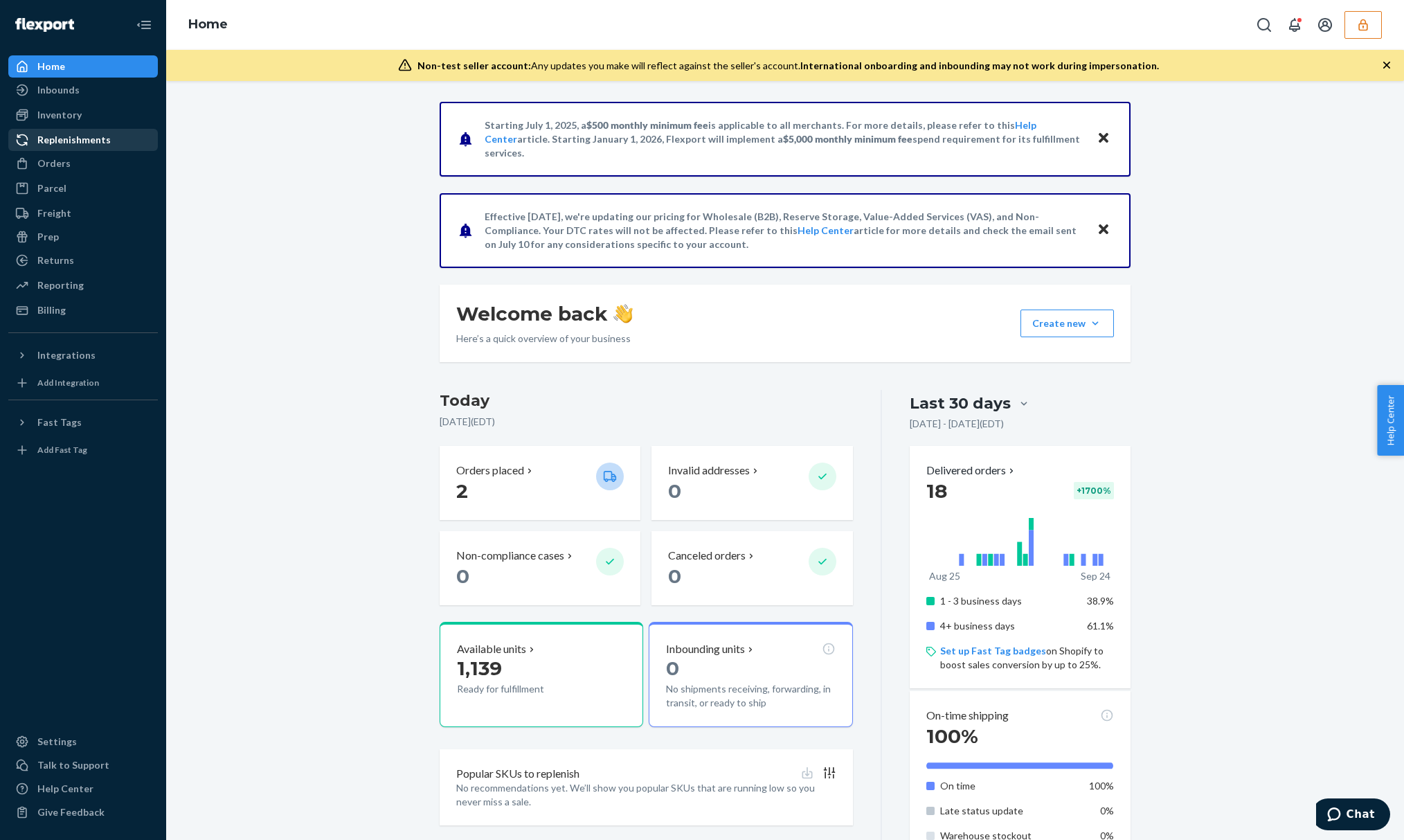
click at [97, 147] on div "Replenishments" at bounding box center [83, 140] width 147 height 20
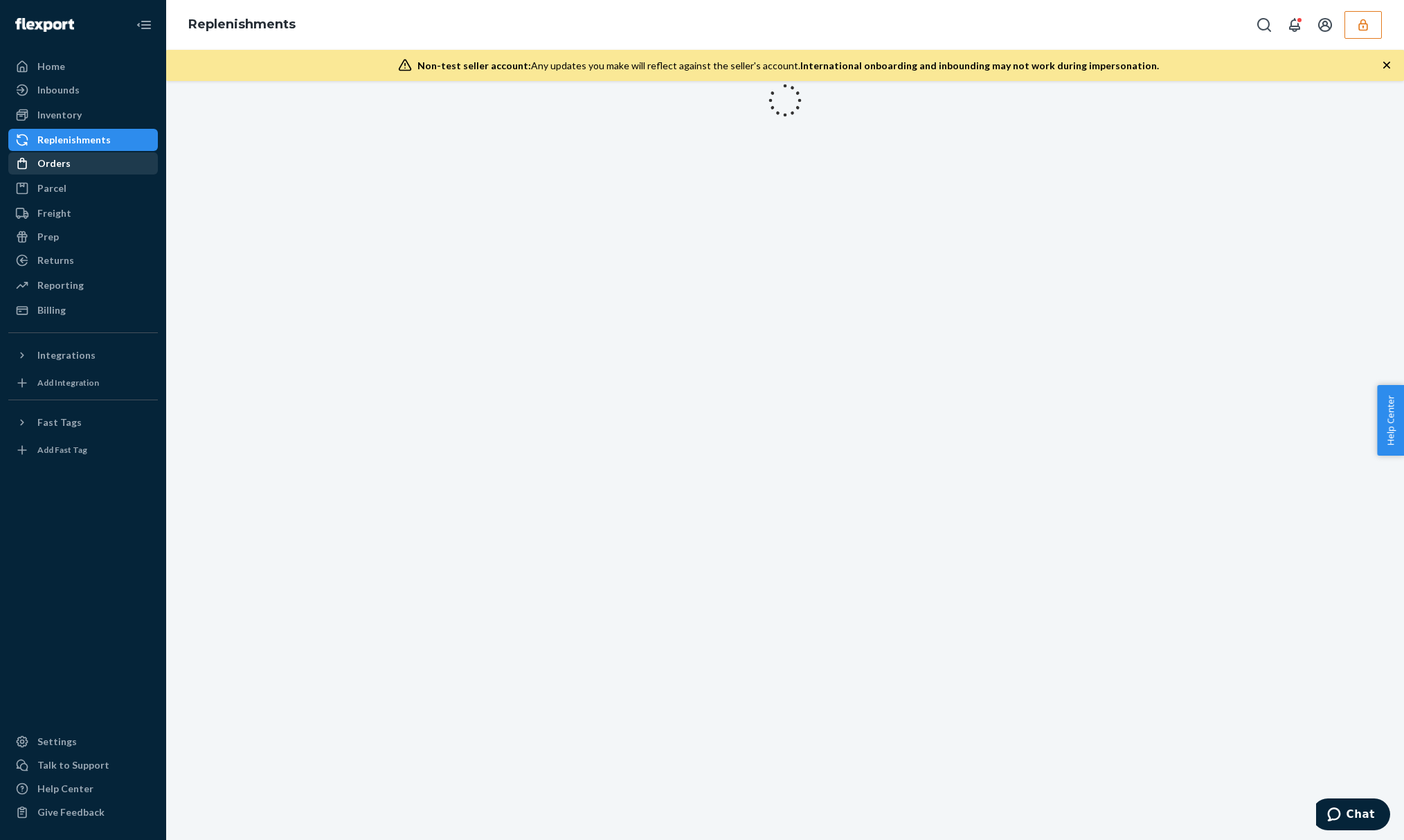
click at [101, 159] on div "Orders" at bounding box center [83, 163] width 147 height 20
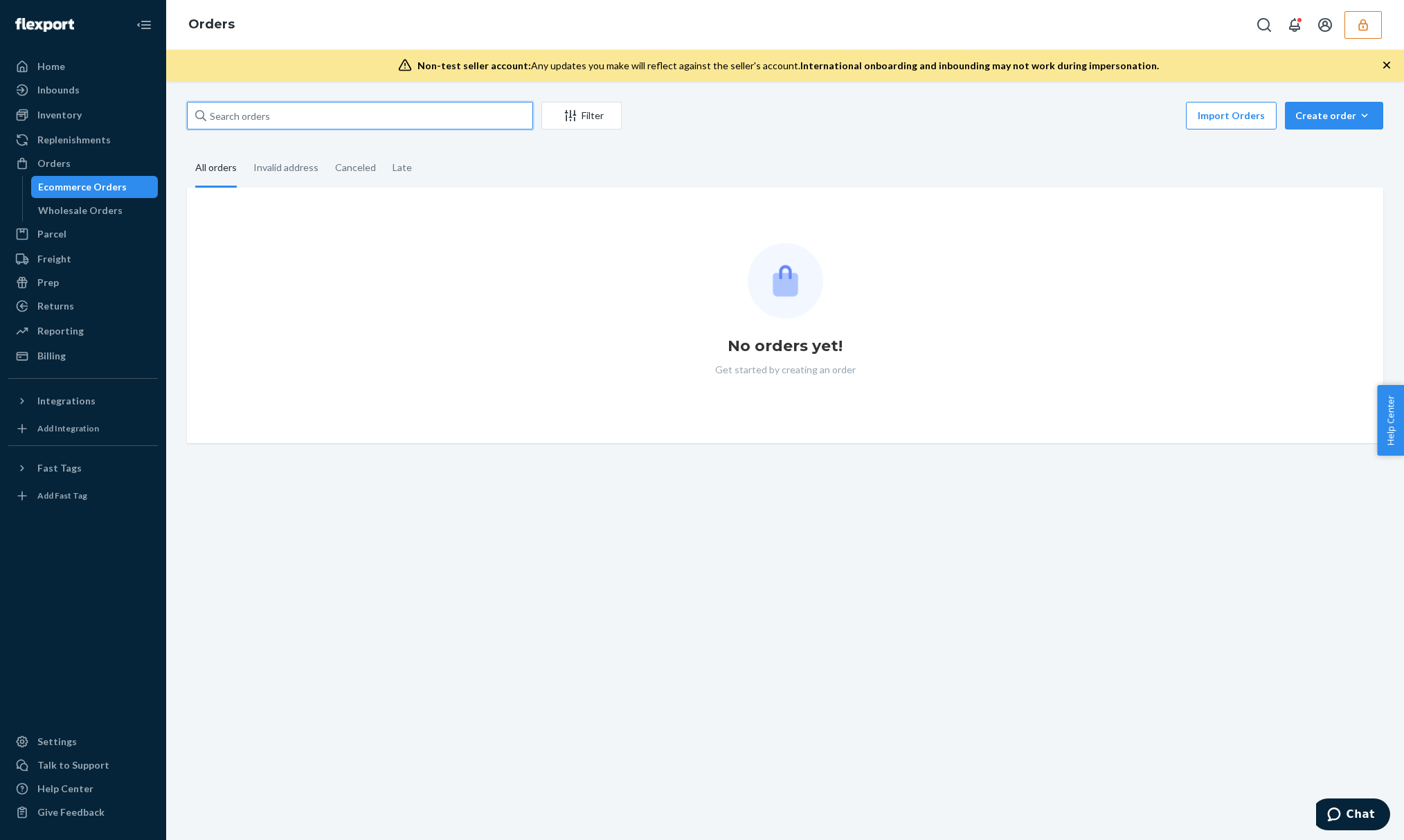
click at [289, 126] on input "text" at bounding box center [360, 116] width 347 height 28
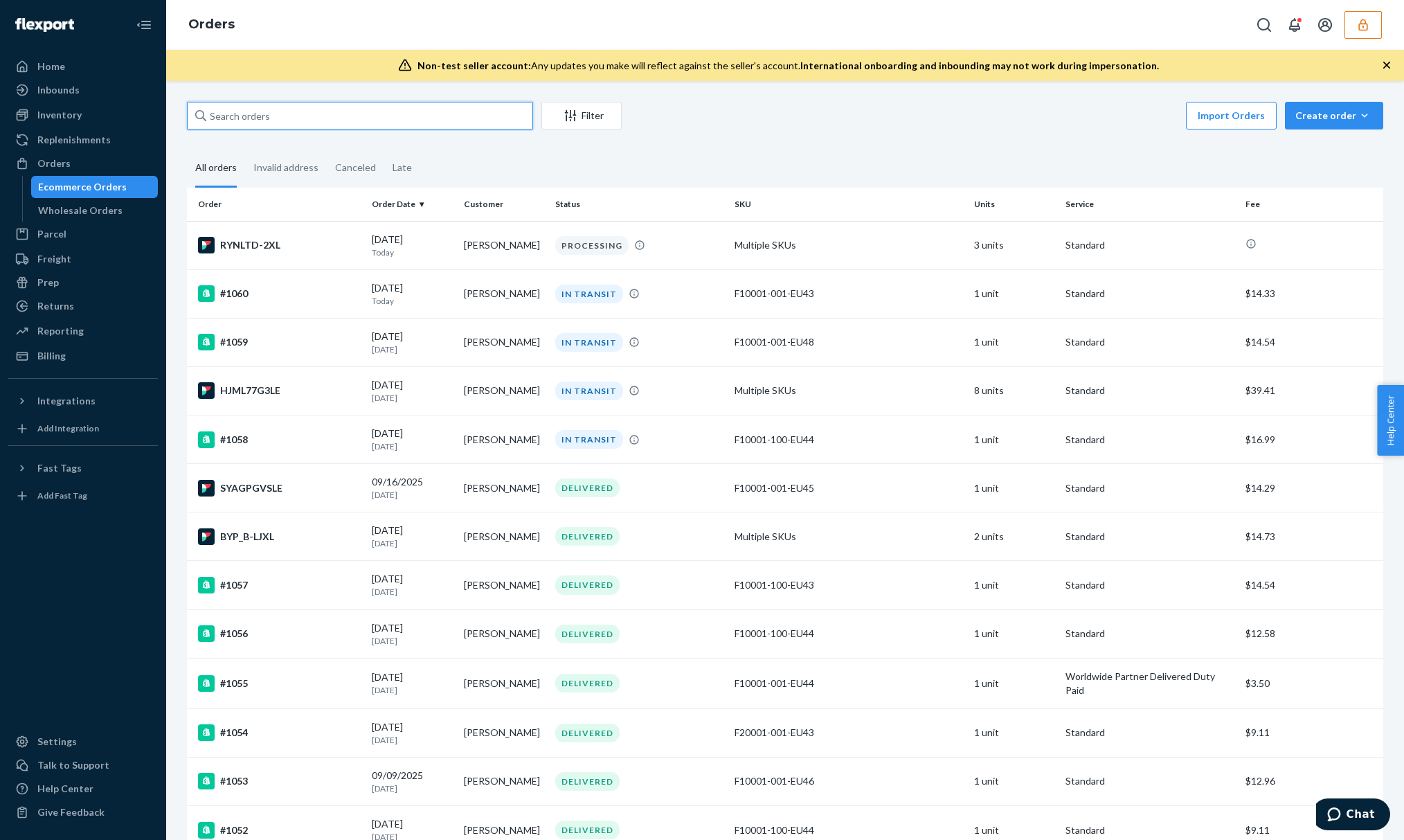
paste input "S1YCJA_QEX"
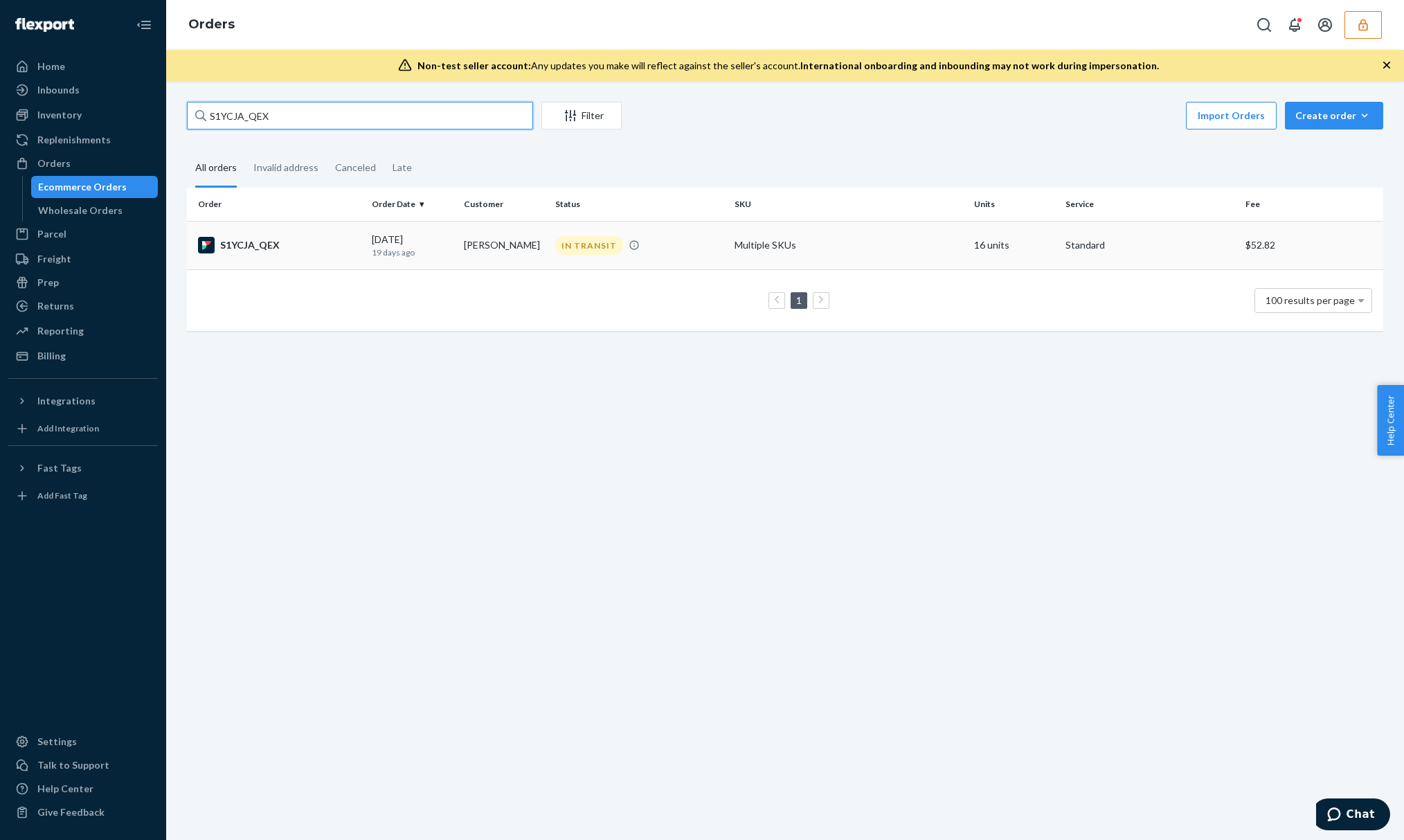
type input "S1YCJA_QEX"
click at [369, 251] on td "09/05/2025 19 days ago" at bounding box center [412, 244] width 92 height 48
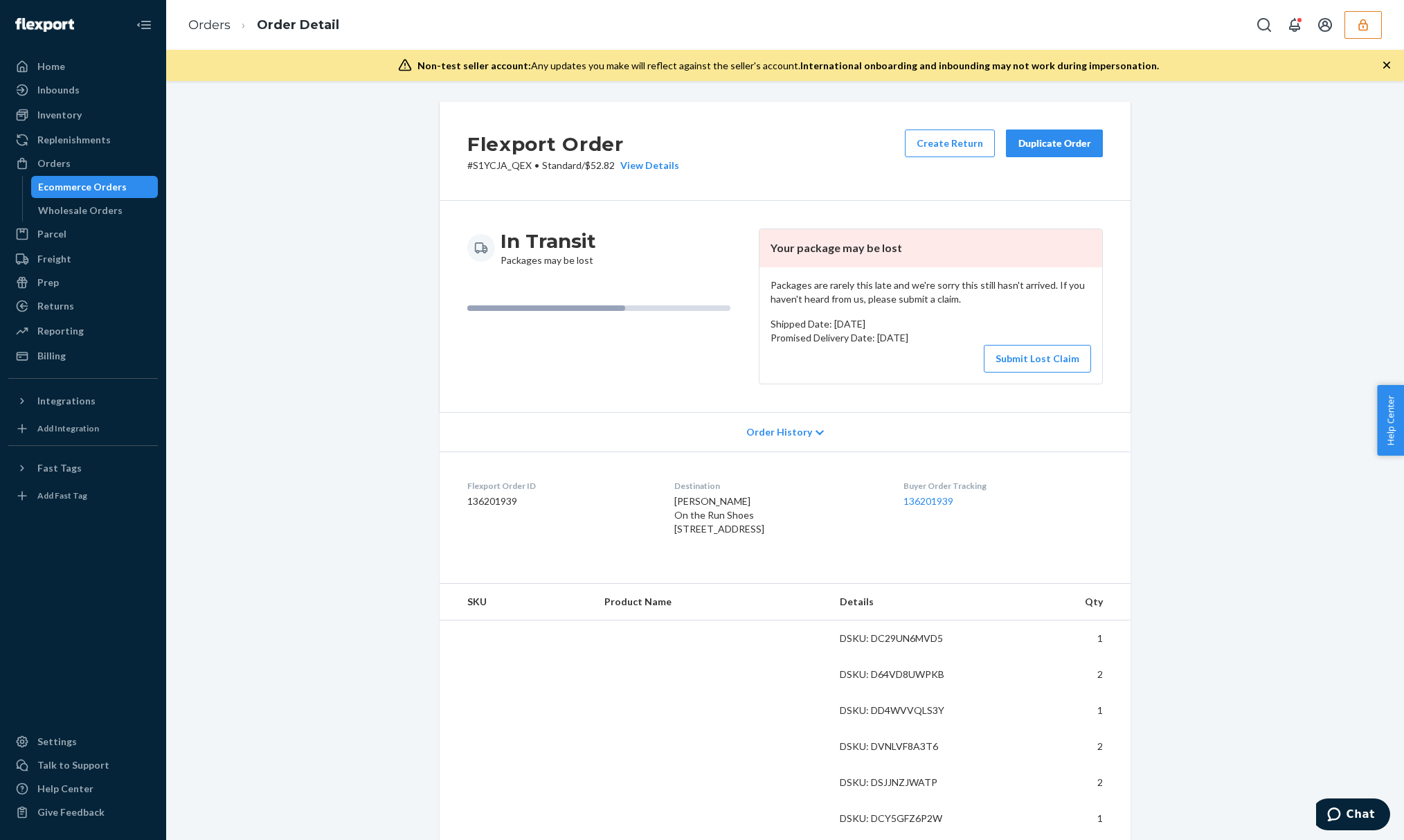
click at [1390, 62] on icon "button" at bounding box center [1387, 65] width 14 height 14
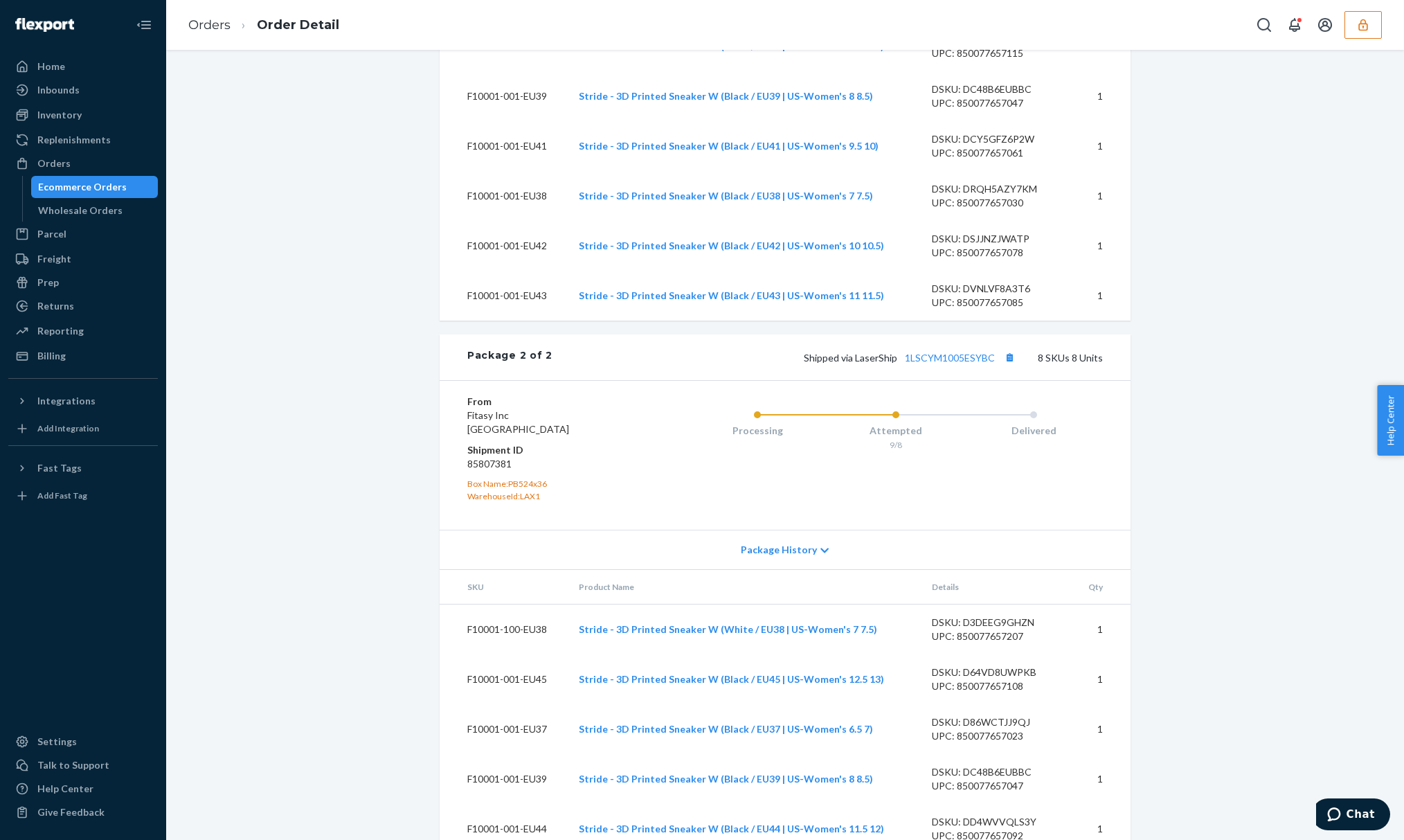
scroll to position [1709, 0]
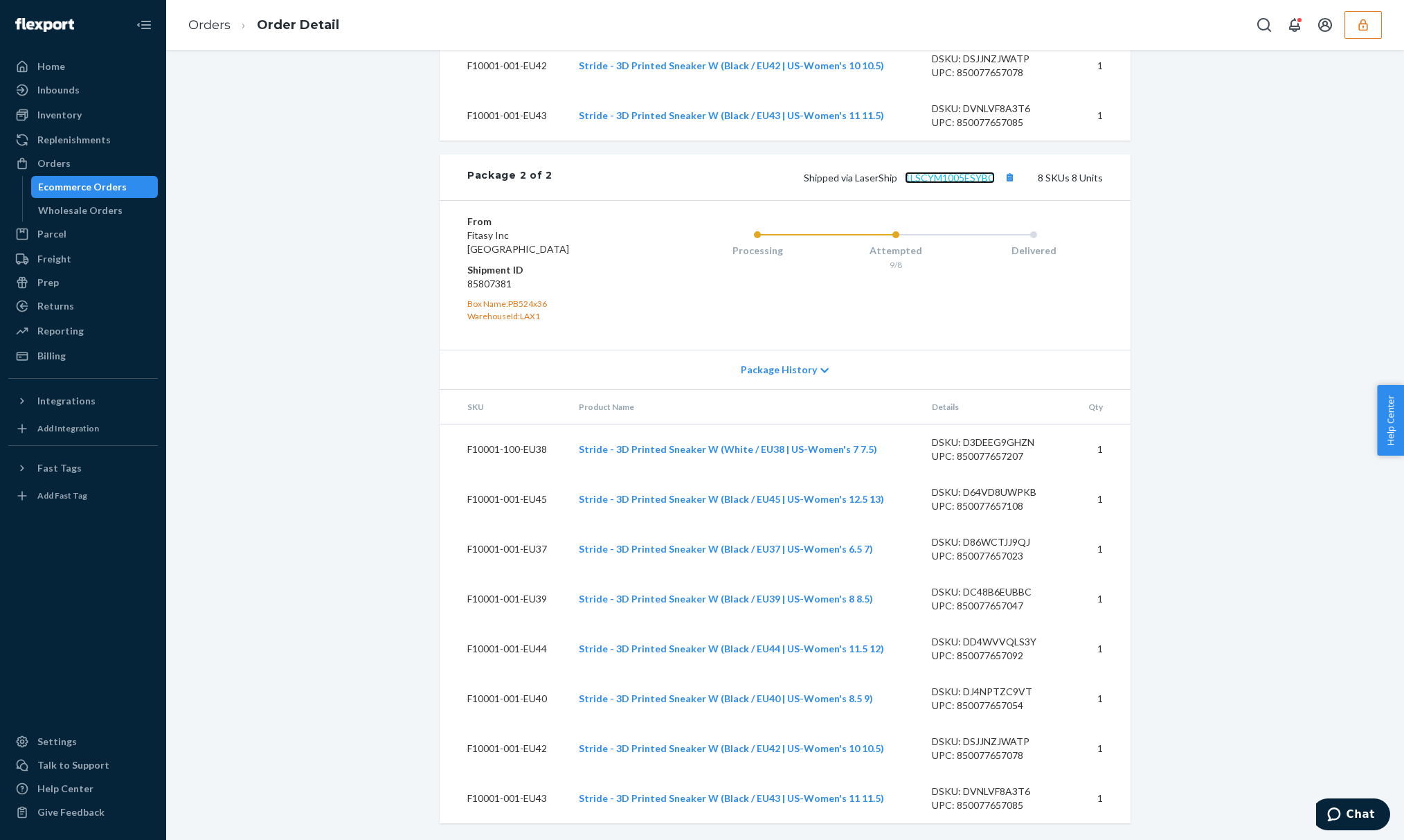
click at [955, 181] on link "1LSCYM1005ESYBC" at bounding box center [950, 177] width 90 height 11
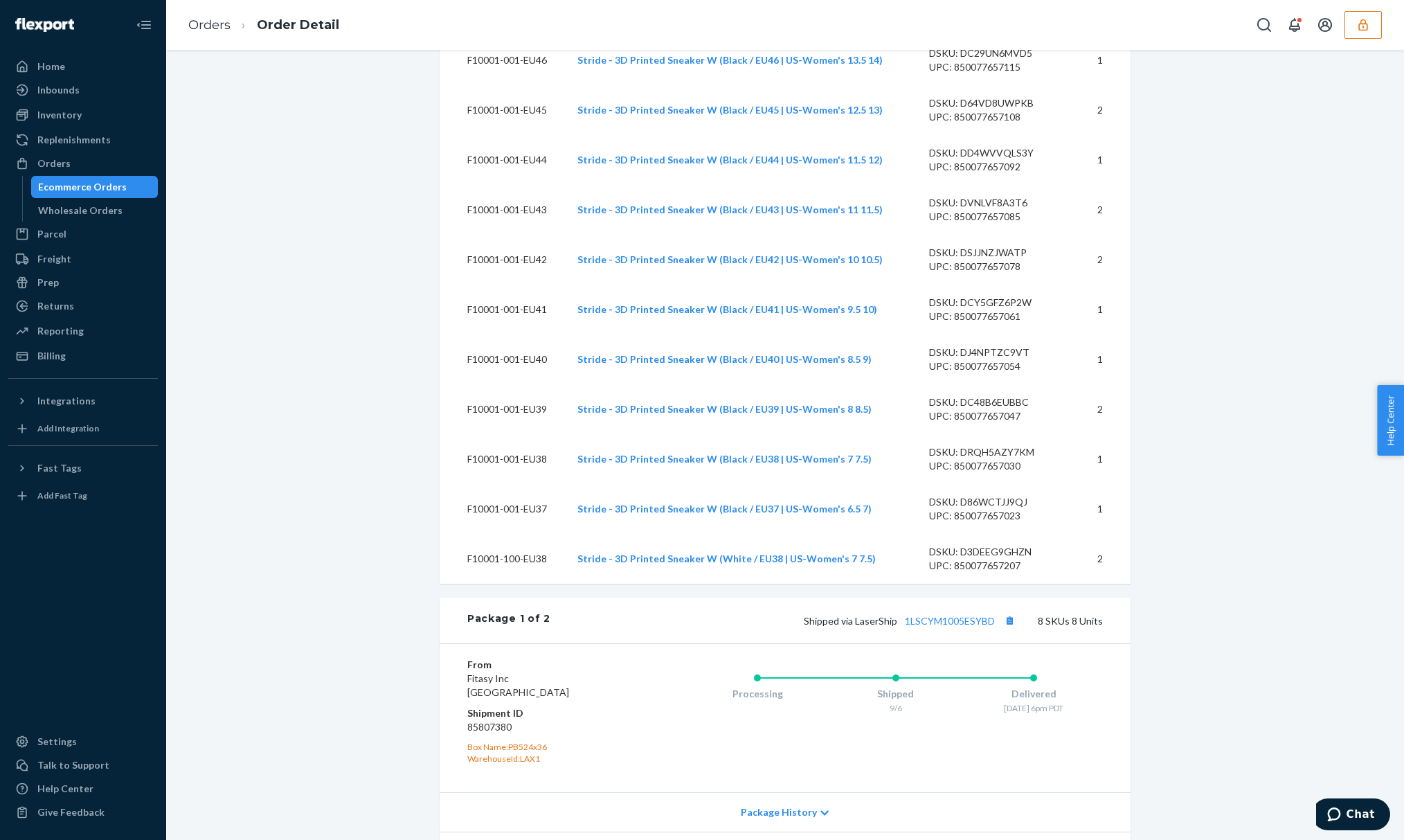
scroll to position [923, 0]
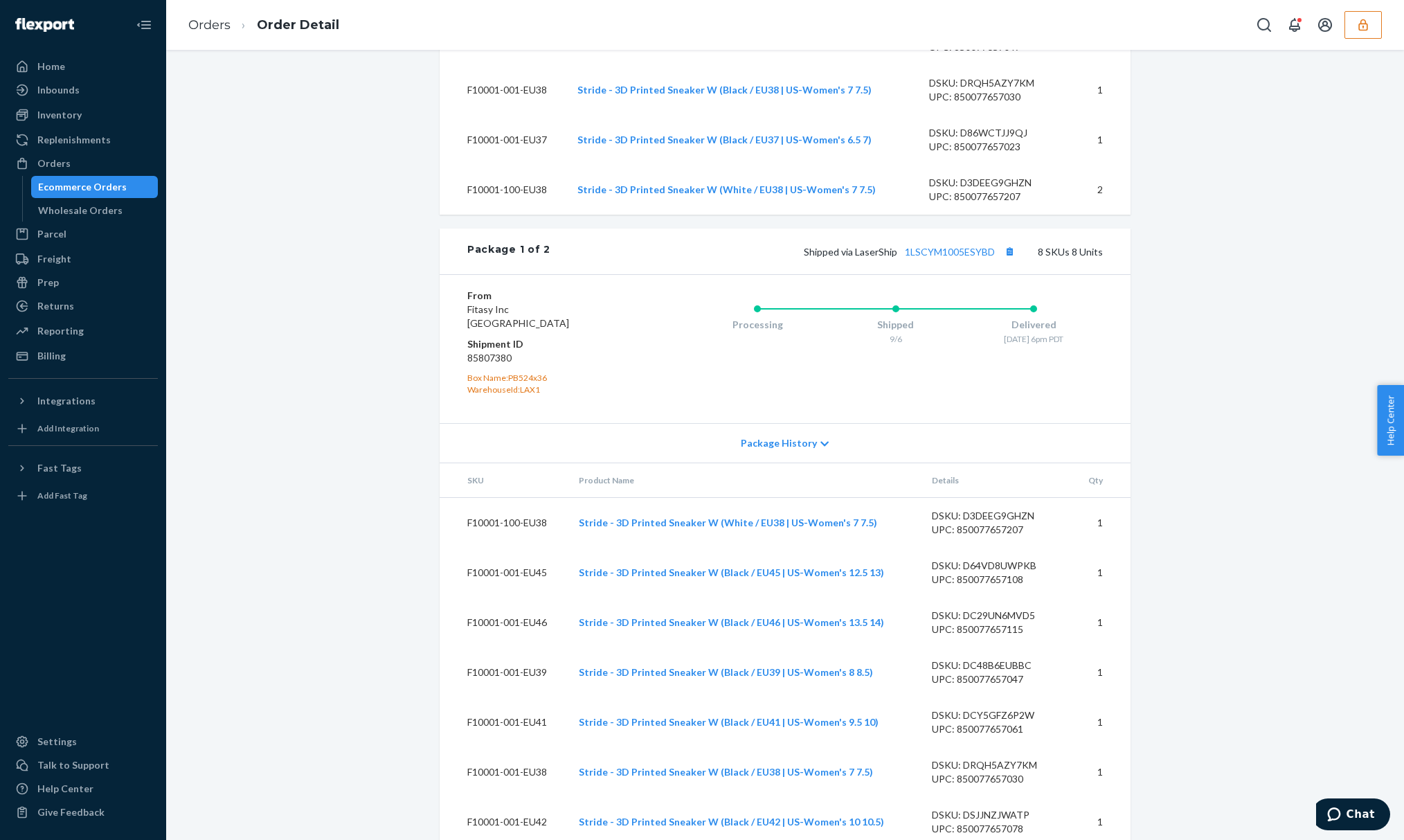
click at [937, 261] on div "Shipped via LaserShip 1LSCYM1005ESYBD 8 SKUs 8 Units" at bounding box center [827, 252] width 552 height 18
click at [963, 257] on link "1LSCYM1005ESYBD" at bounding box center [950, 252] width 90 height 11
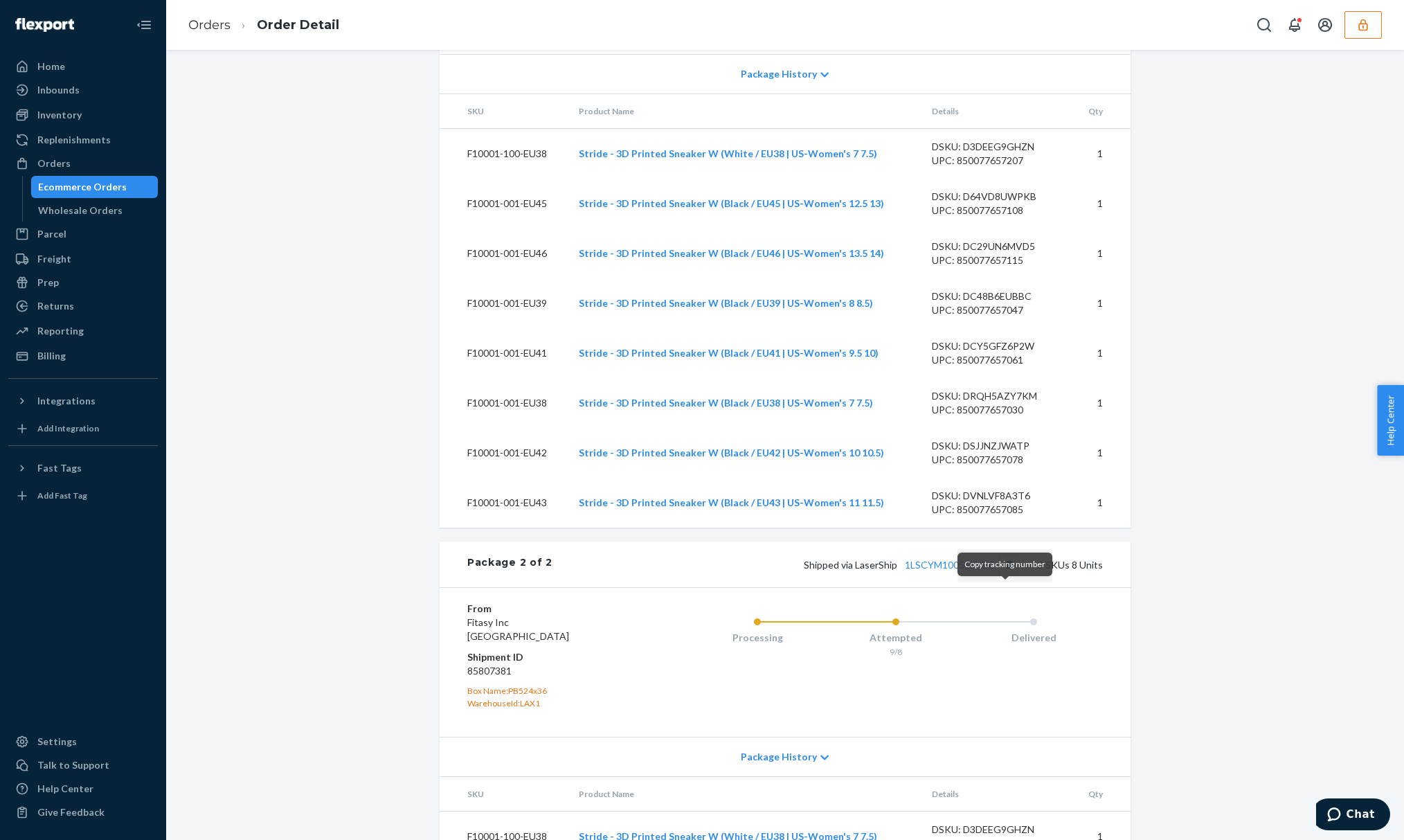
click at [1004, 574] on button "Copy tracking number" at bounding box center [1009, 565] width 18 height 18
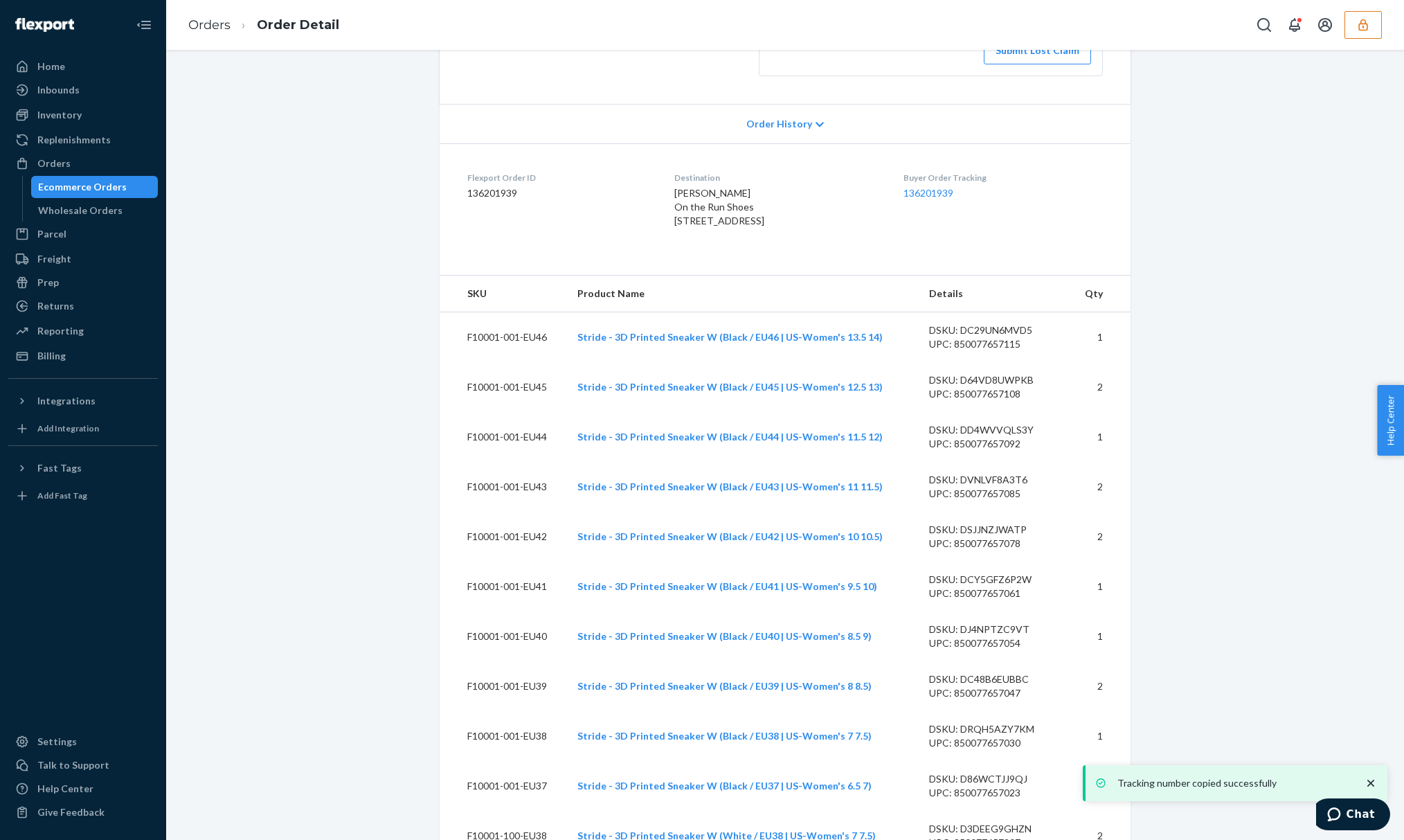
scroll to position [0, 0]
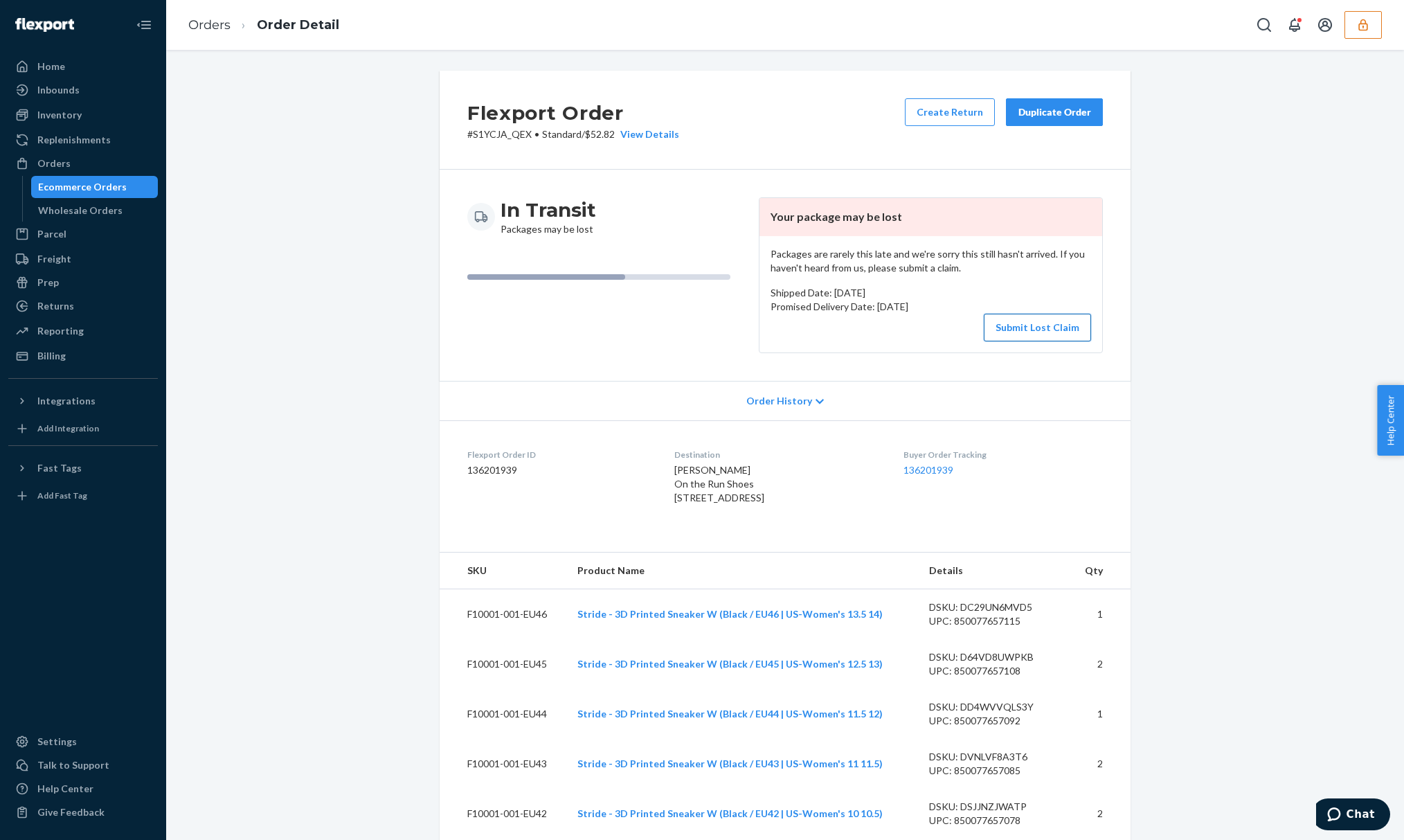
click at [1017, 327] on button "Submit Lost Claim" at bounding box center [1037, 328] width 107 height 28
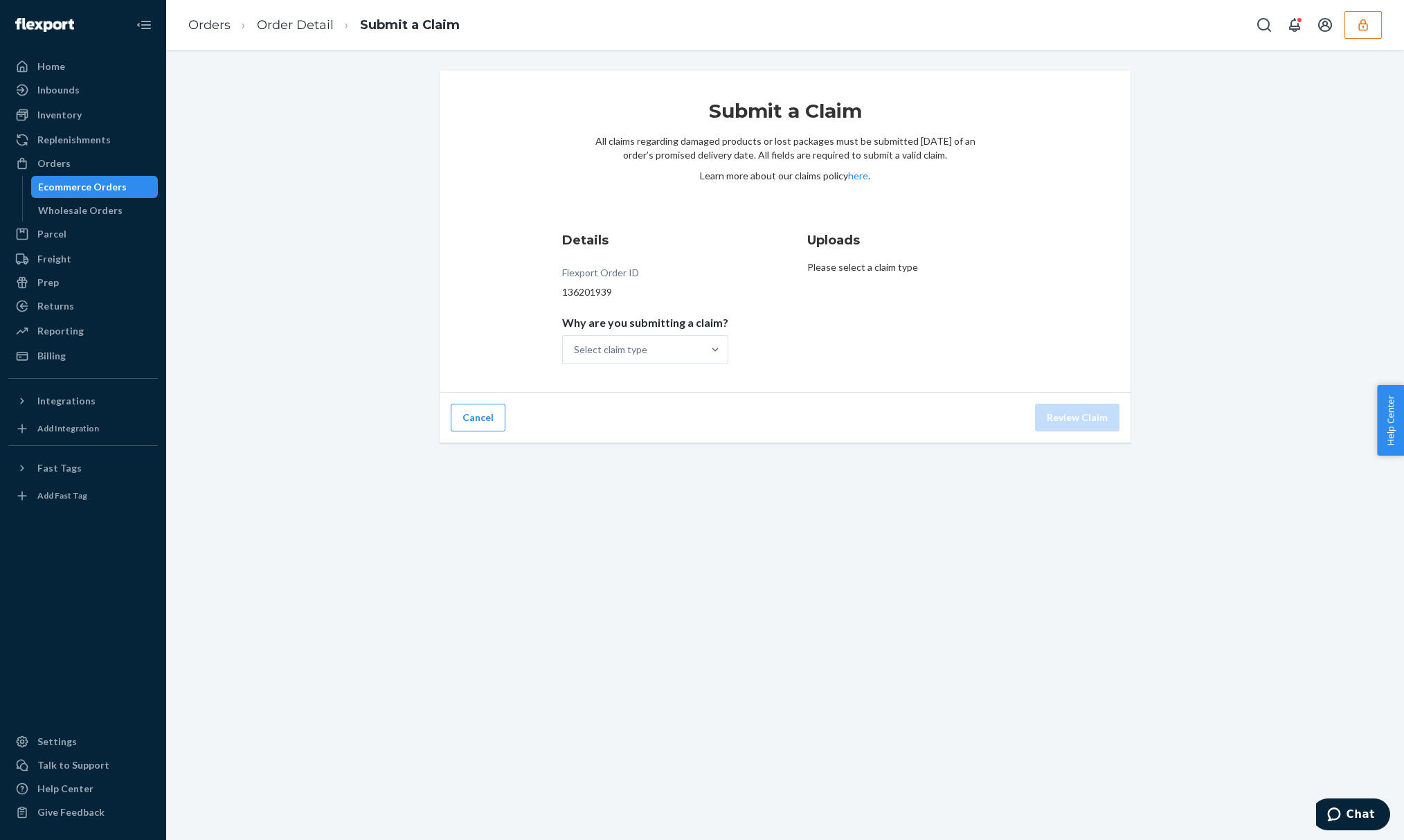
click at [668, 355] on div "Select claim type" at bounding box center [645, 350] width 166 height 29
click at [575, 355] on input "Why are you submitting a claim? Select claim type" at bounding box center [575, 349] width 2 height 14
click at [686, 351] on div "Select claim type" at bounding box center [633, 350] width 140 height 28
click at [575, 351] on input "Why are you submitting a claim? 0 results available. Select is focused ,type to…" at bounding box center [575, 349] width 2 height 14
click at [292, 26] on link "Order Detail" at bounding box center [295, 25] width 77 height 16
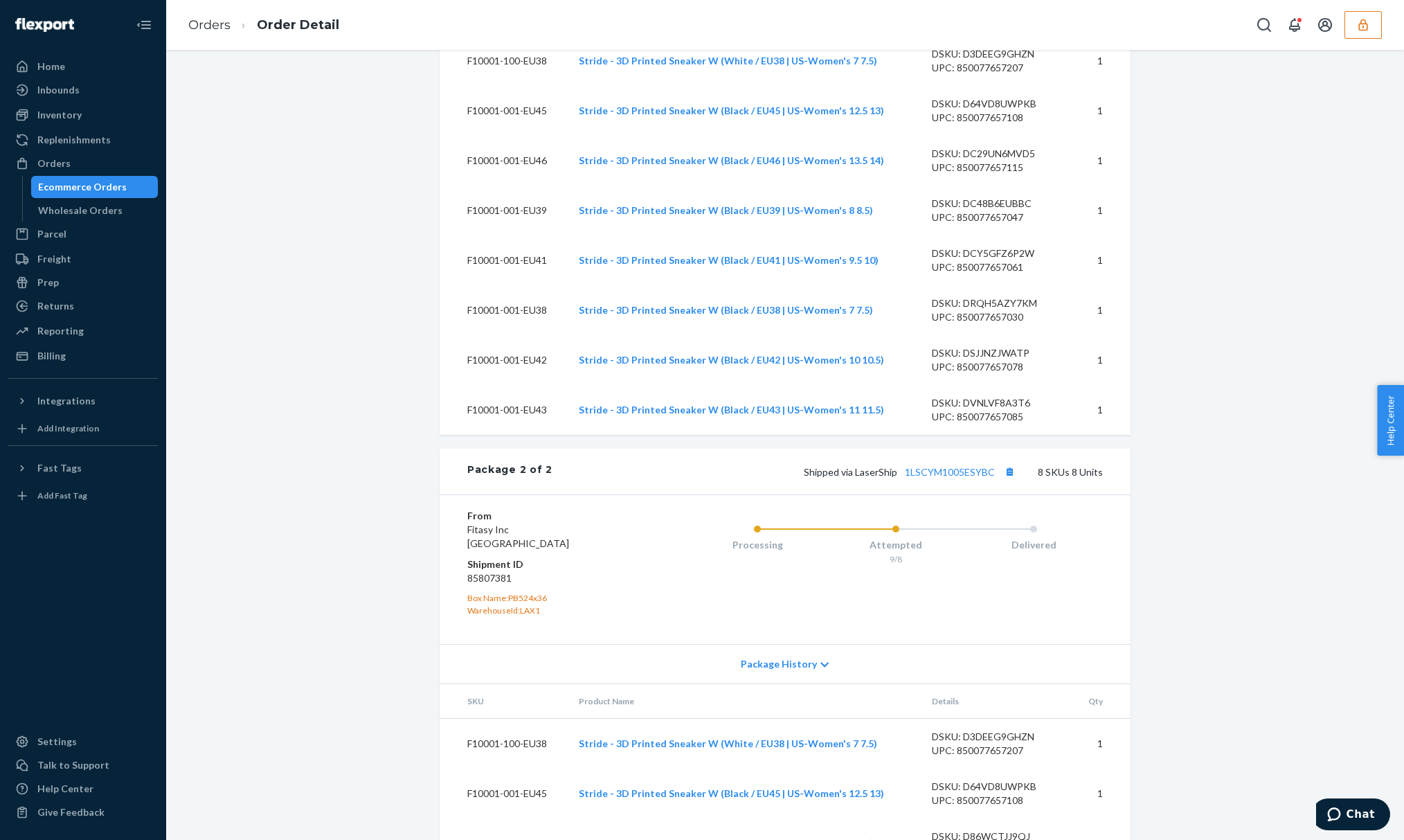
scroll to position [1015, 0]
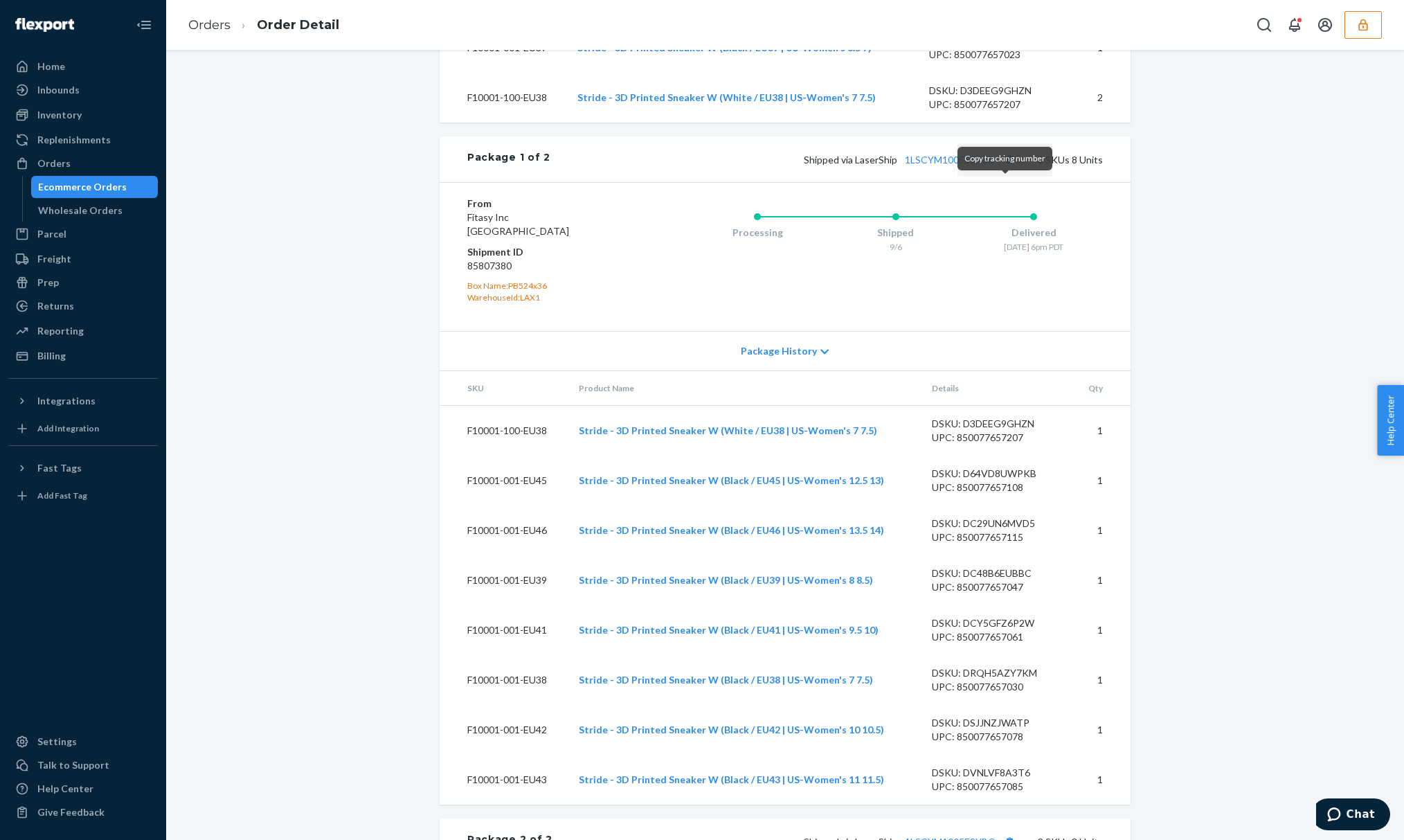
click at [1000, 168] on button "Copy tracking number" at bounding box center [1009, 159] width 18 height 18
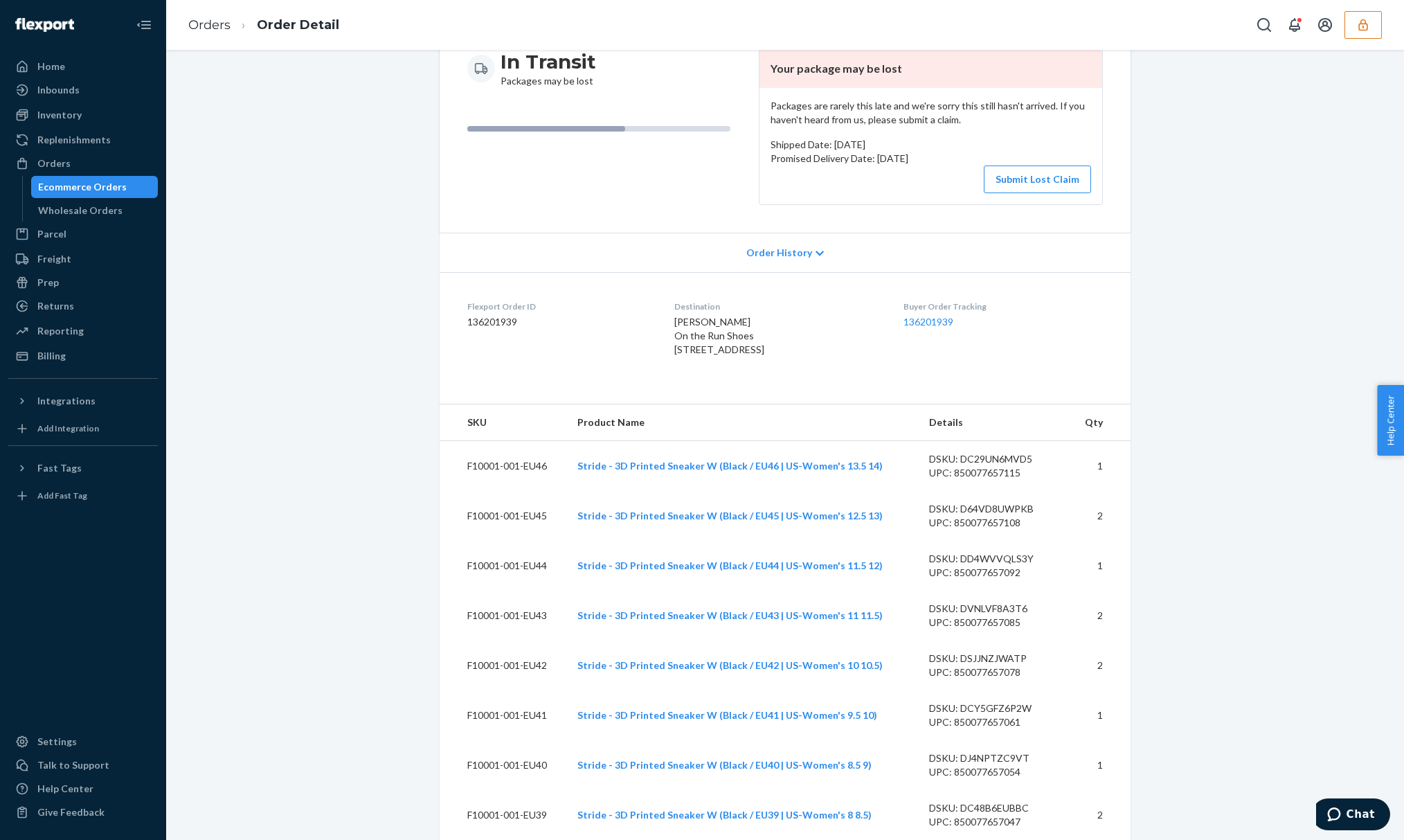
scroll to position [0, 0]
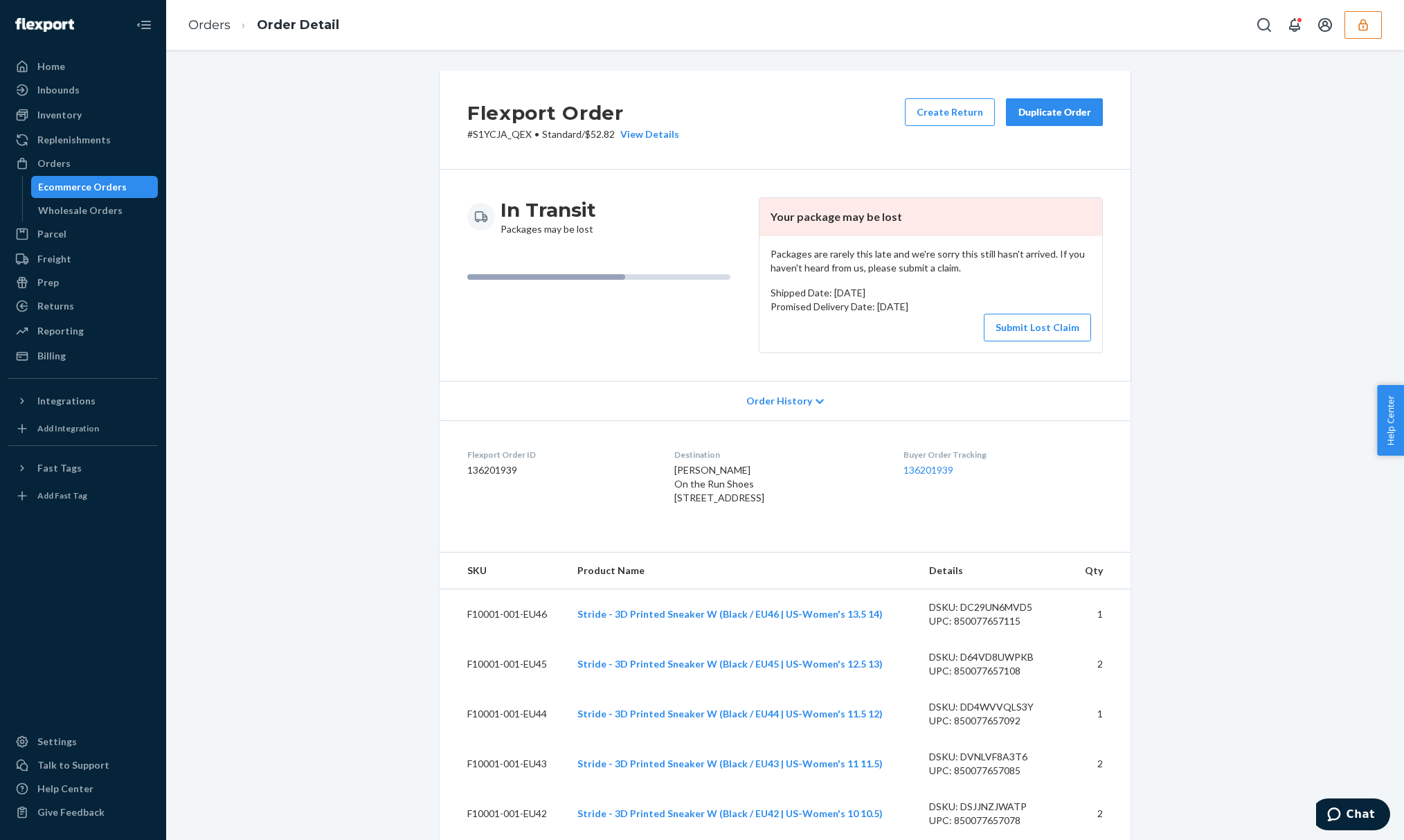
click at [511, 471] on dd "136201939" at bounding box center [560, 470] width 185 height 14
click at [497, 469] on dd "136201939" at bounding box center [560, 470] width 185 height 14
copy dd "136201939"
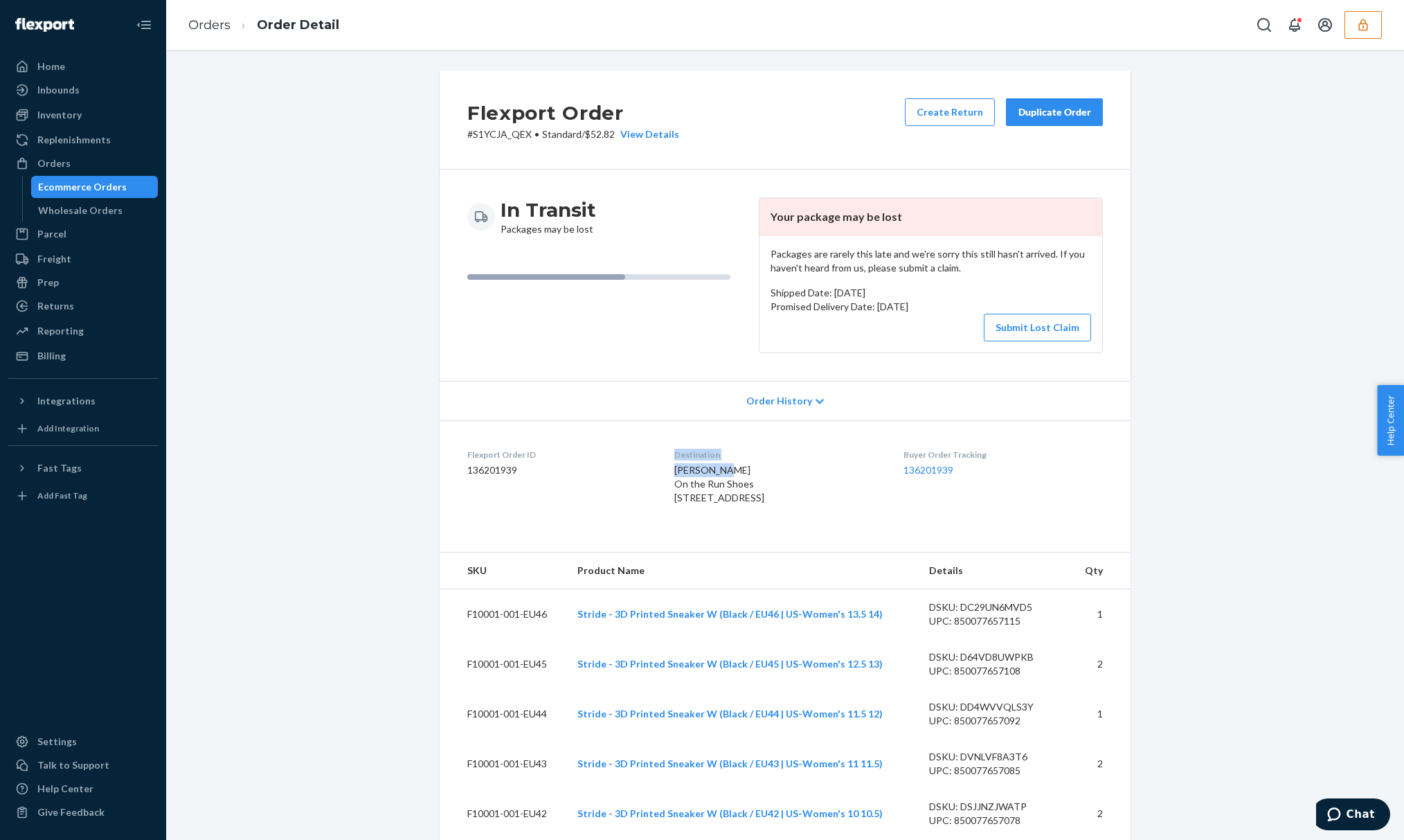
drag, startPoint x: 726, startPoint y: 471, endPoint x: 635, endPoint y: 469, distance: 91.0
click at [635, 469] on dl "Flexport Order ID 136201939 Destination Sid Burger On the Run Shoes 751 Irving …" at bounding box center [785, 479] width 691 height 118
copy dl "Destination Sid Burger"
click at [678, 478] on span "Sid Burger On the Run Shoes 751 Irving St San Francisco, CA 94122-2409 US" at bounding box center [719, 484] width 90 height 39
click at [679, 475] on span "Sid Burger On the Run Shoes 751 Irving St San Francisco, CA 94122-2409 US" at bounding box center [719, 484] width 90 height 39
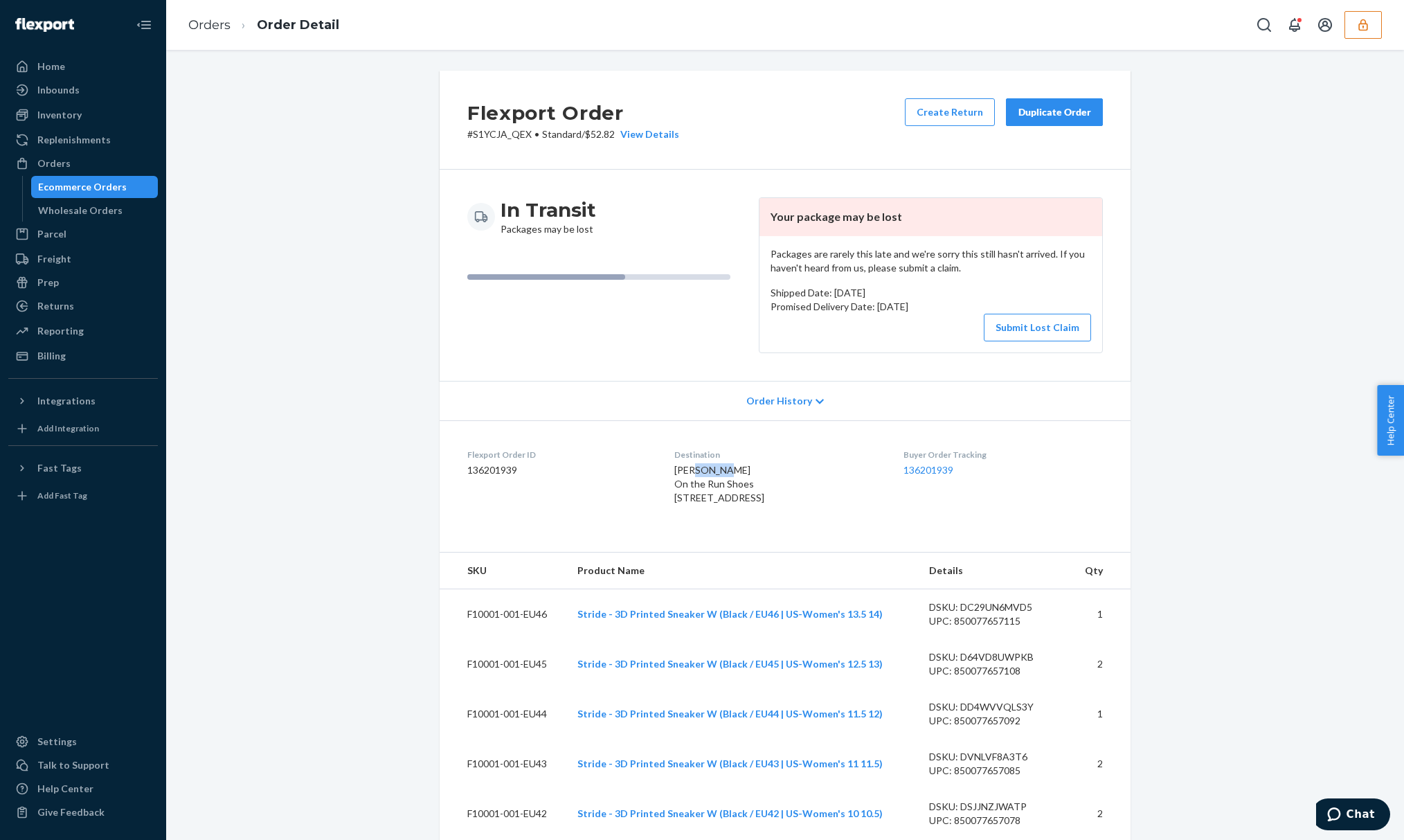
click at [679, 475] on span "Sid Burger On the Run Shoes 751 Irving St San Francisco, CA 94122-2409 US" at bounding box center [719, 484] width 90 height 39
copy span "Sid Burger"
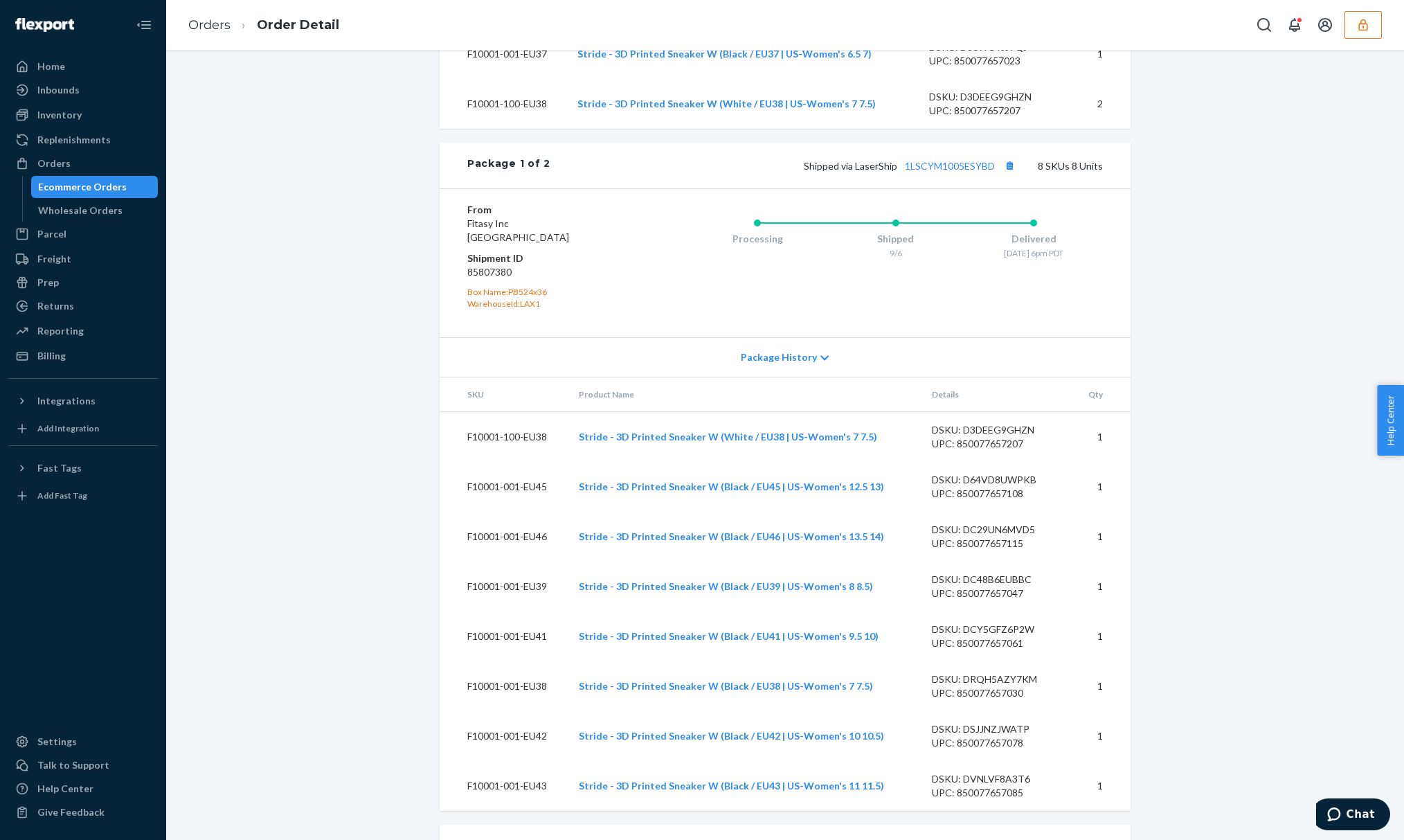
scroll to position [1640, 0]
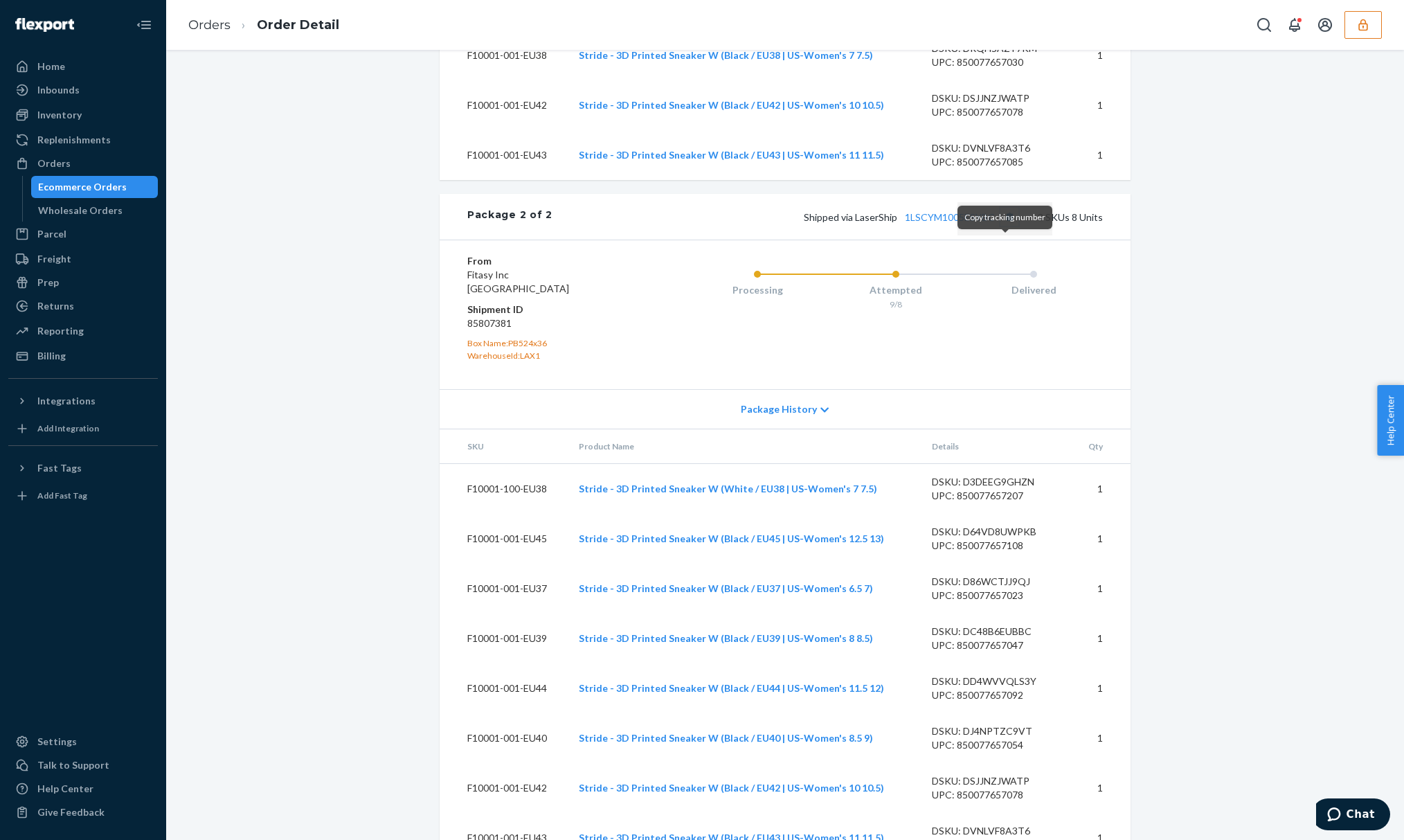
click at [1000, 226] on button "Copy tracking number" at bounding box center [1009, 217] width 18 height 18
click at [730, 424] on div "Package History" at bounding box center [785, 409] width 691 height 39
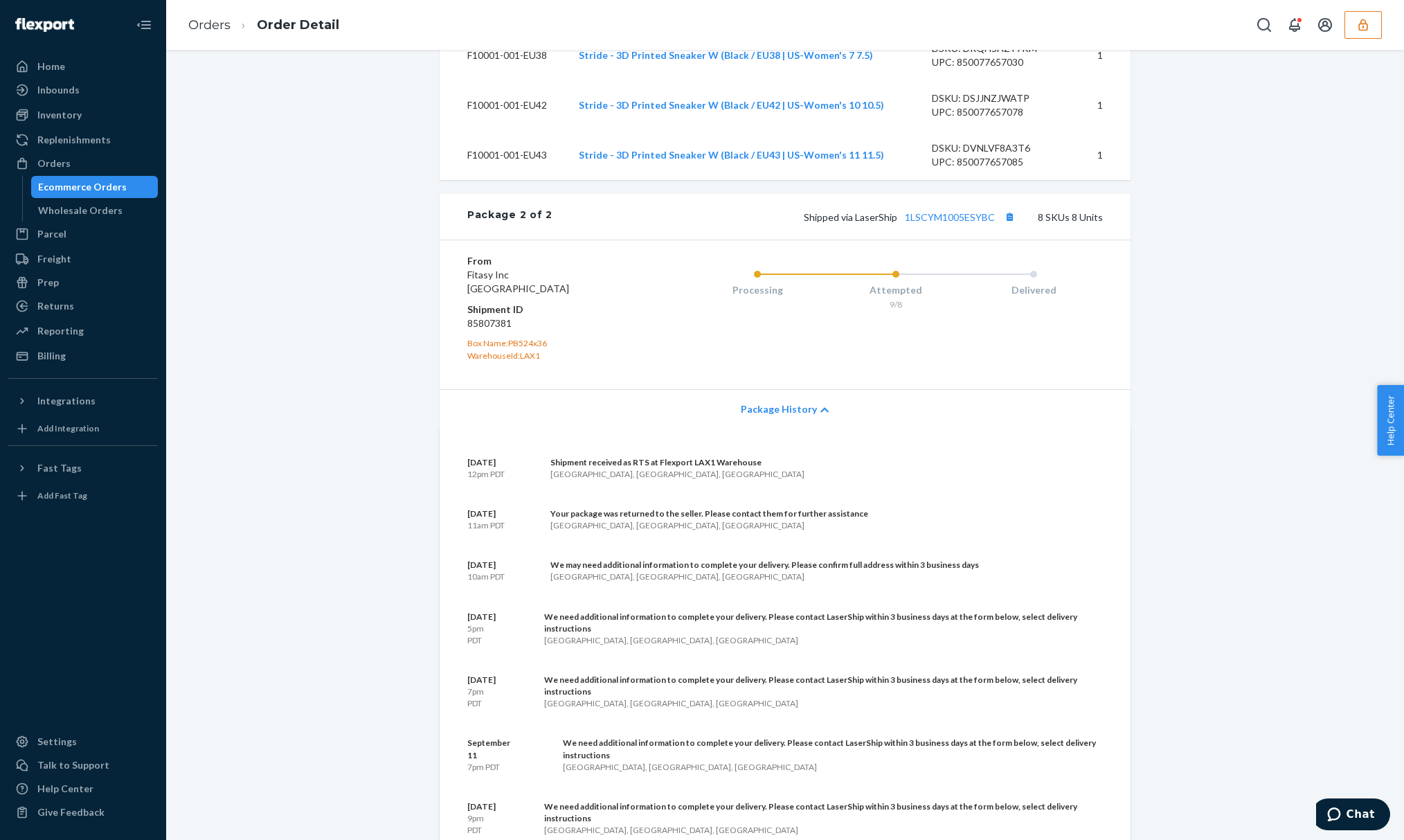
click at [646, 468] on div "Shipment received as RTS at Flexport LAX1 Warehouse" at bounding box center [677, 462] width 254 height 11
click at [649, 468] on div "Shipment received as RTS at Flexport LAX1 Warehouse" at bounding box center [677, 462] width 254 height 11
drag, startPoint x: 474, startPoint y: 543, endPoint x: 1012, endPoint y: 544, distance: 538.0
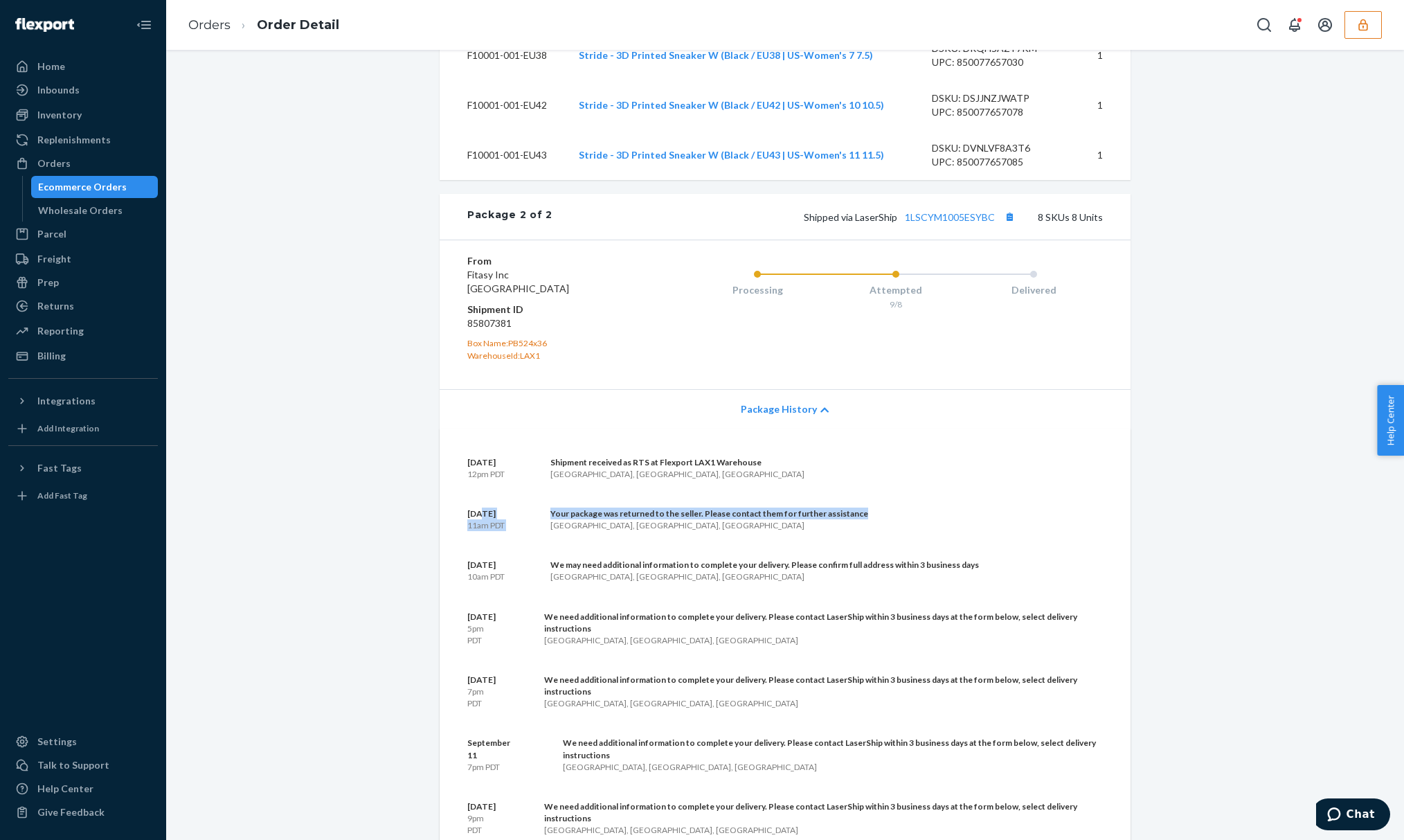
click at [1012, 531] on div "September 16 11am PDT Your package was returned to the seller. Please contact t…" at bounding box center [785, 519] width 636 height 24
click at [1360, 16] on button "button" at bounding box center [1364, 25] width 38 height 28
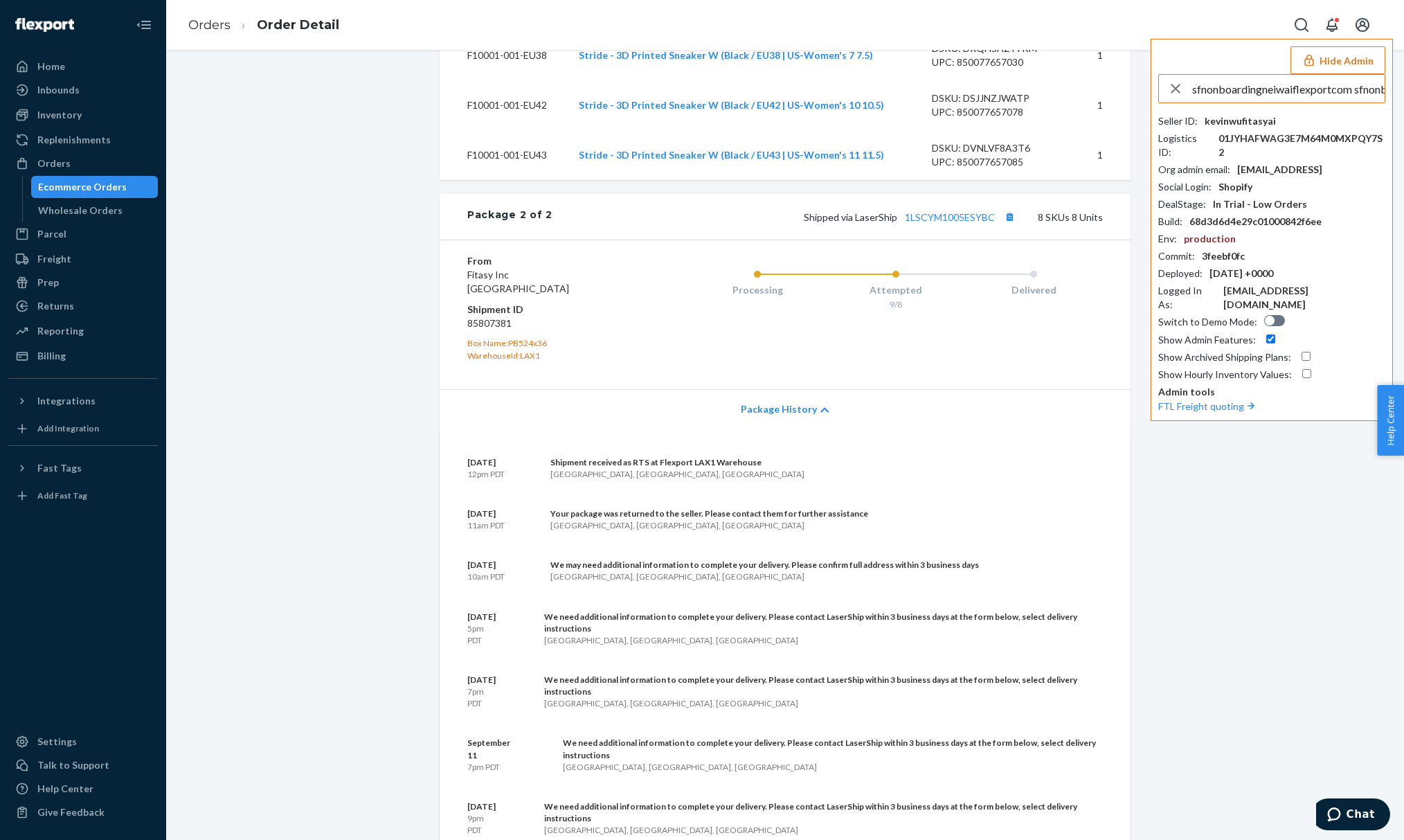
scroll to position [0, 132]
click at [1254, 84] on input "sfnonboardingneiwaiflexportcom sfnonboardingneiwaiflexportcom" at bounding box center [1289, 89] width 193 height 28
drag, startPoint x: 1223, startPoint y: 89, endPoint x: 1045, endPoint y: 104, distance: 178.6
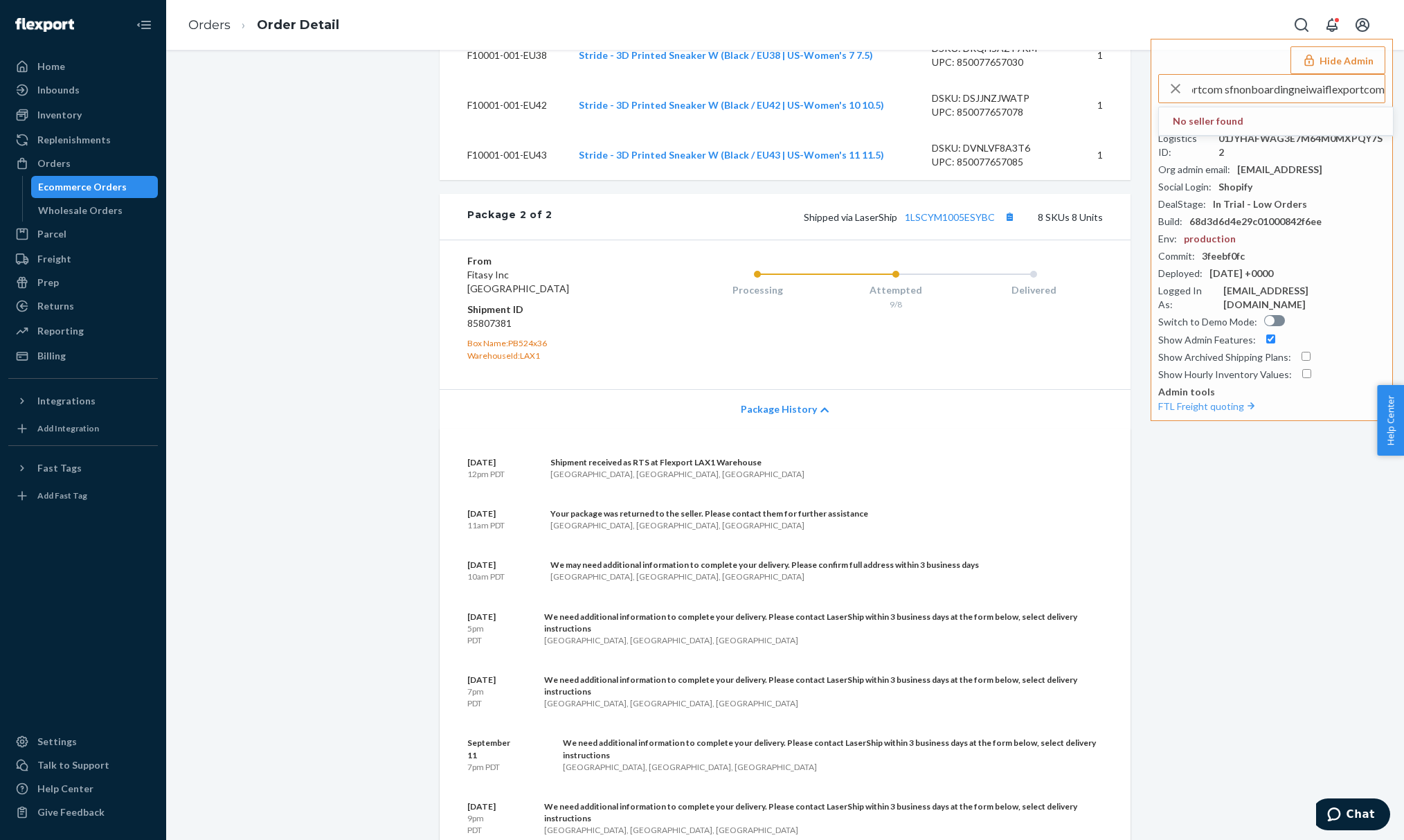
click at [1045, 104] on div "Orders Order Detail Hide Admin sfnonboardingneiwaiflexportcom sfnonboardingneiw…" at bounding box center [785, 420] width 1238 height 840
type input "sfnonboardingneiwaiflexportcom"
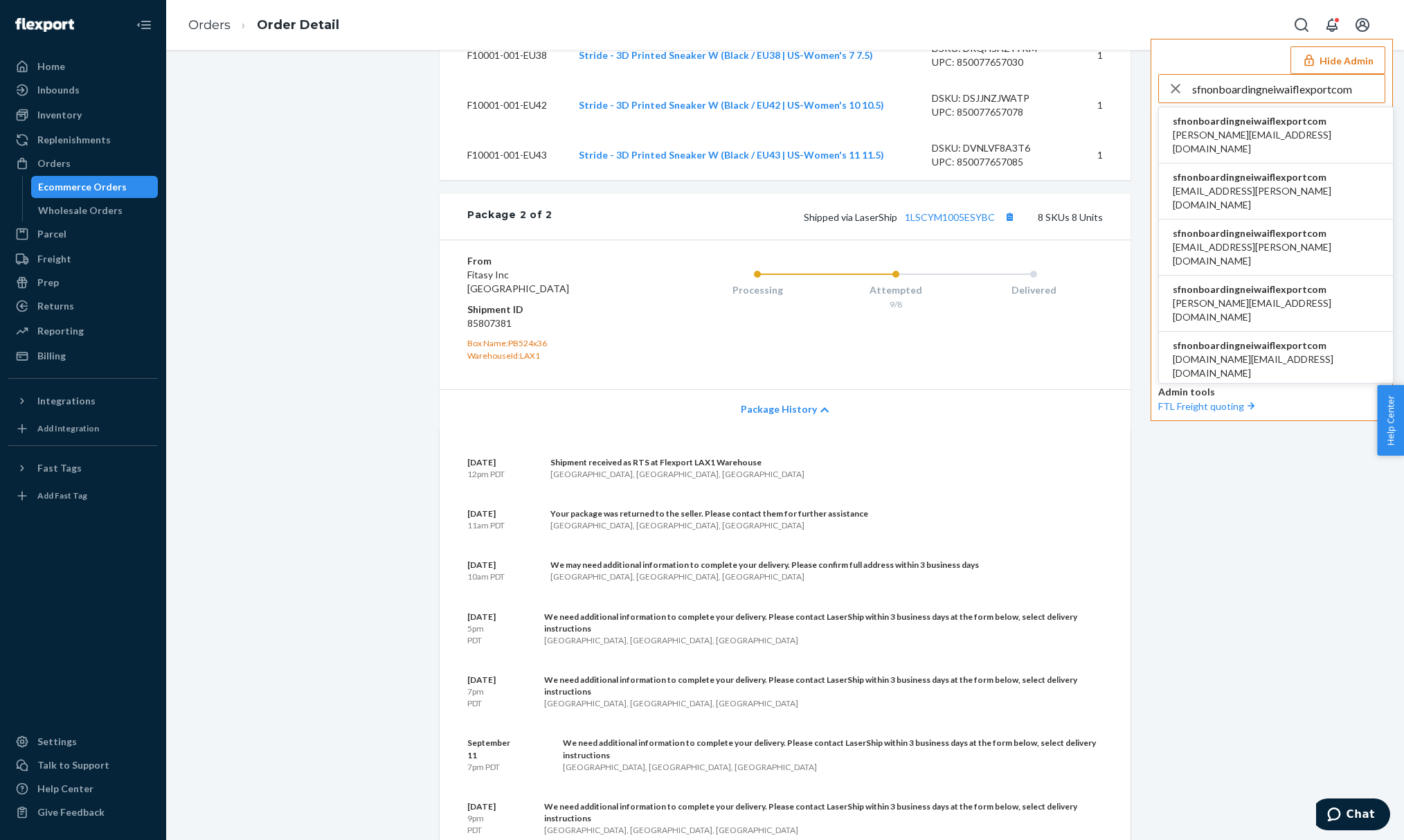
click at [1234, 138] on span "angela.guo@neiwai.life" at bounding box center [1276, 142] width 207 height 28
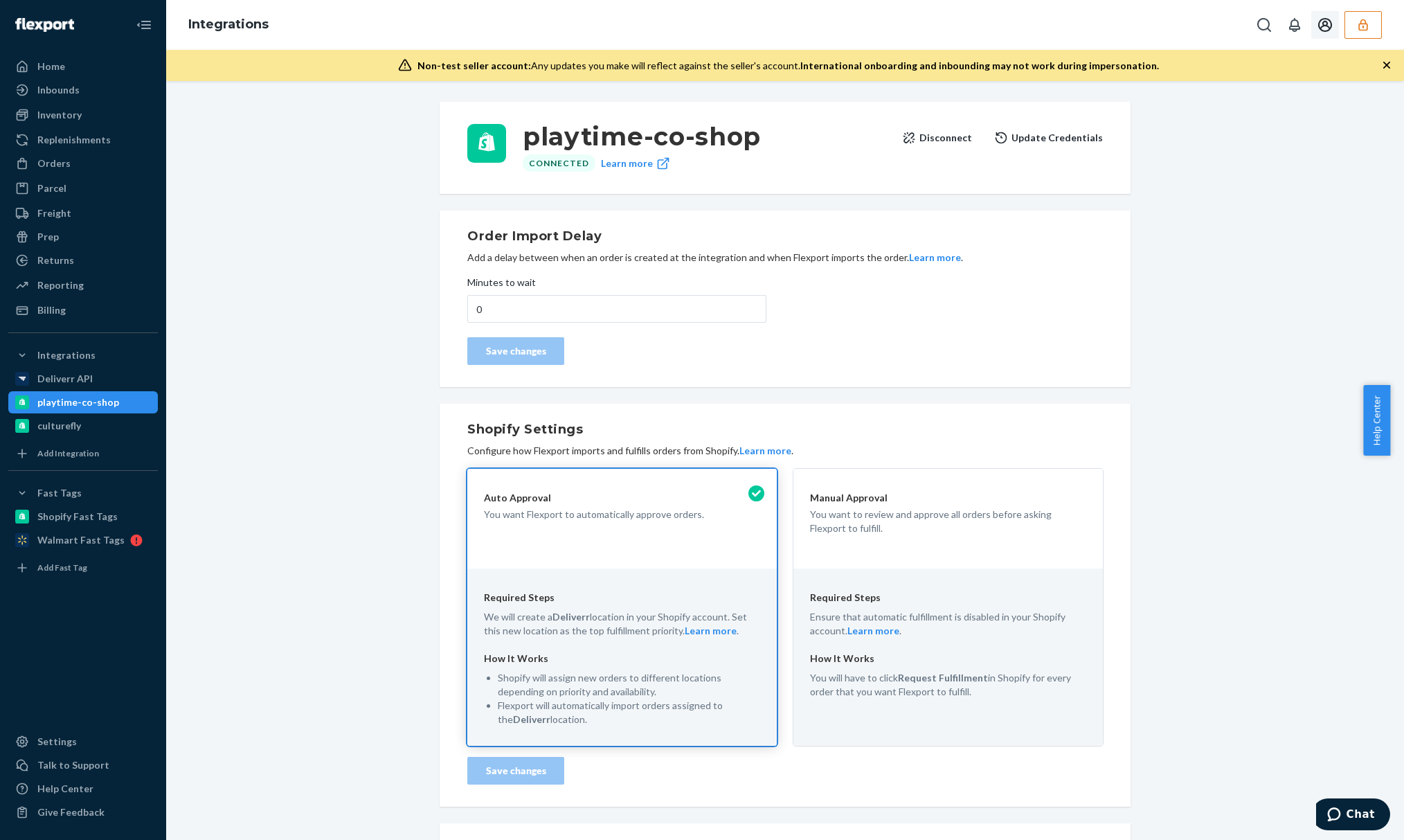
click at [1327, 24] on icon "Open account menu" at bounding box center [1326, 25] width 16 height 16
click at [1353, 26] on button "button" at bounding box center [1364, 25] width 38 height 28
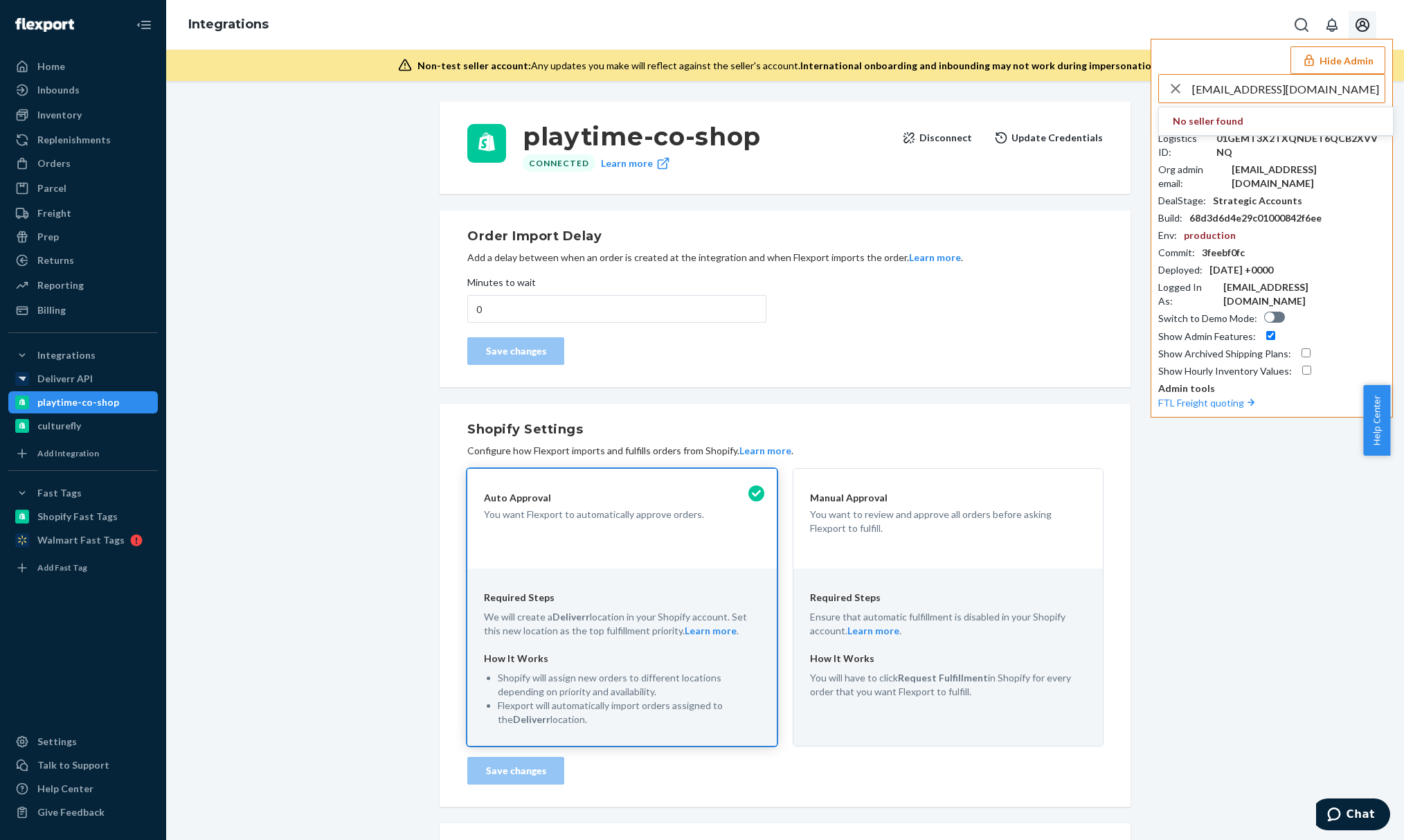
type input "[EMAIL_ADDRESS][DOMAIN_NAME]"
click at [1266, 123] on span "trycomfrtgmailcom" at bounding box center [1253, 121] width 161 height 14
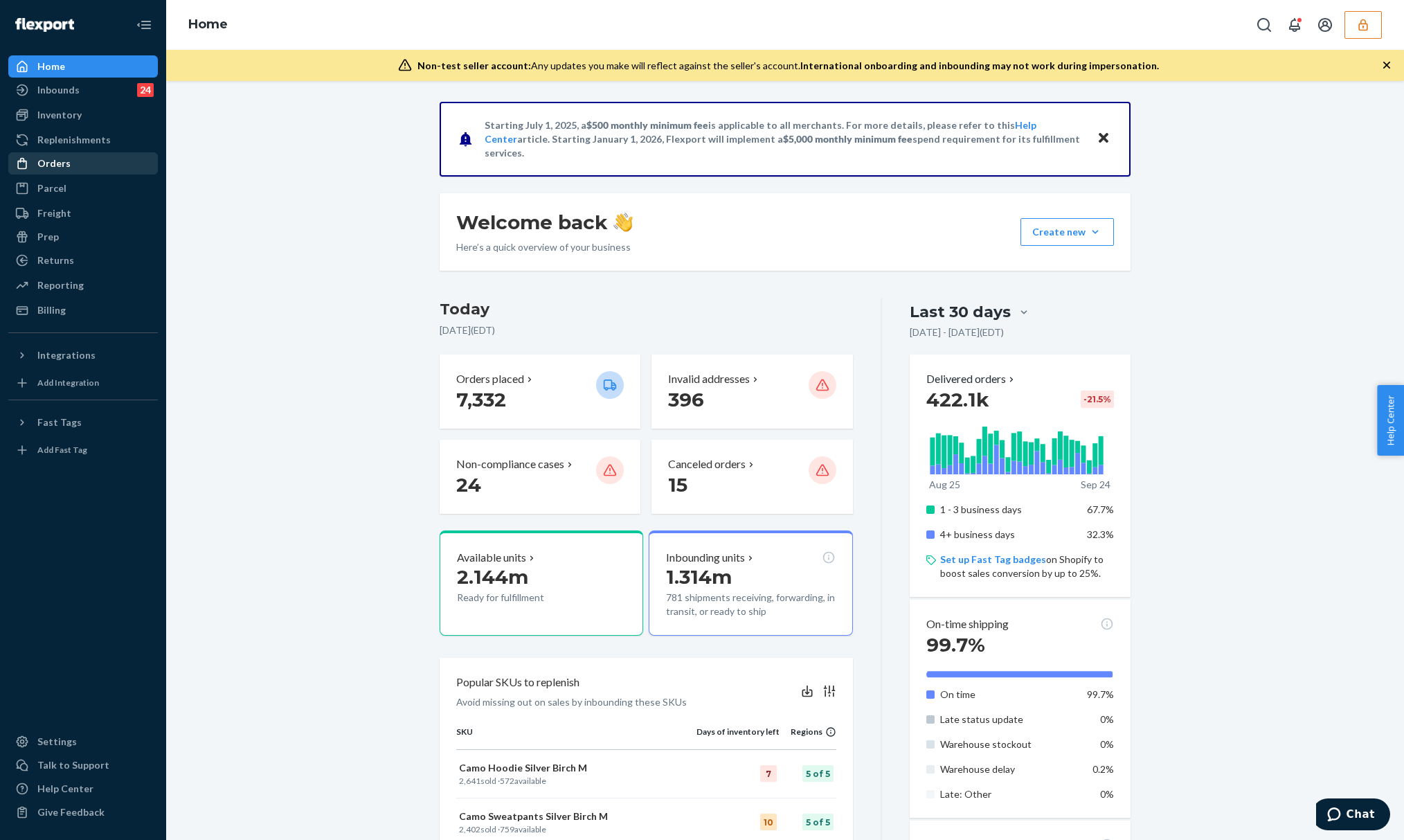
click at [101, 169] on div "Orders" at bounding box center [83, 163] width 147 height 20
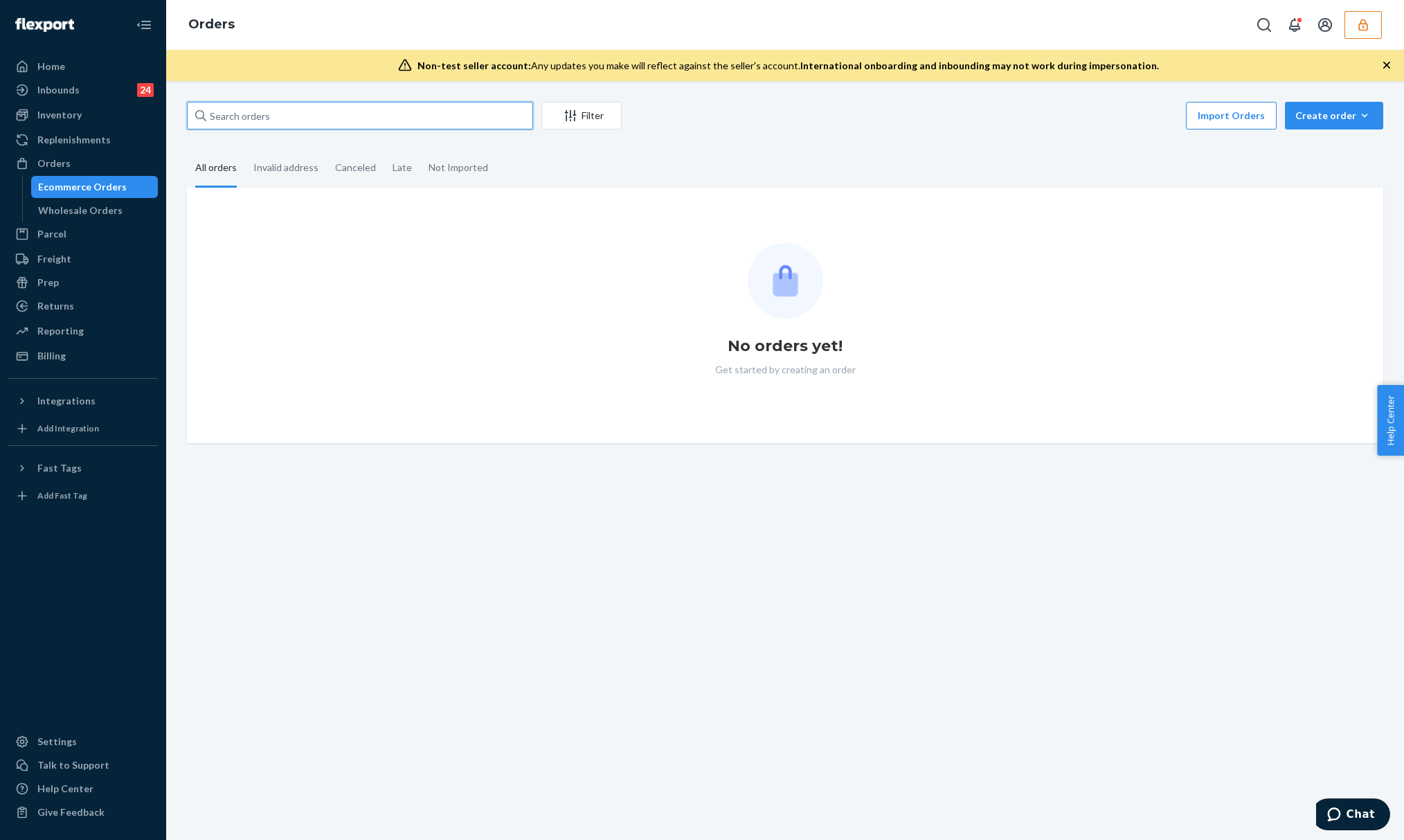
click at [302, 119] on input "text" at bounding box center [360, 116] width 347 height 28
paste input "136701869"
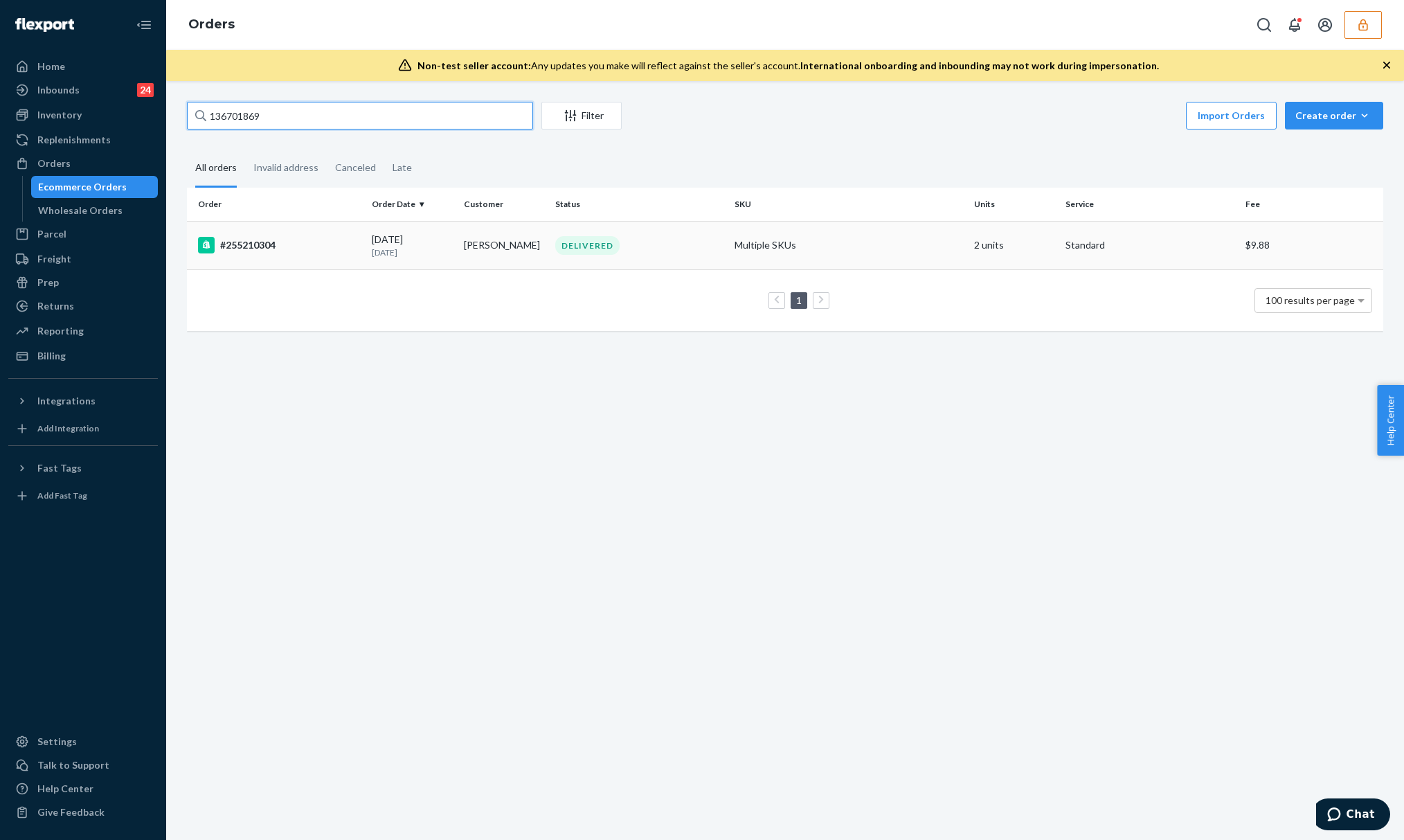
type input "136701869"
click at [378, 225] on td "[DATE] [DATE]" at bounding box center [412, 244] width 92 height 48
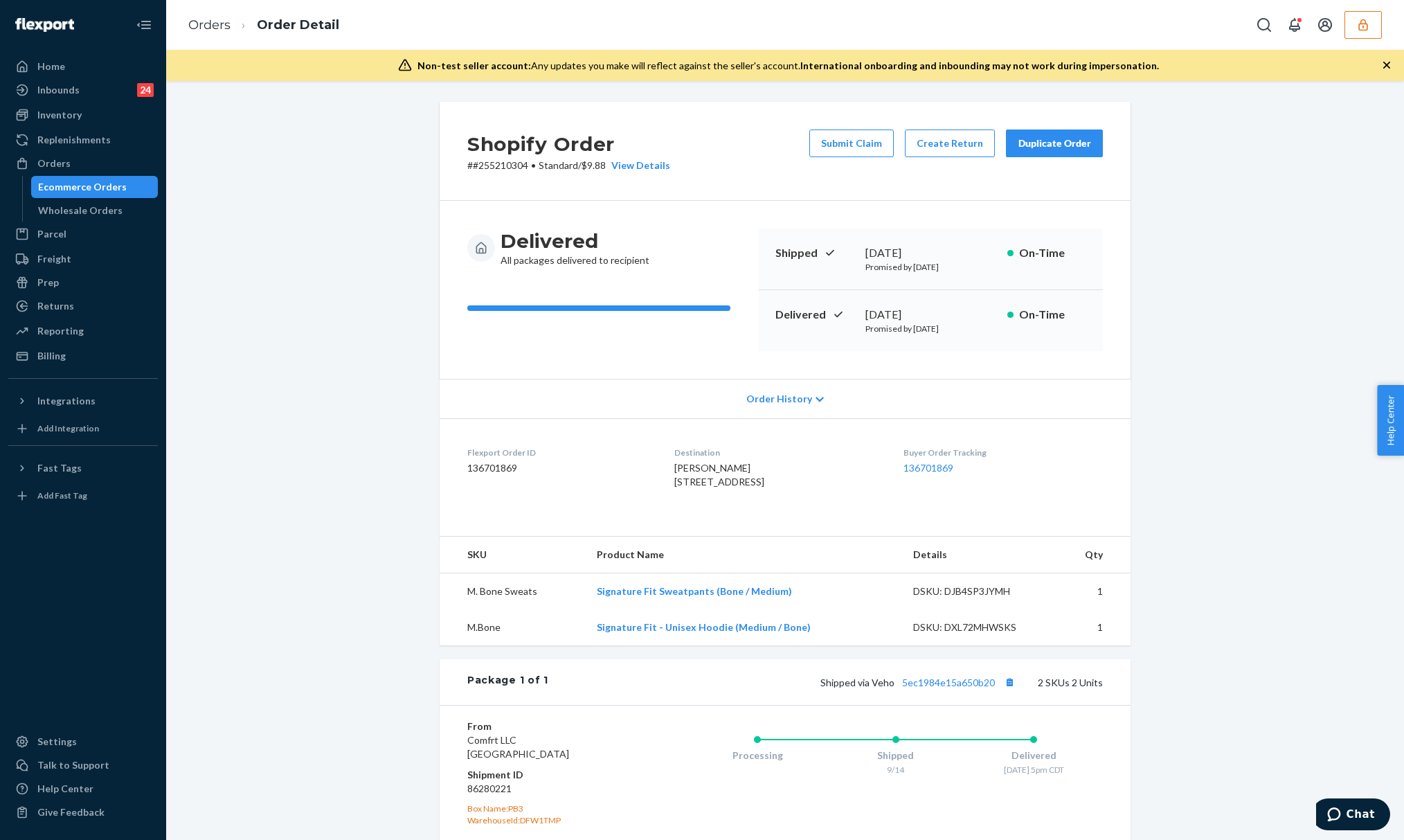
click at [1385, 65] on icon "button" at bounding box center [1387, 65] width 14 height 14
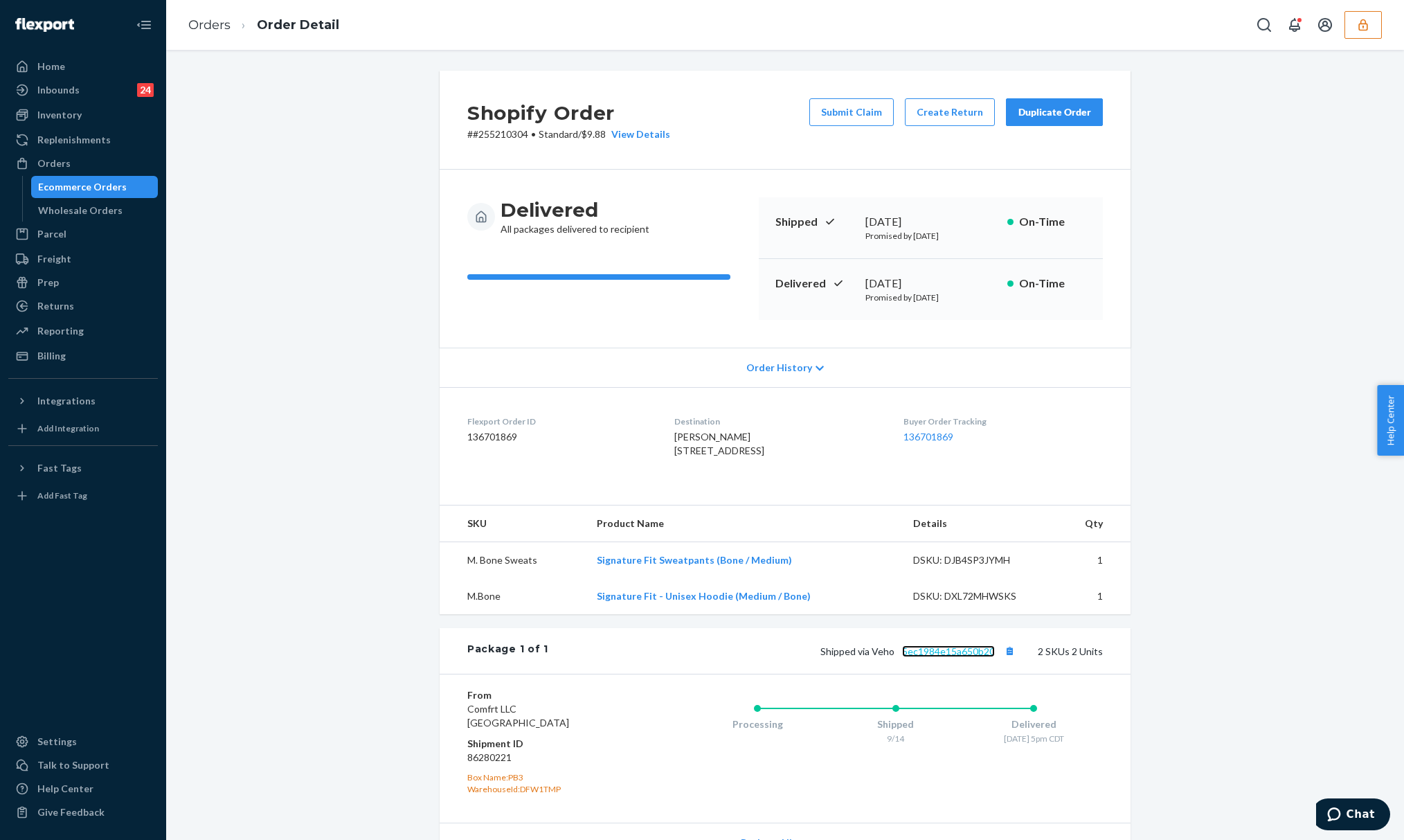
click at [964, 657] on link "5ec1984e15a650b20" at bounding box center [949, 651] width 93 height 11
click at [533, 215] on h3 "Delivered" at bounding box center [575, 209] width 149 height 25
click at [541, 215] on h3 "Delivered" at bounding box center [575, 209] width 149 height 25
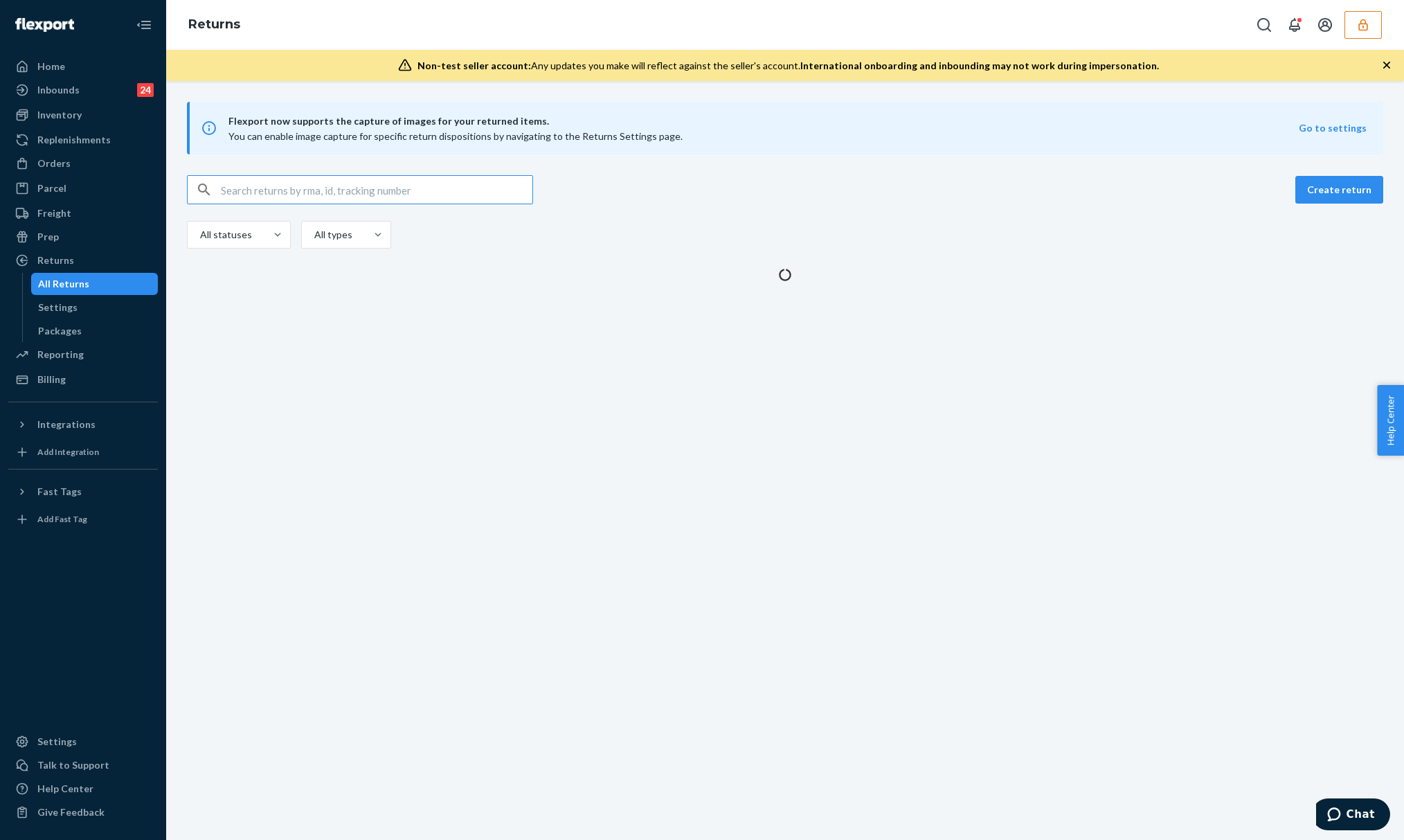
click at [440, 197] on input "text" at bounding box center [376, 190] width 311 height 28
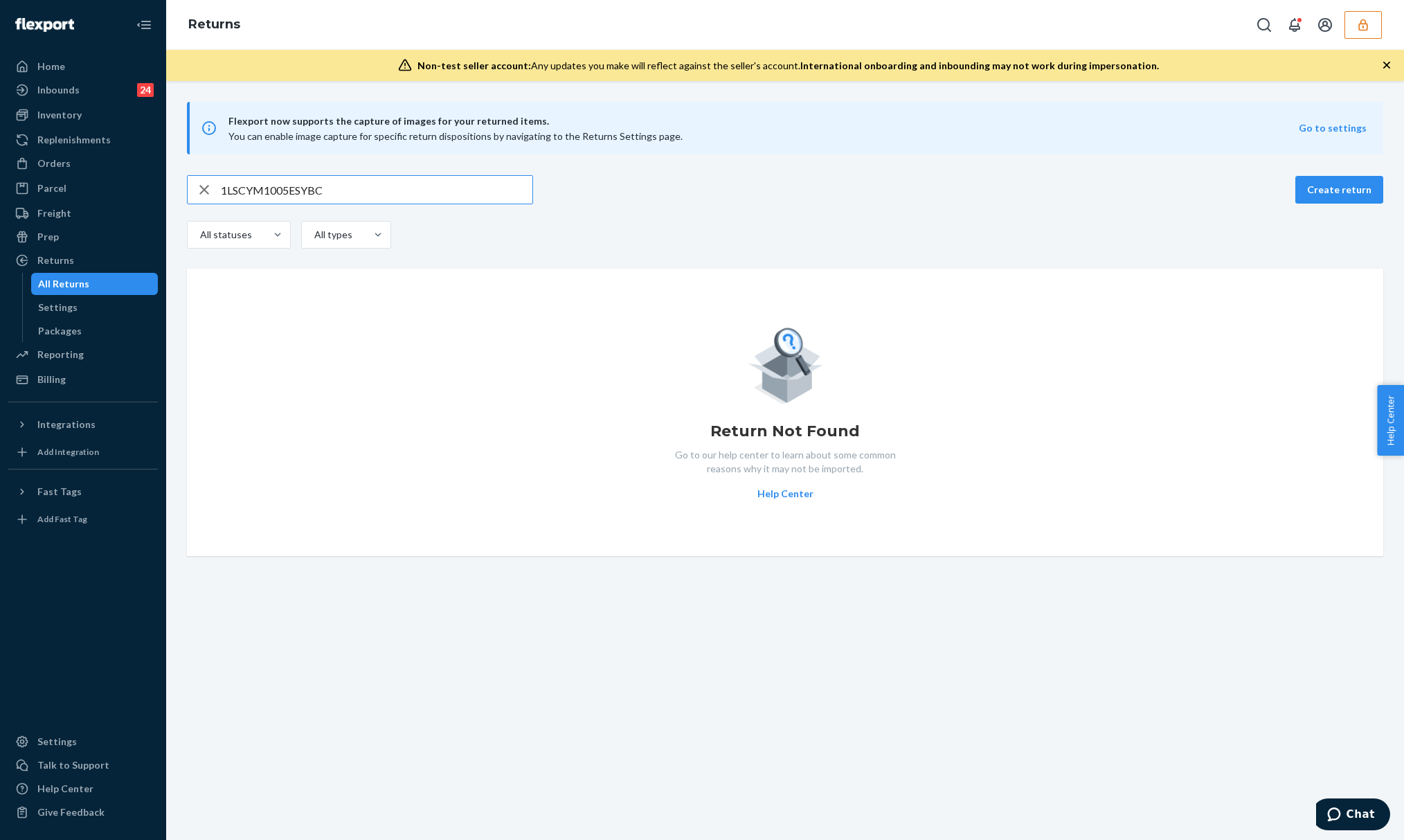
click at [440, 197] on input "1LSCYM1005ESYBC" at bounding box center [376, 190] width 311 height 28
click at [337, 183] on input "1LSCYM1005ESYBC" at bounding box center [376, 190] width 311 height 28
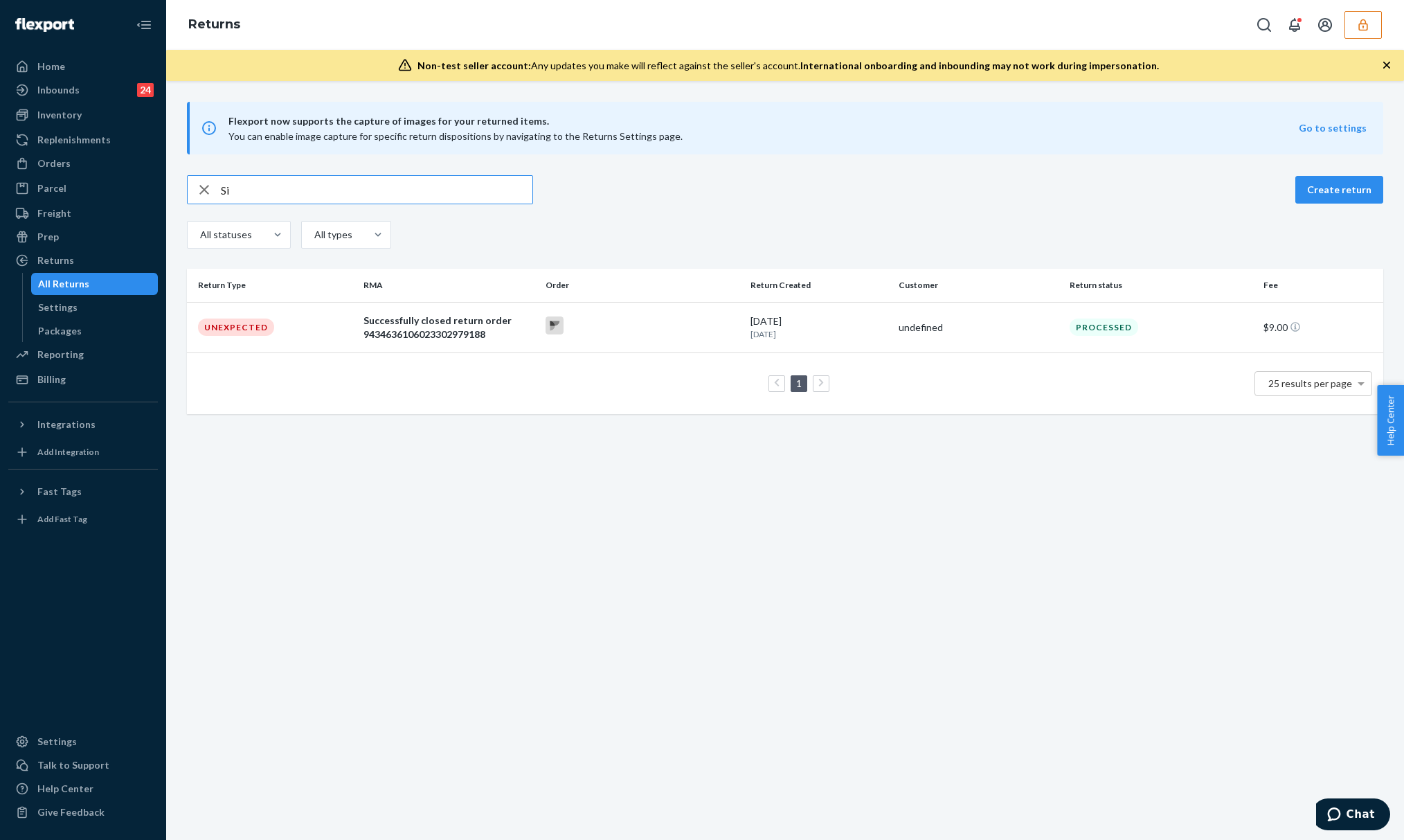
type input "Sid"
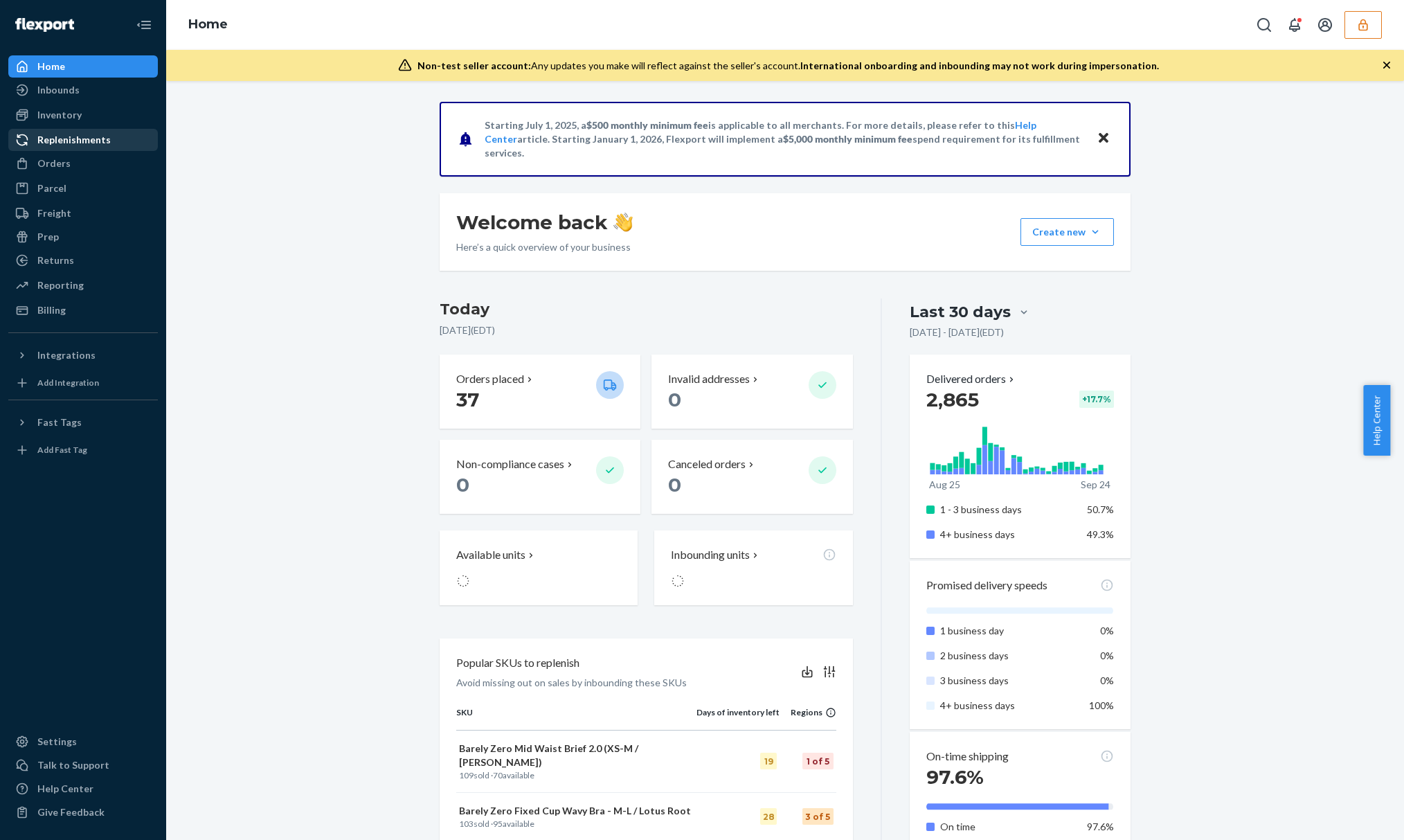
click at [87, 133] on div "Replenishments" at bounding box center [74, 140] width 74 height 14
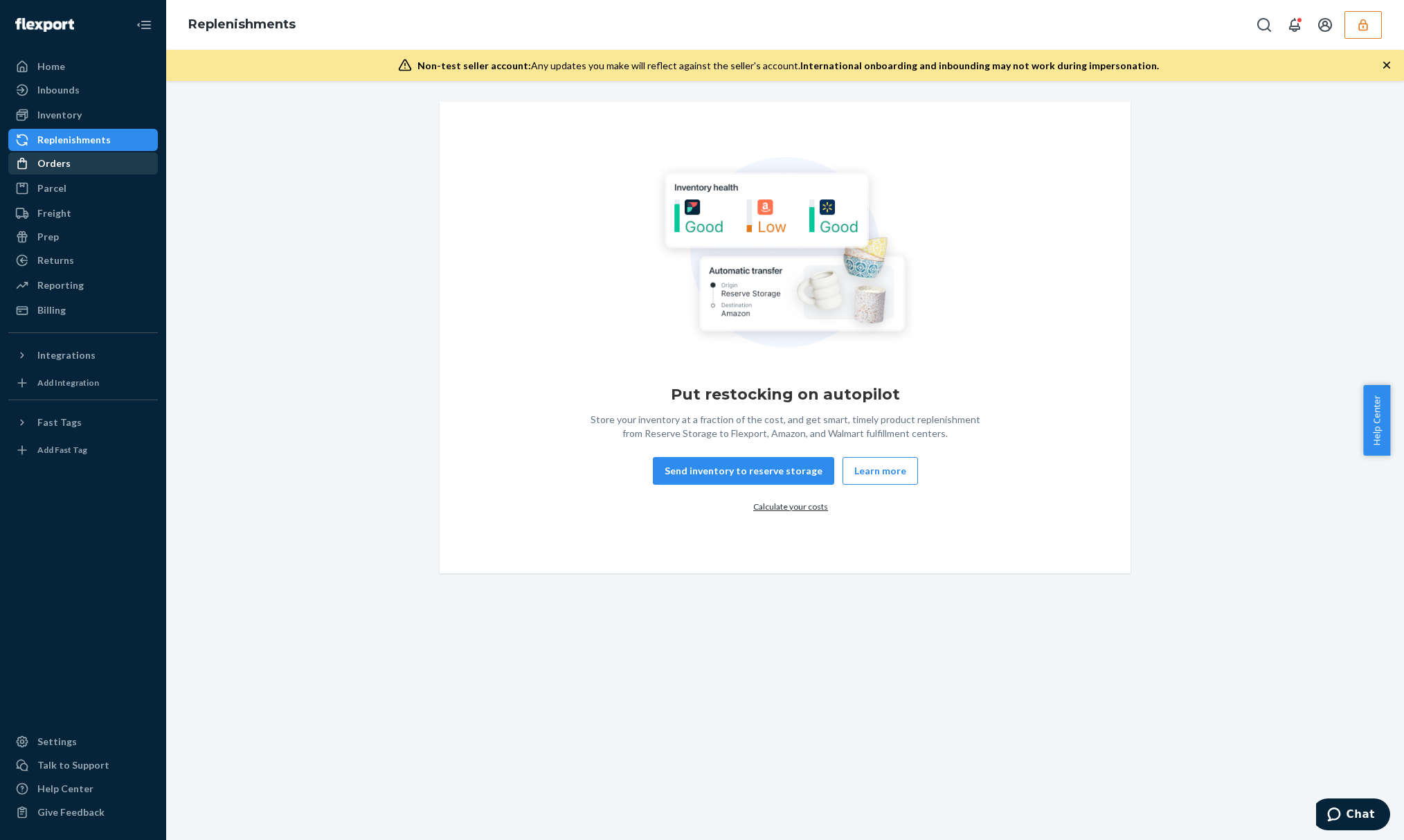
click at [87, 156] on div "Orders" at bounding box center [83, 163] width 147 height 20
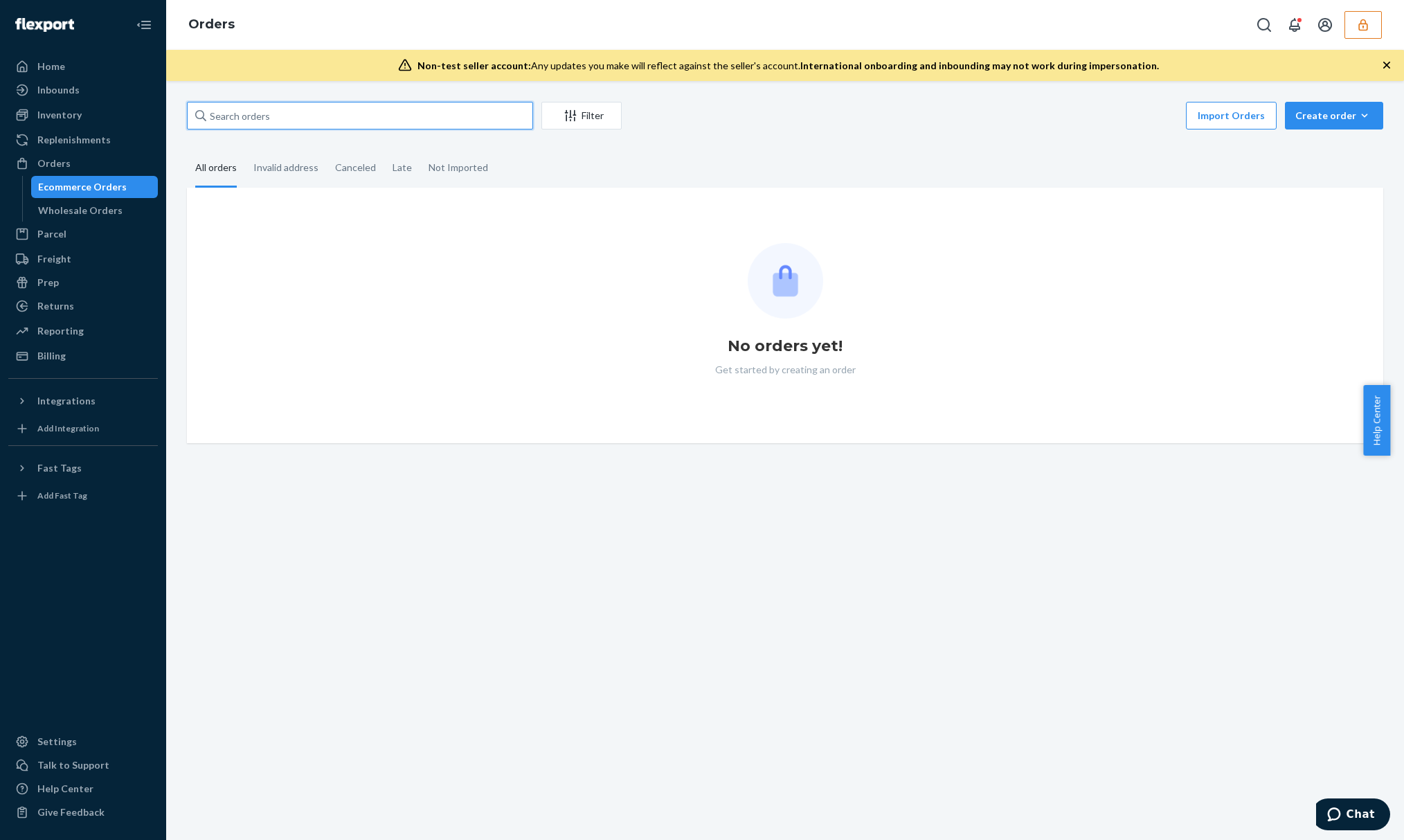
click at [314, 112] on input "text" at bounding box center [360, 116] width 347 height 28
paste input "5300929"
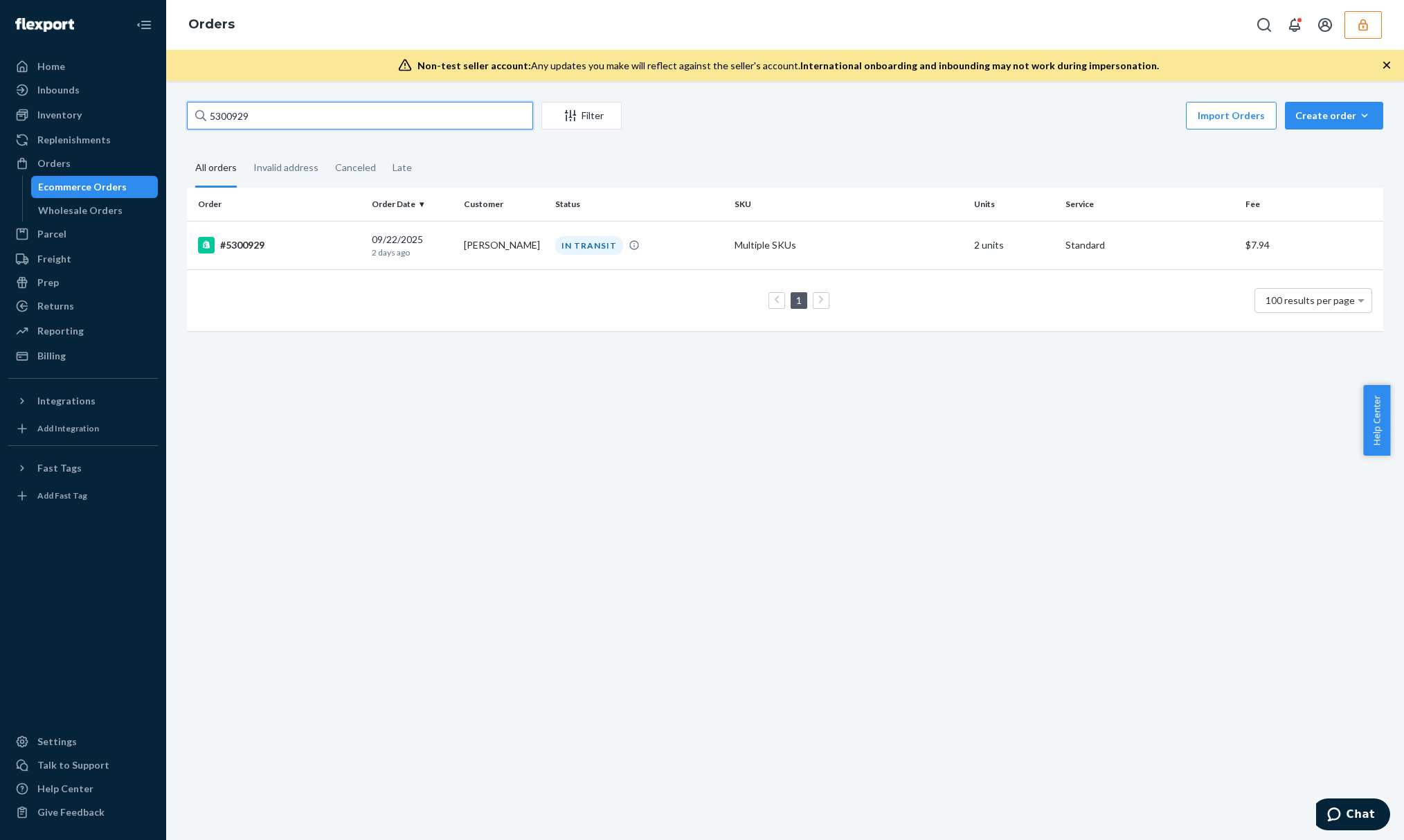
type input "5300929"
click at [355, 258] on td "#5300929" at bounding box center [276, 244] width 179 height 48
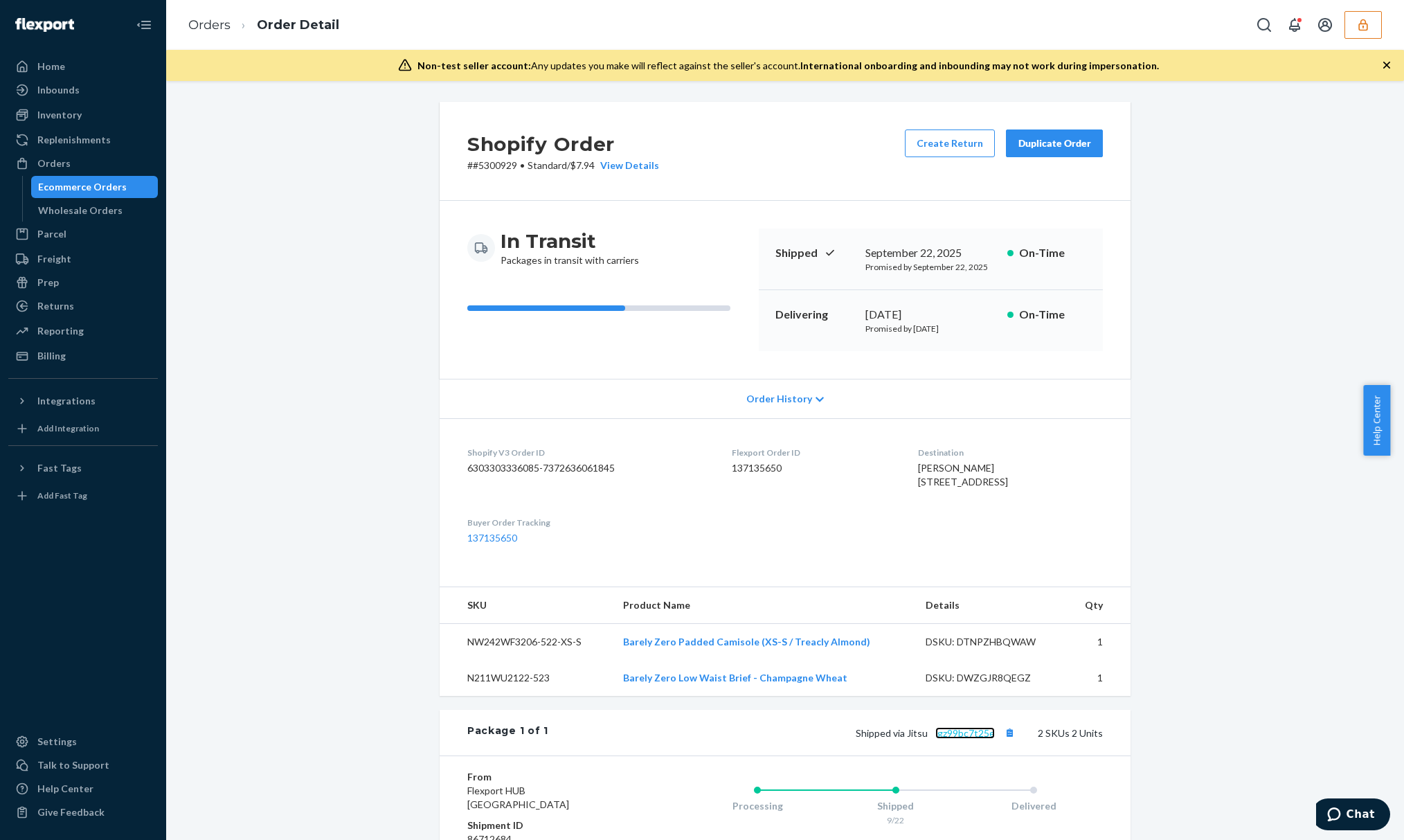
click at [968, 739] on link "lgz99bc7t25e" at bounding box center [965, 733] width 60 height 11
click at [1004, 742] on button "Copy tracking number" at bounding box center [1009, 732] width 18 height 18
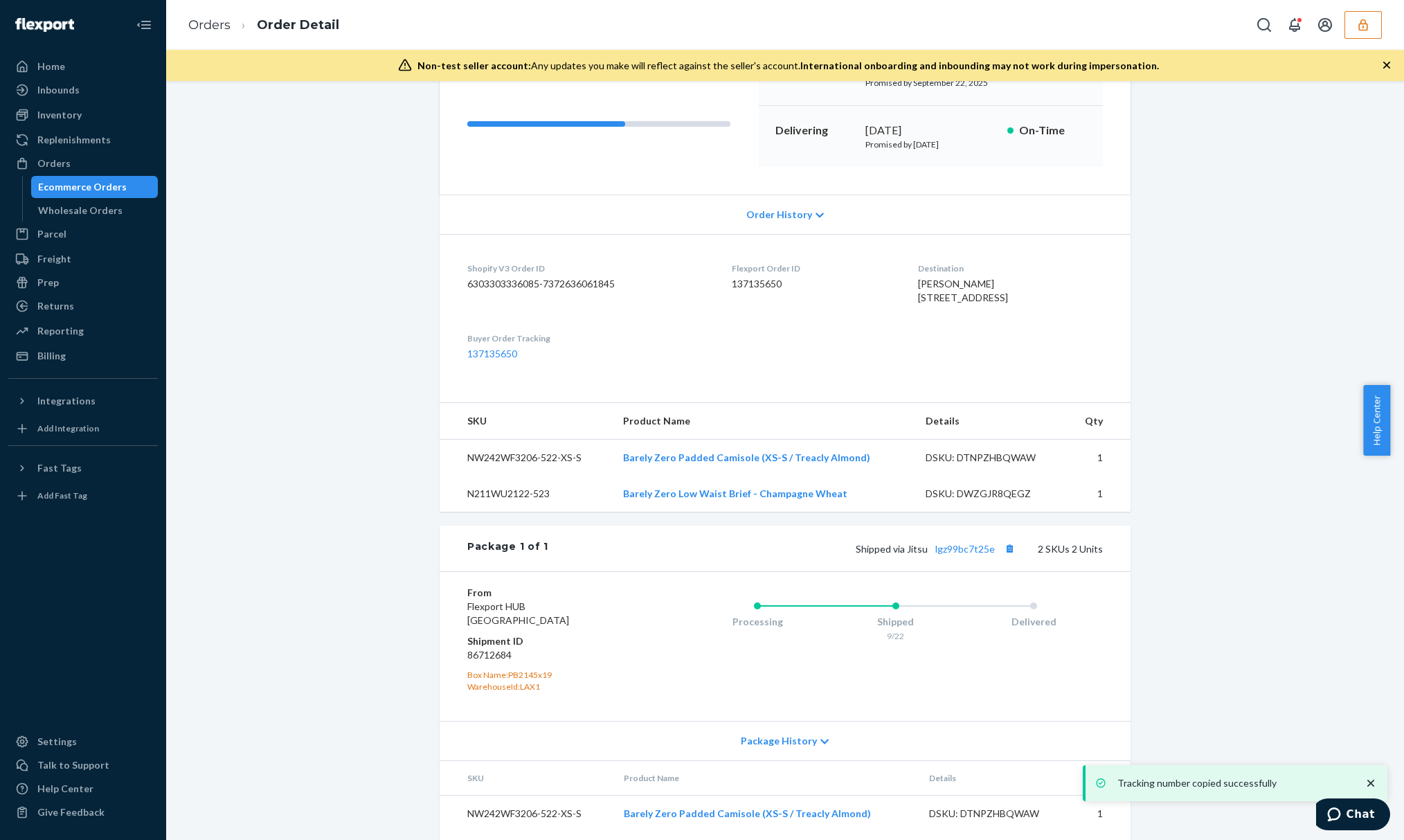
click at [789, 208] on span "Order History" at bounding box center [779, 214] width 65 height 14
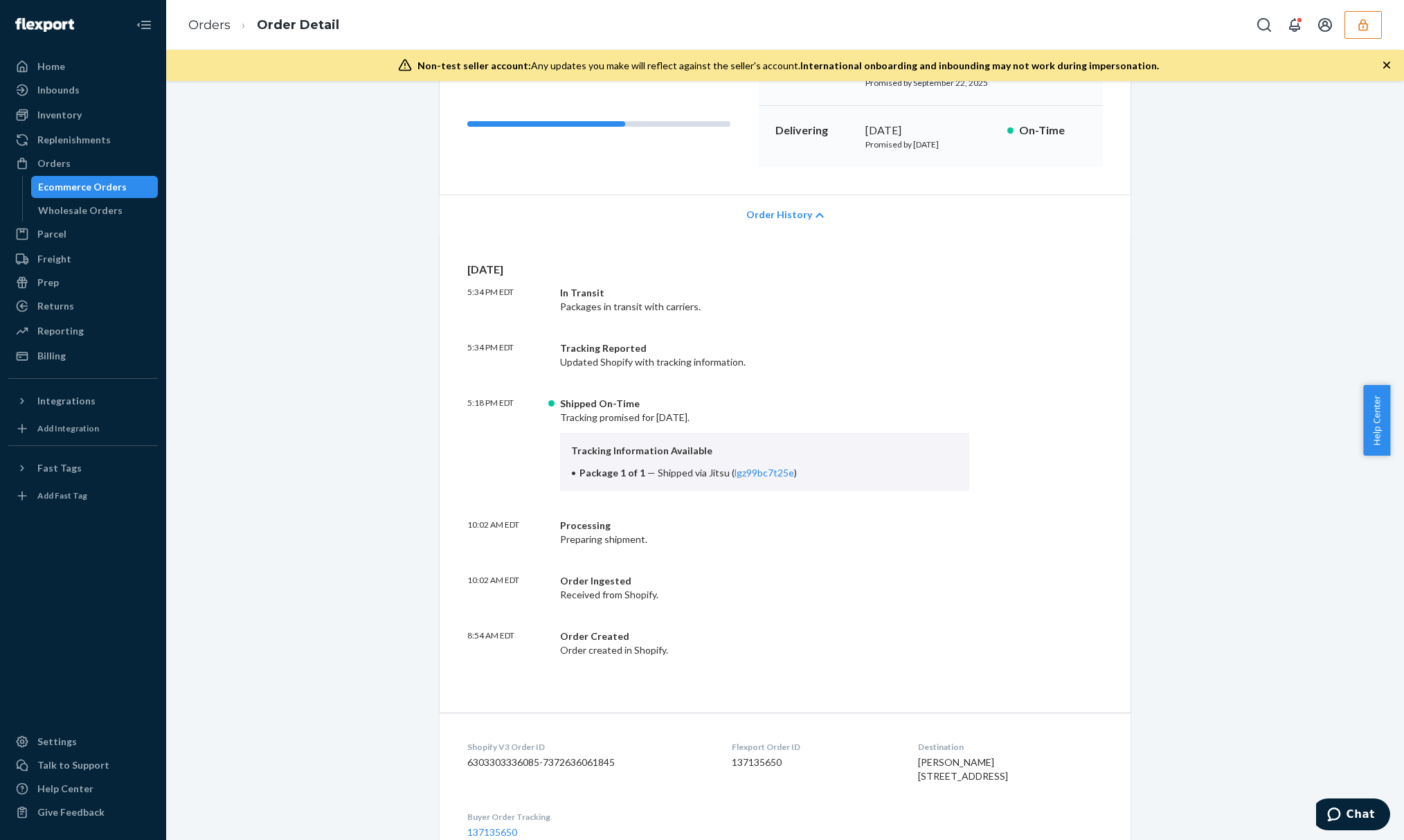
click at [776, 219] on span "Order History" at bounding box center [779, 214] width 65 height 14
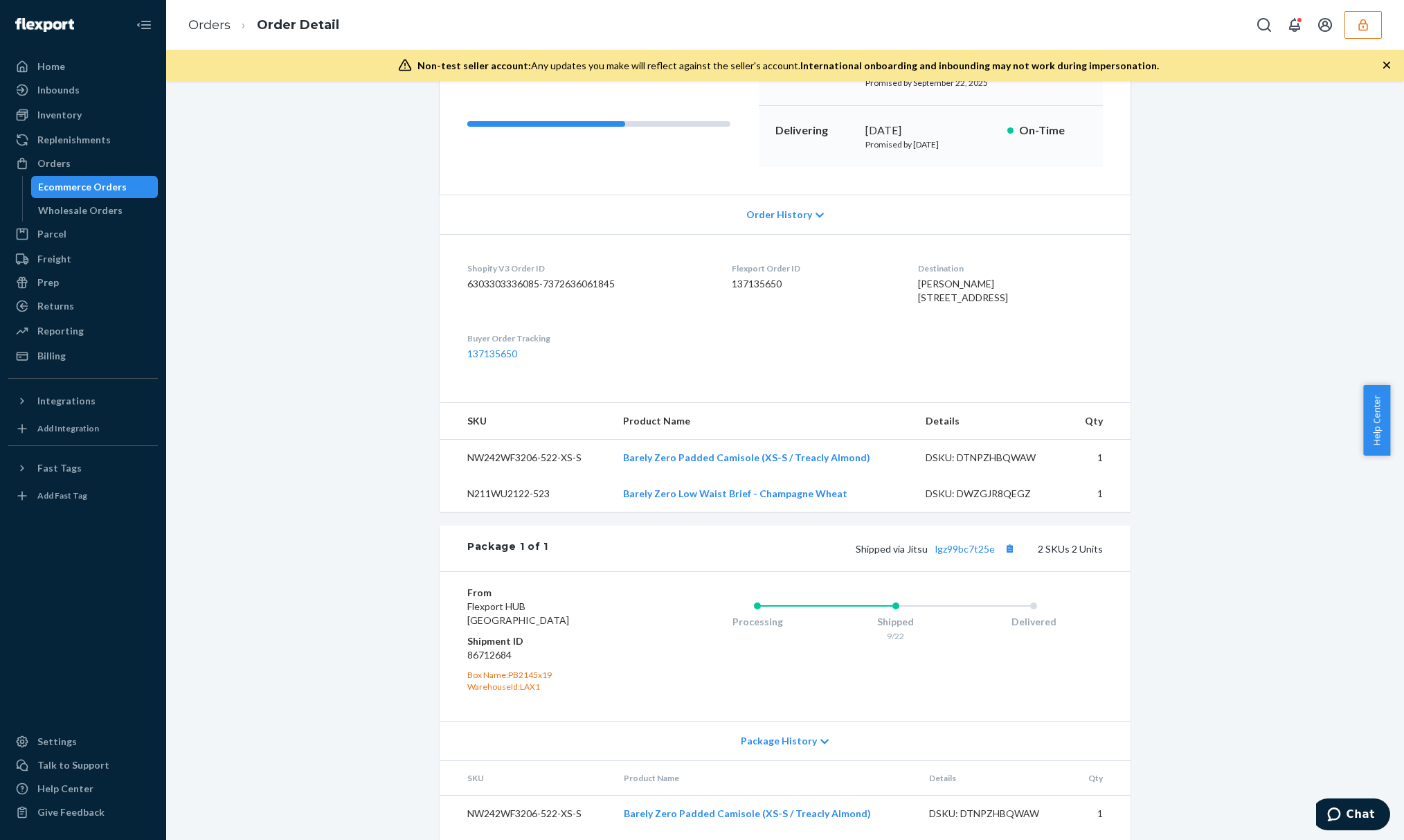
click at [776, 219] on span "Order History" at bounding box center [779, 214] width 65 height 14
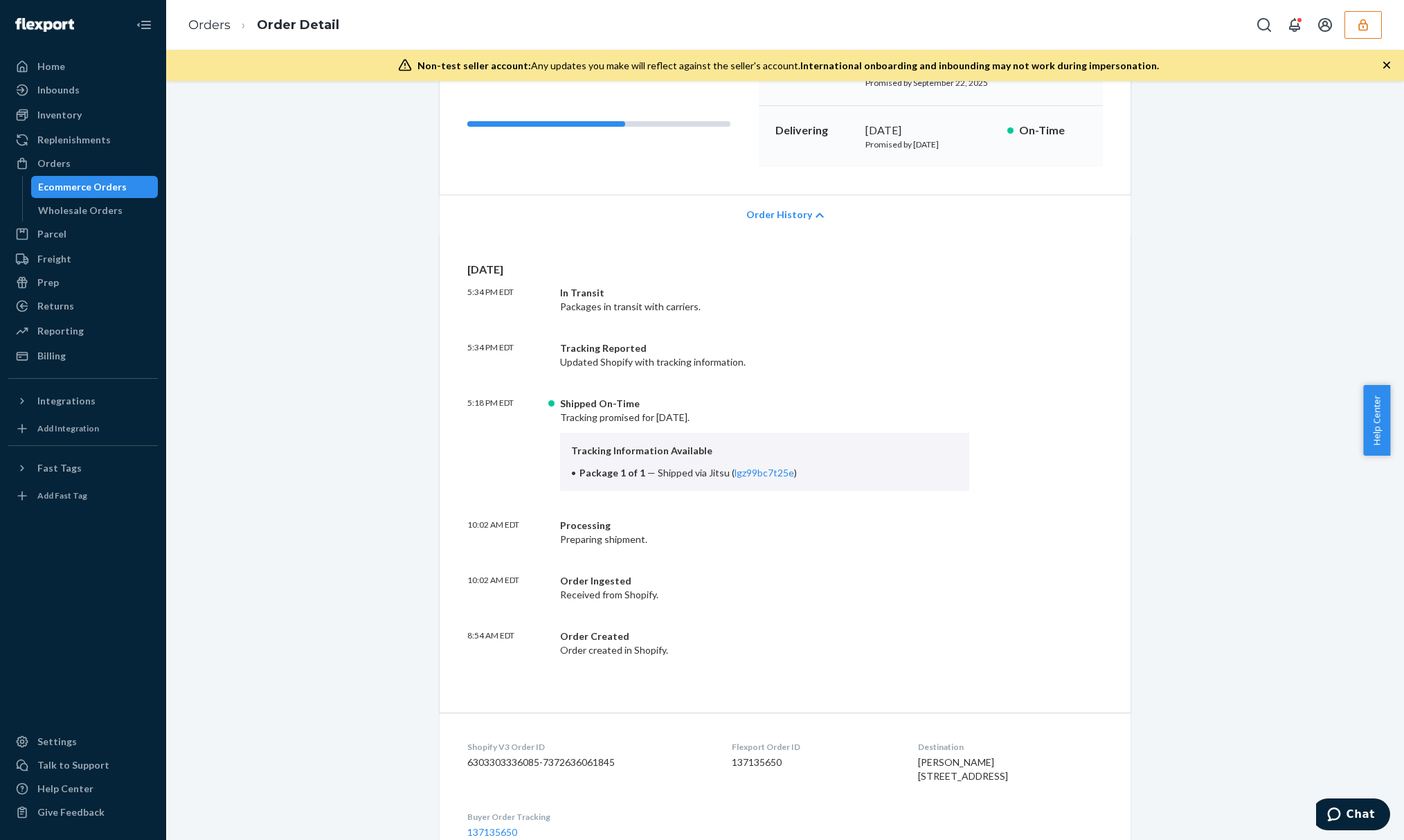
drag, startPoint x: 961, startPoint y: 147, endPoint x: 905, endPoint y: 148, distance: 56.0
click at [905, 148] on p "Promised by [DATE]" at bounding box center [931, 144] width 131 height 11
copy p "[DATE]"
